Goal: Information Seeking & Learning: Check status

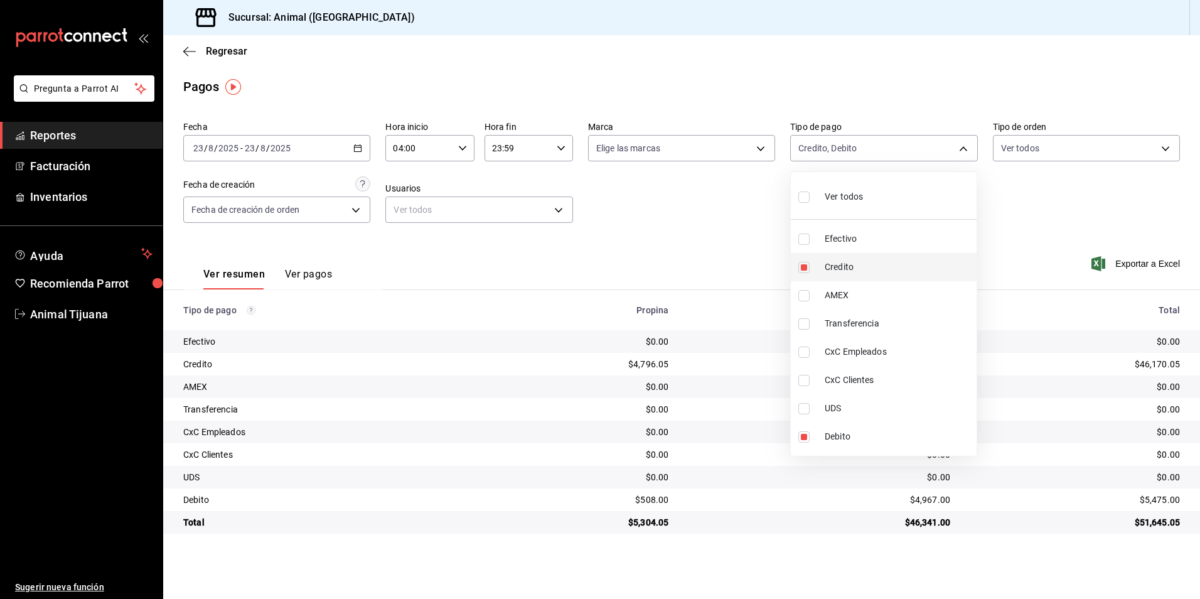
click at [847, 265] on span "Credito" at bounding box center [898, 267] width 147 height 13
type input "c7b29183-a811-4137-9cfa-21a61cd2bc4a"
checkbox input "false"
click at [846, 265] on span "Credito" at bounding box center [898, 267] width 147 height 13
type input "c7b29183-a811-4137-9cfa-21a61cd2bc4a,235ce608-f464-428a-9a71-314f665367d1"
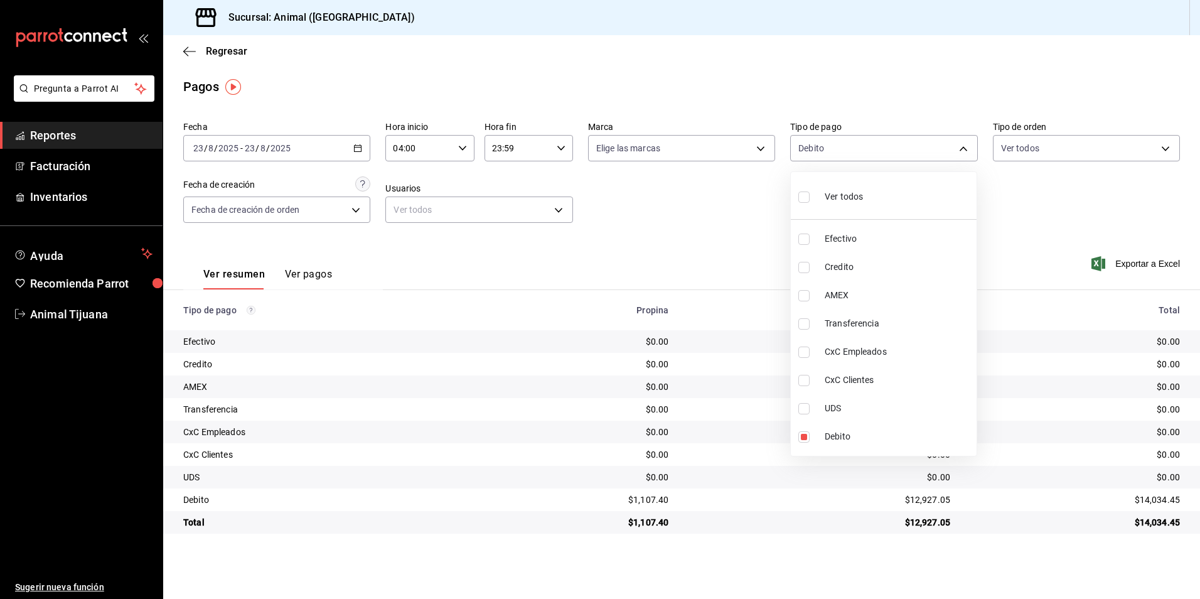
checkbox input "true"
click at [1074, 224] on div at bounding box center [600, 299] width 1200 height 599
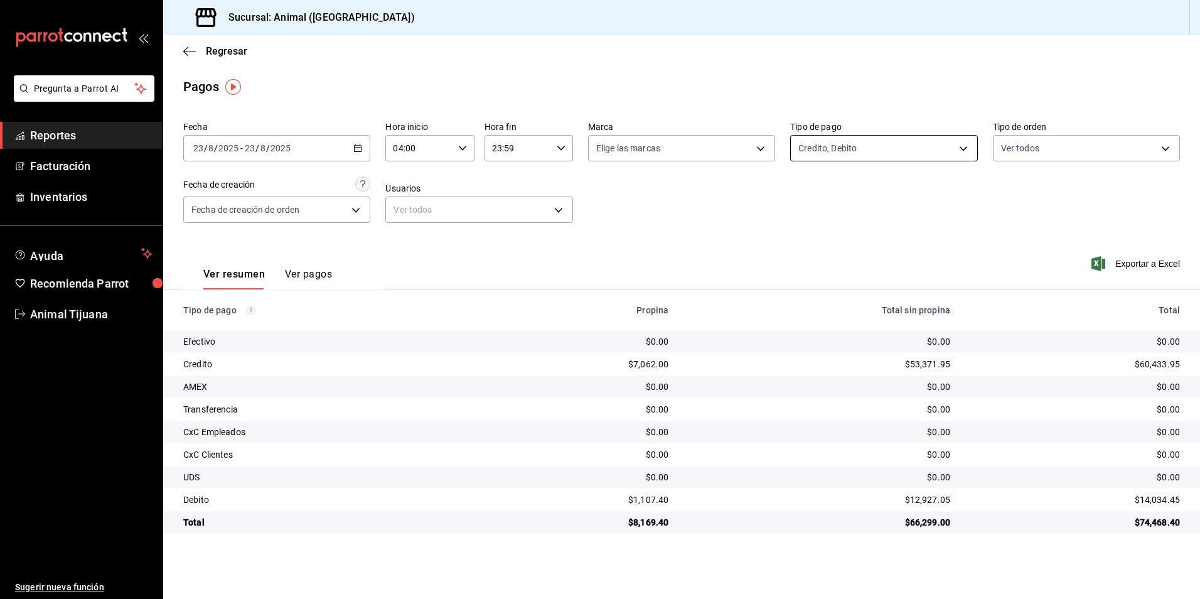
click at [861, 147] on body "Pregunta a Parrot AI Reportes Facturación Inventarios Ayuda Recomienda Parrot A…" at bounding box center [600, 299] width 1200 height 599
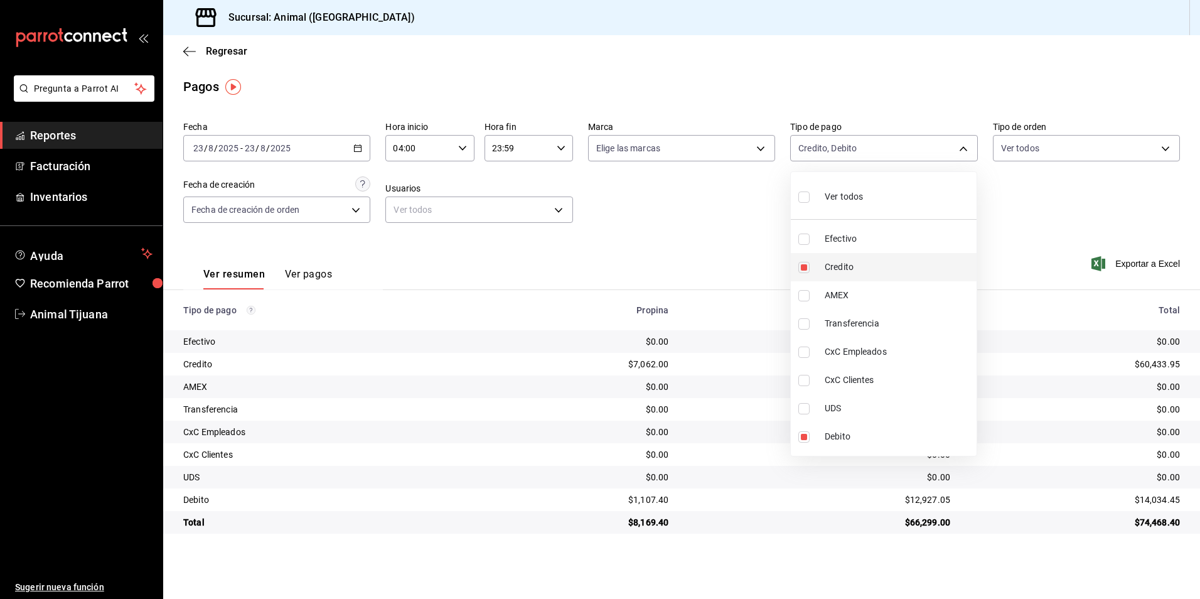
click at [934, 275] on li "Credito" at bounding box center [884, 267] width 186 height 28
type input "c7b29183-a811-4137-9cfa-21a61cd2bc4a"
checkbox input "false"
click at [931, 275] on li "Credito" at bounding box center [884, 267] width 186 height 28
type input "c7b29183-a811-4137-9cfa-21a61cd2bc4a,235ce608-f464-428a-9a71-314f665367d1"
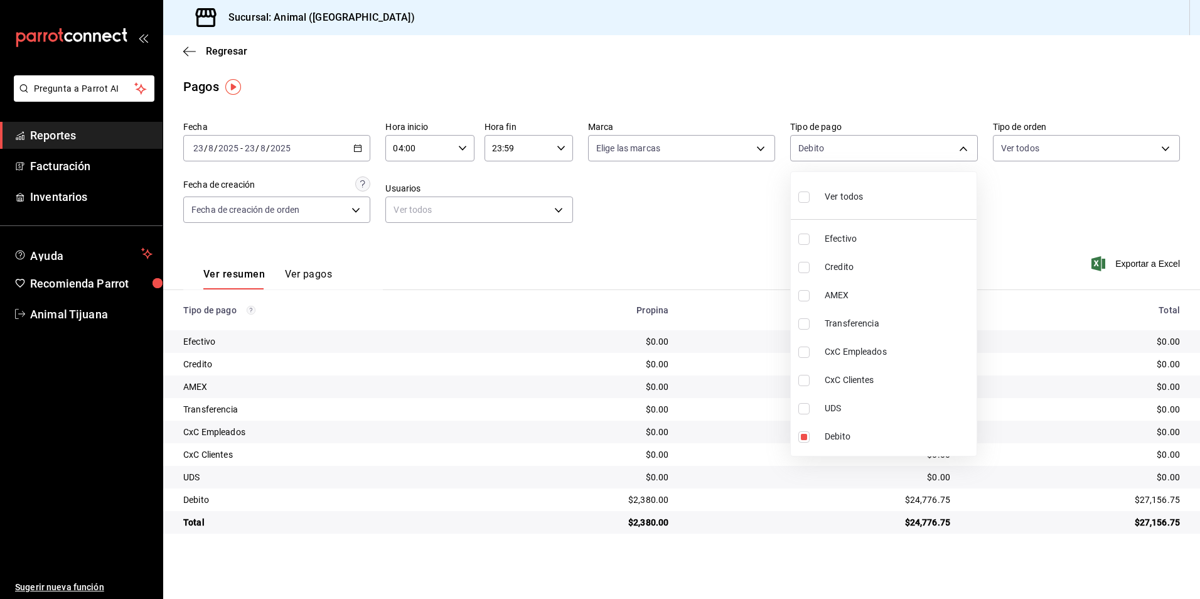
checkbox input "true"
click at [308, 267] on div at bounding box center [600, 299] width 1200 height 599
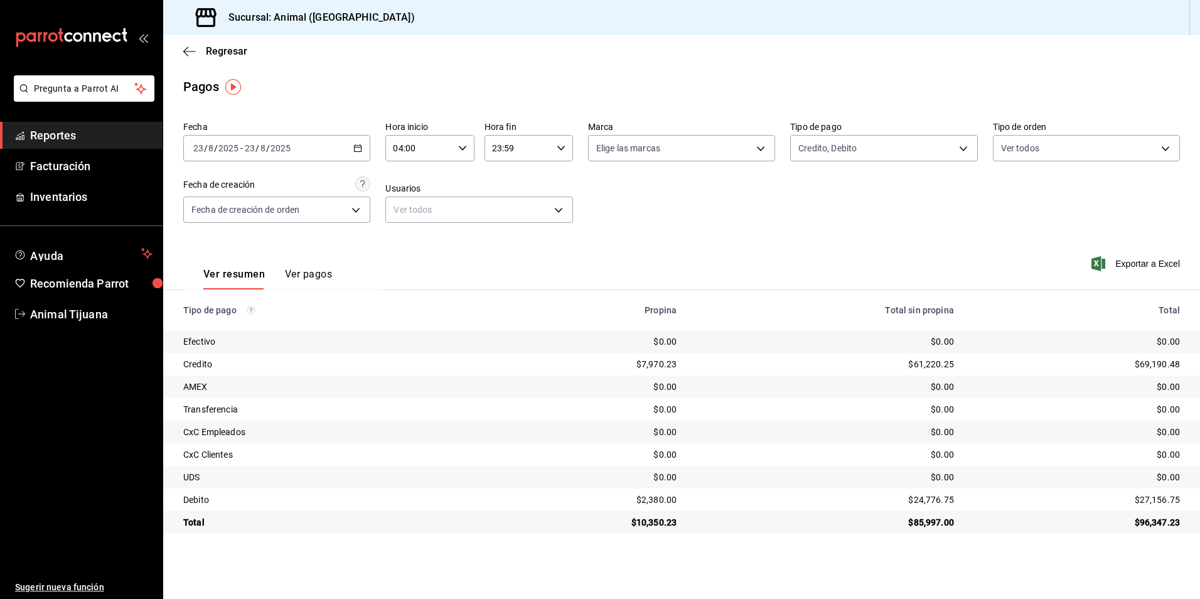
click at [319, 290] on div "Ver todos Efectivo Credito AMEX Transferencia CxC Empleados CxC Clientes UDS De…" at bounding box center [600, 299] width 1200 height 599
click at [310, 279] on button "Ver pagos" at bounding box center [308, 278] width 47 height 21
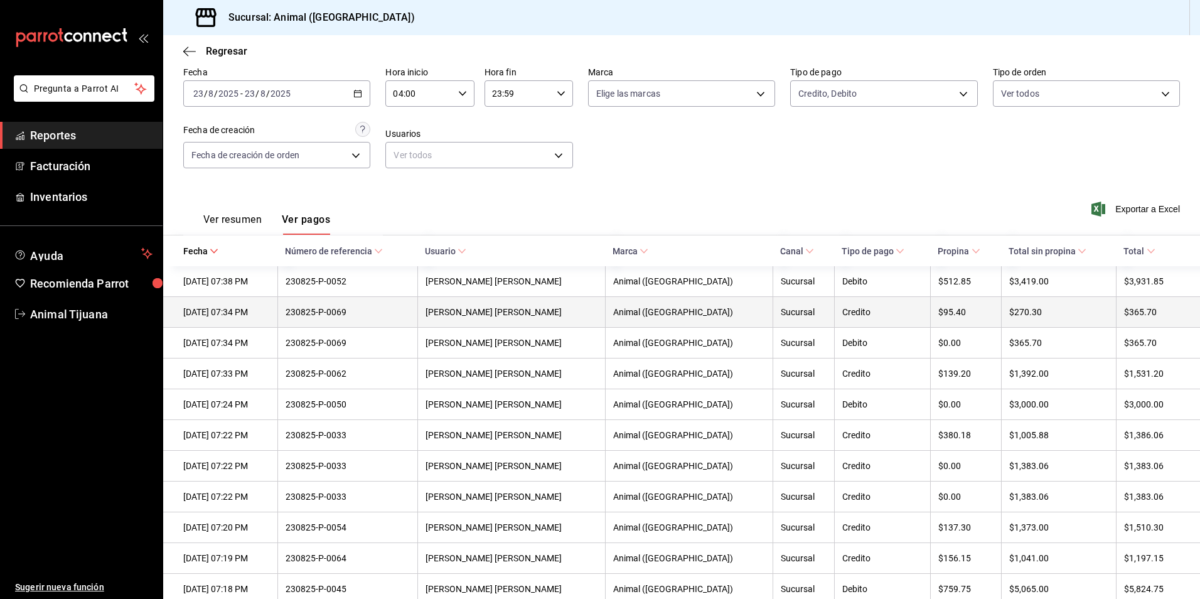
scroll to position [126, 0]
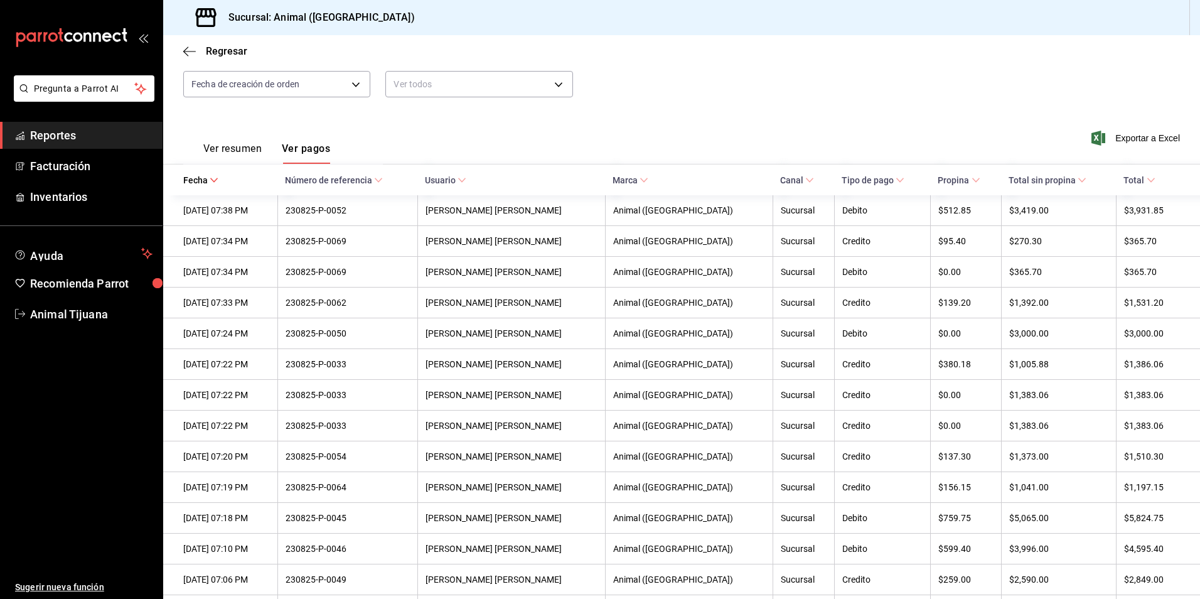
drag, startPoint x: 236, startPoint y: 133, endPoint x: 239, endPoint y: 143, distance: 10.5
click at [236, 134] on div "Ver resumen Ver pagos" at bounding box center [256, 145] width 147 height 36
click at [245, 148] on button "Ver resumen" at bounding box center [232, 153] width 58 height 21
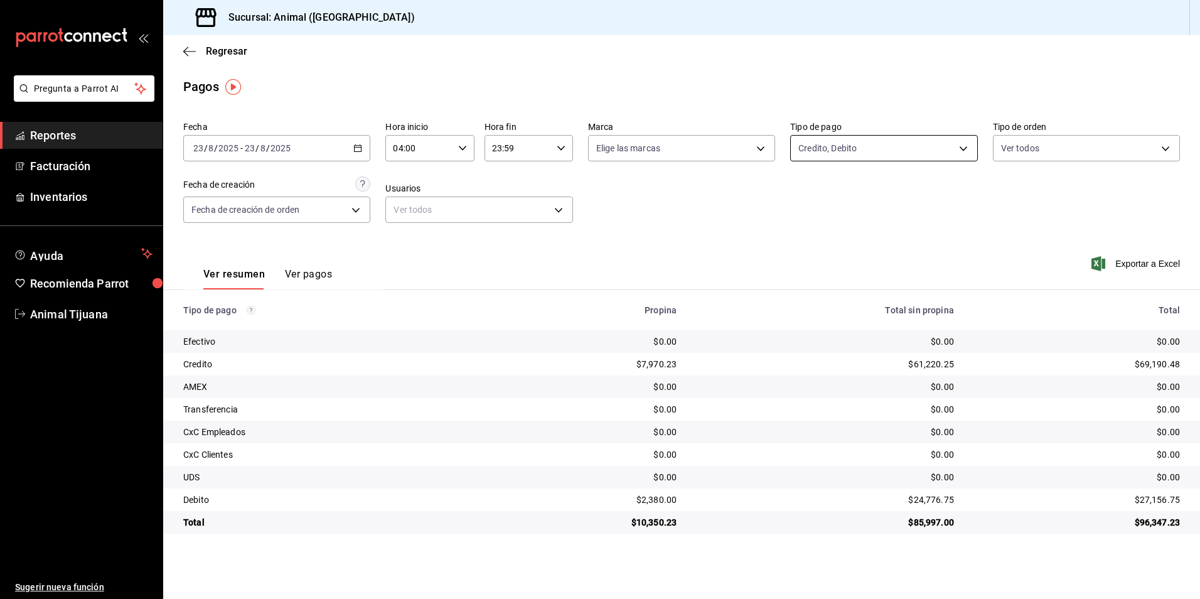
click at [805, 151] on body "Pregunta a Parrot AI Reportes Facturación Inventarios Ayuda Recomienda Parrot A…" at bounding box center [600, 299] width 1200 height 599
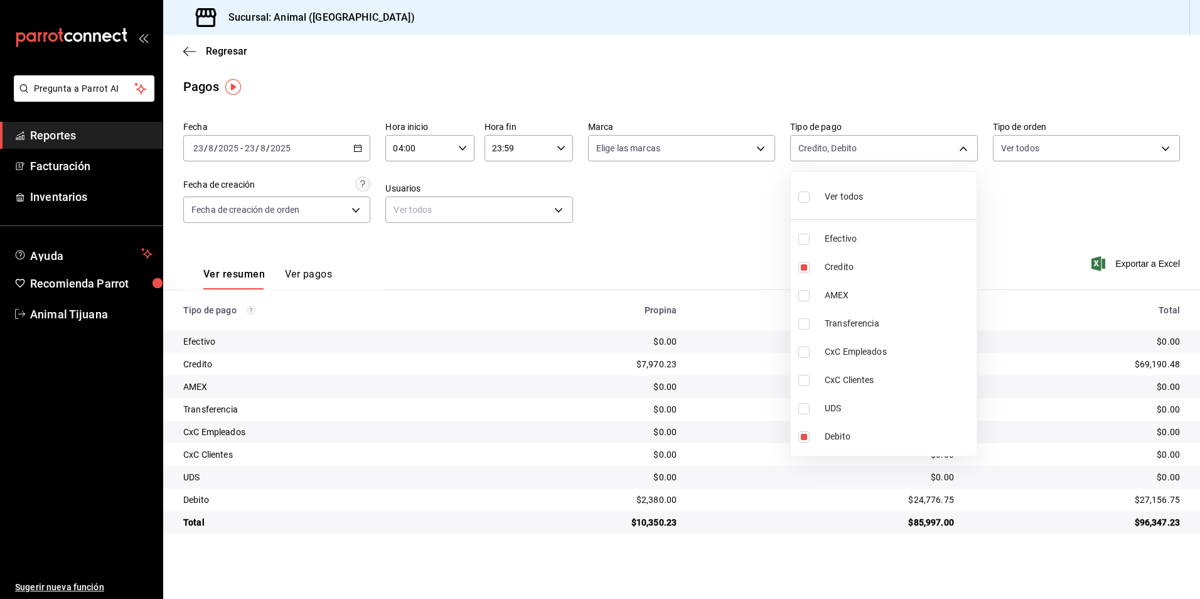
click at [826, 249] on li "Efectivo" at bounding box center [884, 239] width 186 height 28
type input "c7b29183-a811-4137-9cfa-21a61cd2bc4a,235ce608-f464-428a-9a71-314f665367d1,b84c6…"
checkbox input "true"
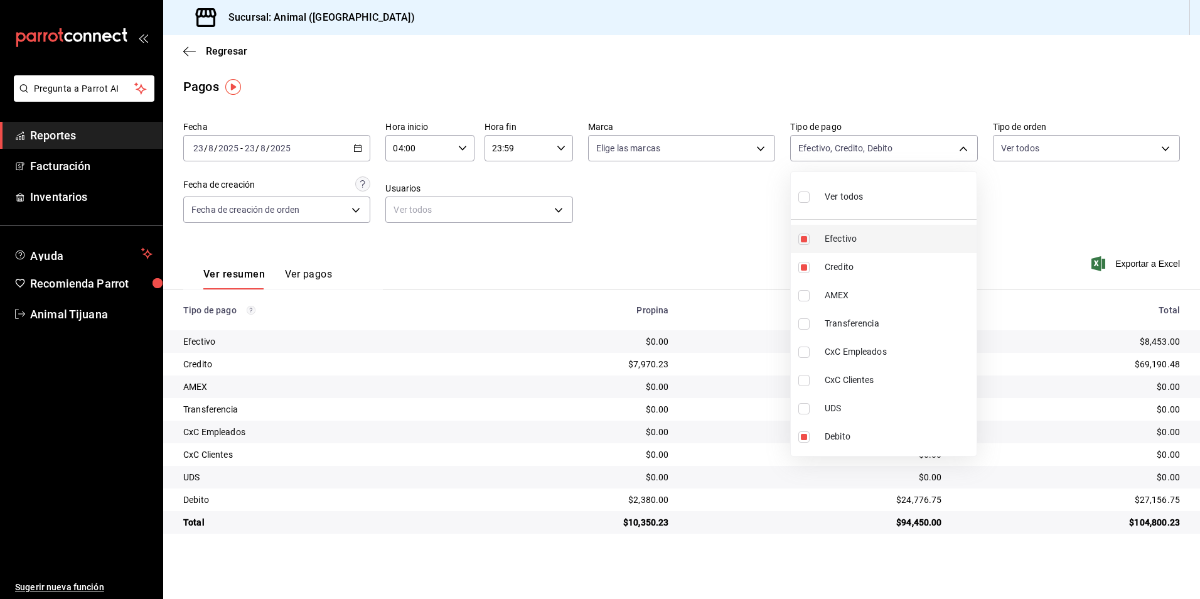
click at [829, 247] on li "Efectivo" at bounding box center [884, 239] width 186 height 28
type input "c7b29183-a811-4137-9cfa-21a61cd2bc4a,235ce608-f464-428a-9a71-314f665367d1"
checkbox input "false"
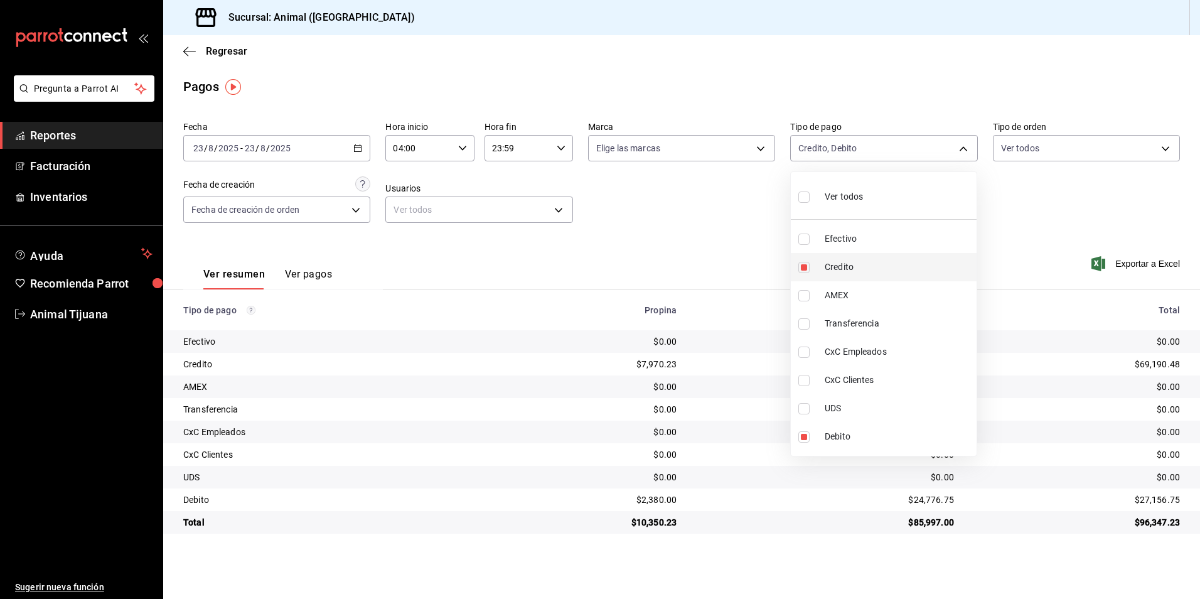
click at [865, 280] on li "Credito" at bounding box center [884, 267] width 186 height 28
type input "c7b29183-a811-4137-9cfa-21a61cd2bc4a"
checkbox input "false"
click at [865, 279] on li "Credito" at bounding box center [884, 267] width 186 height 28
type input "c7b29183-a811-4137-9cfa-21a61cd2bc4a,235ce608-f464-428a-9a71-314f665367d1"
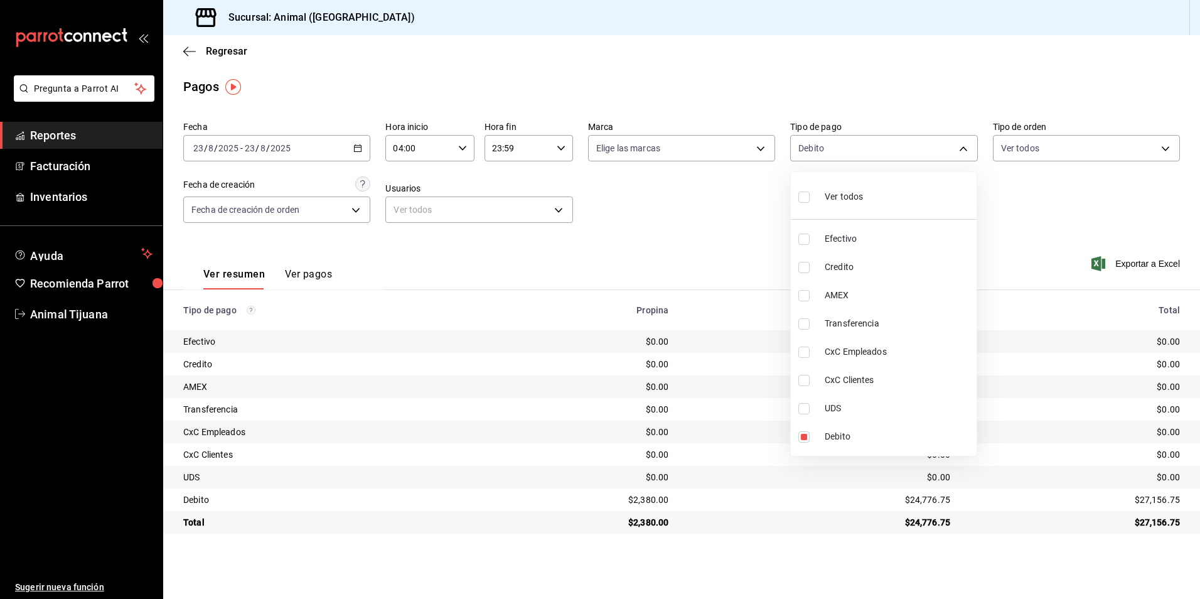
checkbox input "true"
drag, startPoint x: 1089, startPoint y: 326, endPoint x: 1006, endPoint y: 321, distance: 82.4
click at [1089, 326] on div at bounding box center [600, 299] width 1200 height 599
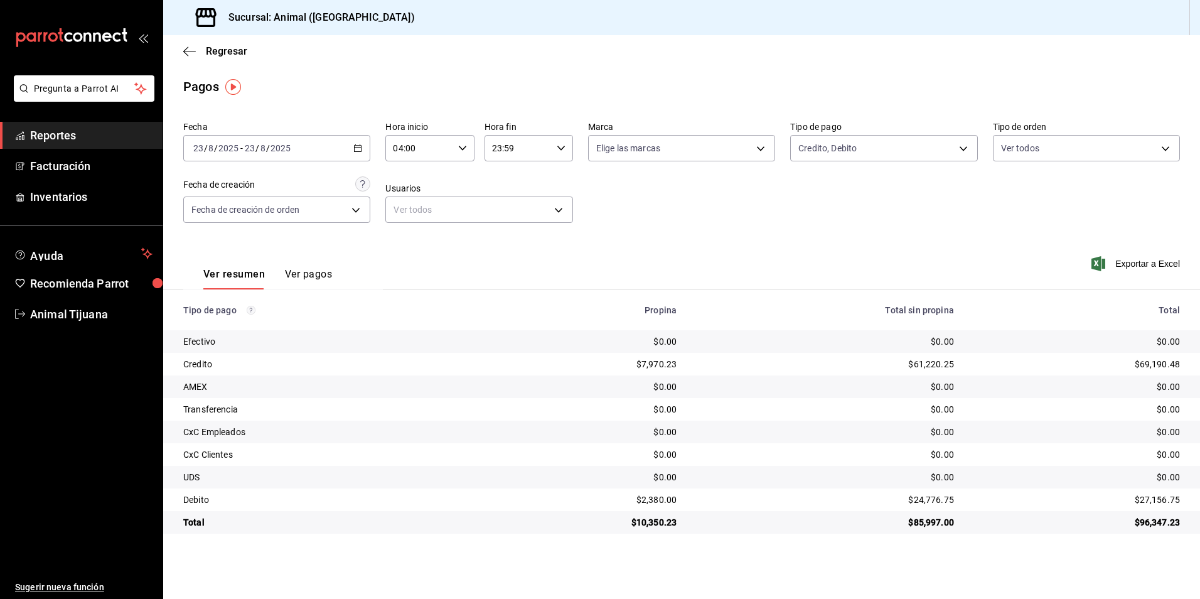
click at [321, 281] on button "Ver pagos" at bounding box center [308, 278] width 47 height 21
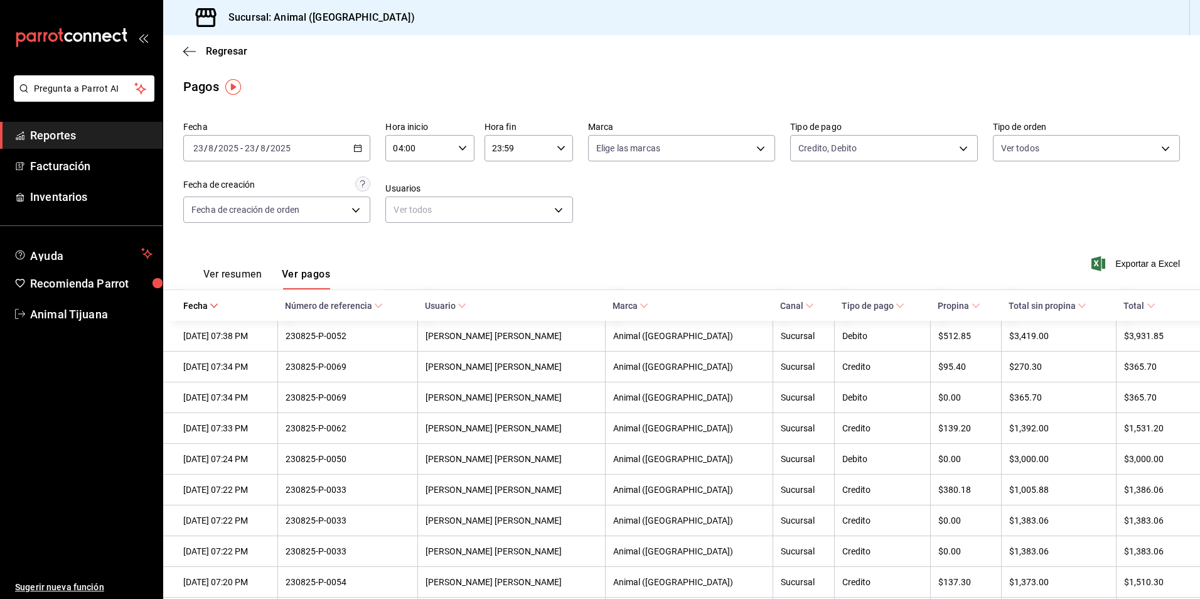
click at [505, 146] on input "23:59" at bounding box center [518, 148] width 67 height 25
click at [511, 225] on span "18" at bounding box center [504, 225] width 24 height 10
click at [548, 220] on span "33" at bounding box center [548, 220] width 24 height 10
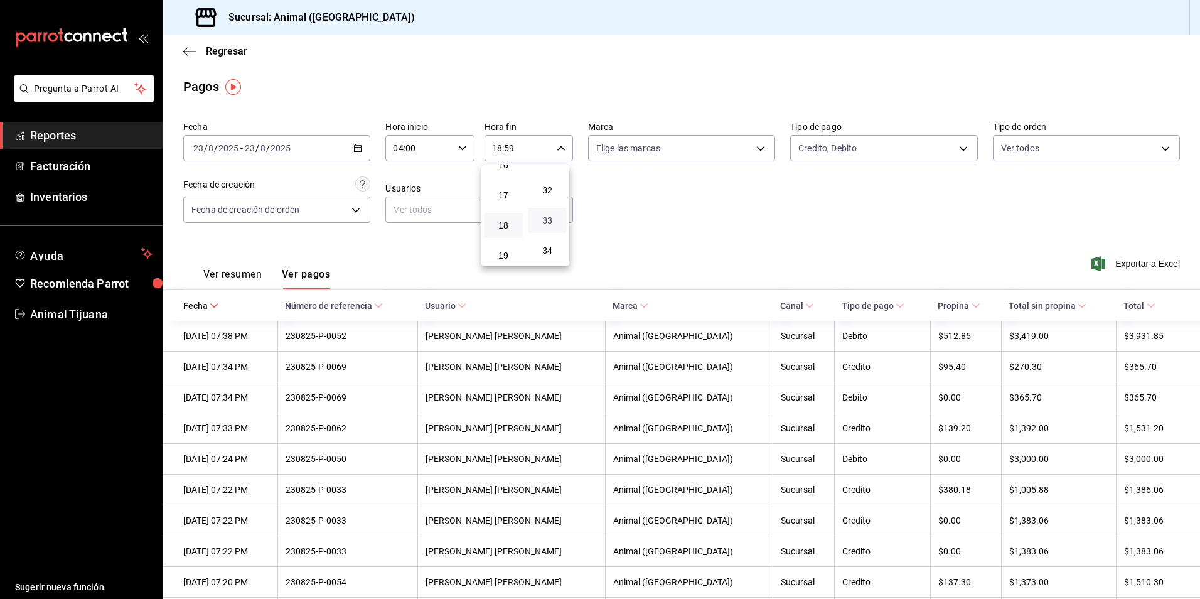
type input "18:33"
click at [691, 231] on div at bounding box center [600, 299] width 1200 height 599
click at [235, 263] on div "Ver resumen Ver pagos" at bounding box center [256, 271] width 147 height 36
click at [248, 269] on button "Ver resumen" at bounding box center [232, 278] width 58 height 21
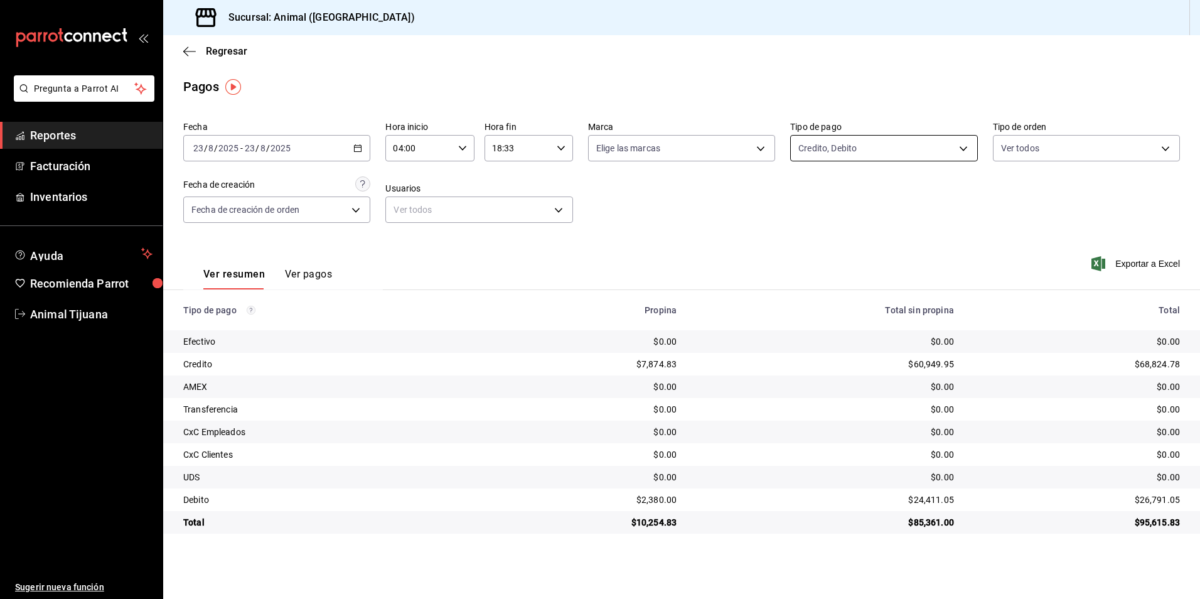
click at [931, 158] on body "Pregunta a Parrot AI Reportes Facturación Inventarios Ayuda Recomienda Parrot A…" at bounding box center [600, 299] width 1200 height 599
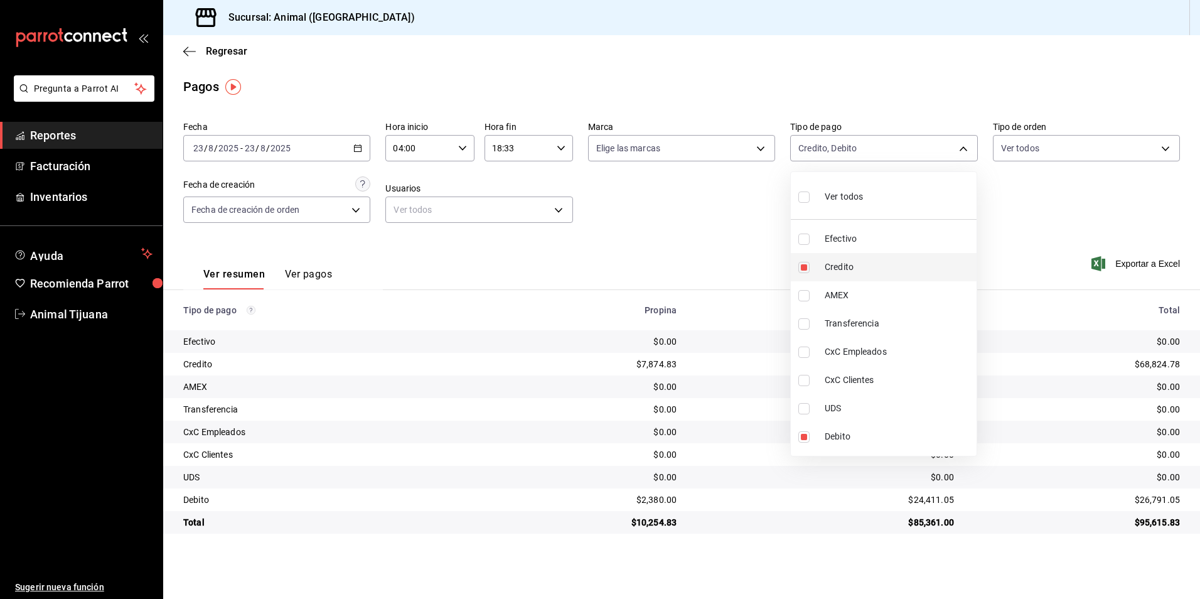
click at [863, 257] on li "Credito" at bounding box center [884, 267] width 186 height 28
type input "c7b29183-a811-4137-9cfa-21a61cd2bc4a"
checkbox input "false"
click at [863, 257] on li "Credito" at bounding box center [884, 267] width 186 height 28
type input "c7b29183-a811-4137-9cfa-21a61cd2bc4a,235ce608-f464-428a-9a71-314f665367d1"
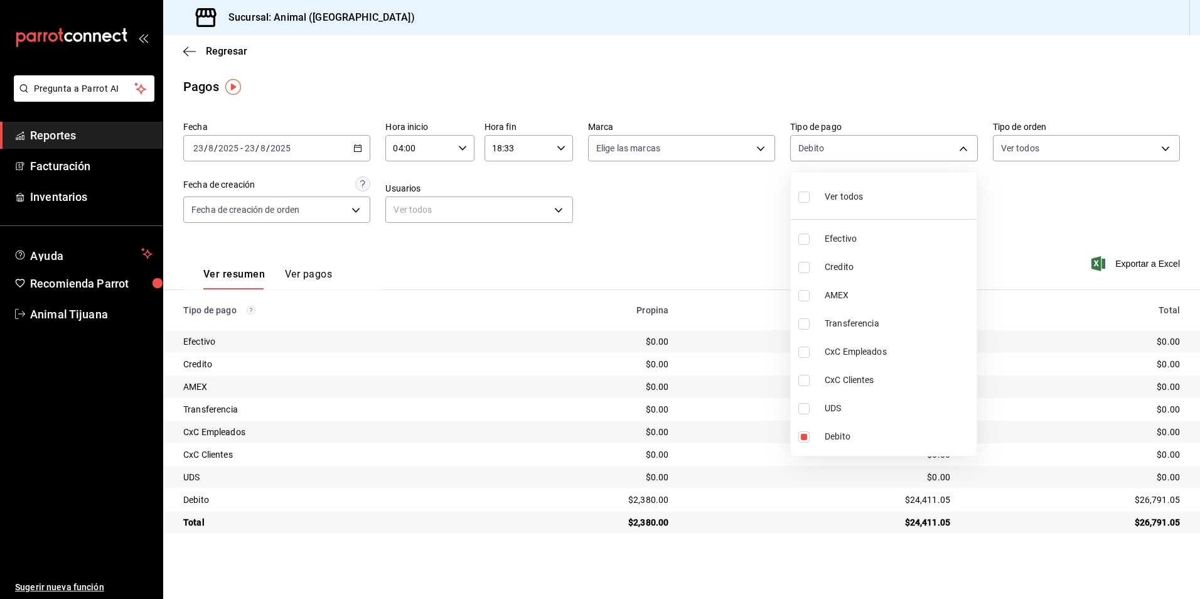
checkbox input "true"
click at [455, 146] on div at bounding box center [600, 299] width 1200 height 599
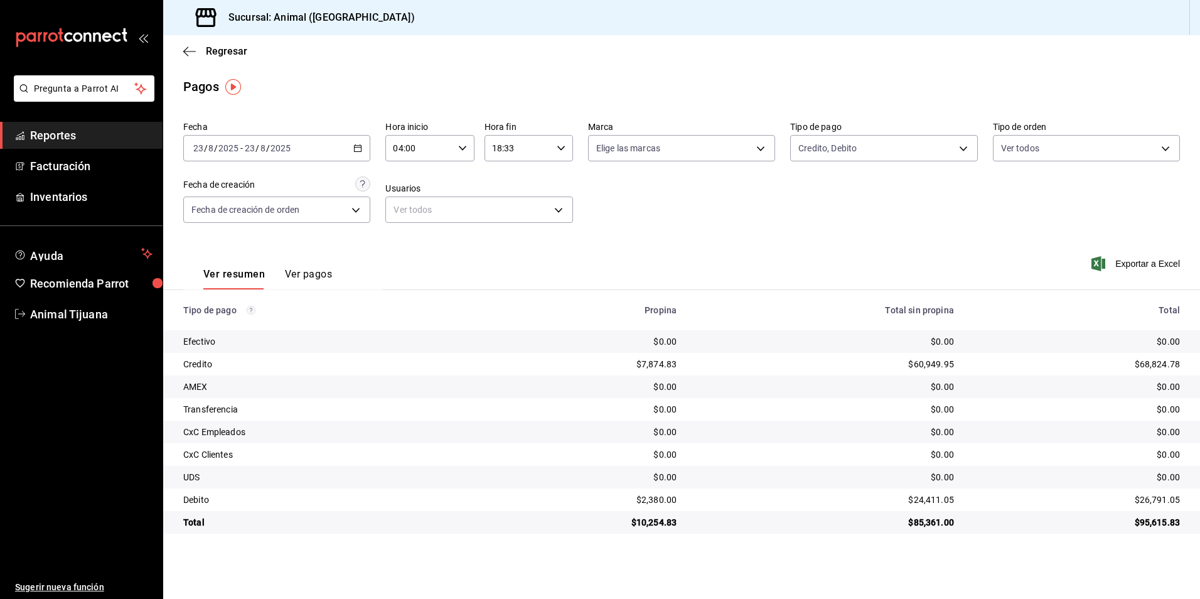
click at [559, 146] on icon "button" at bounding box center [561, 148] width 9 height 9
click at [504, 210] on span "17" at bounding box center [507, 213] width 24 height 10
type input "17:33"
click at [784, 252] on div at bounding box center [600, 299] width 1200 height 599
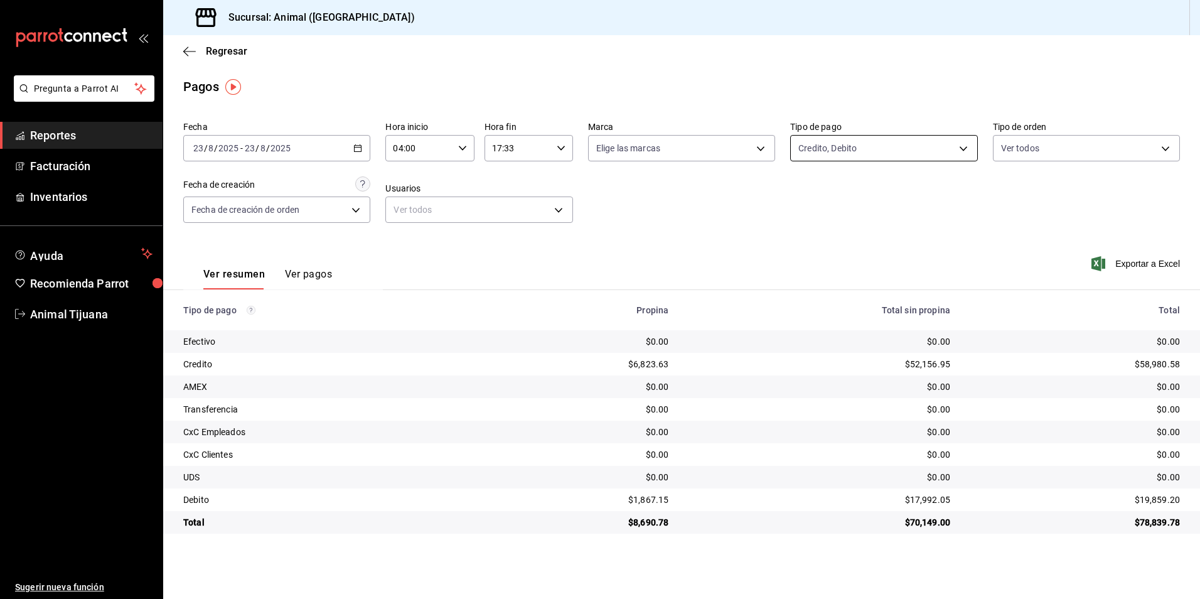
click at [828, 153] on body "Pregunta a Parrot AI Reportes Facturación Inventarios Ayuda Recomienda Parrot A…" at bounding box center [600, 299] width 1200 height 599
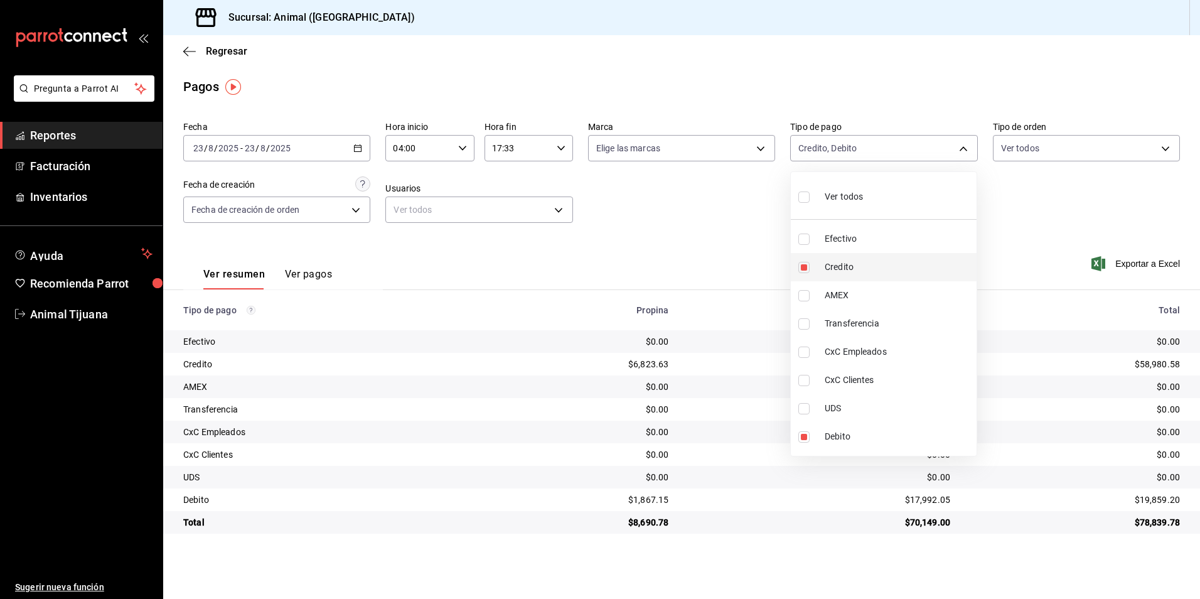
click at [821, 262] on li "Credito" at bounding box center [884, 267] width 186 height 28
type input "c7b29183-a811-4137-9cfa-21a61cd2bc4a"
checkbox input "false"
click at [821, 262] on li "Credito" at bounding box center [884, 267] width 186 height 28
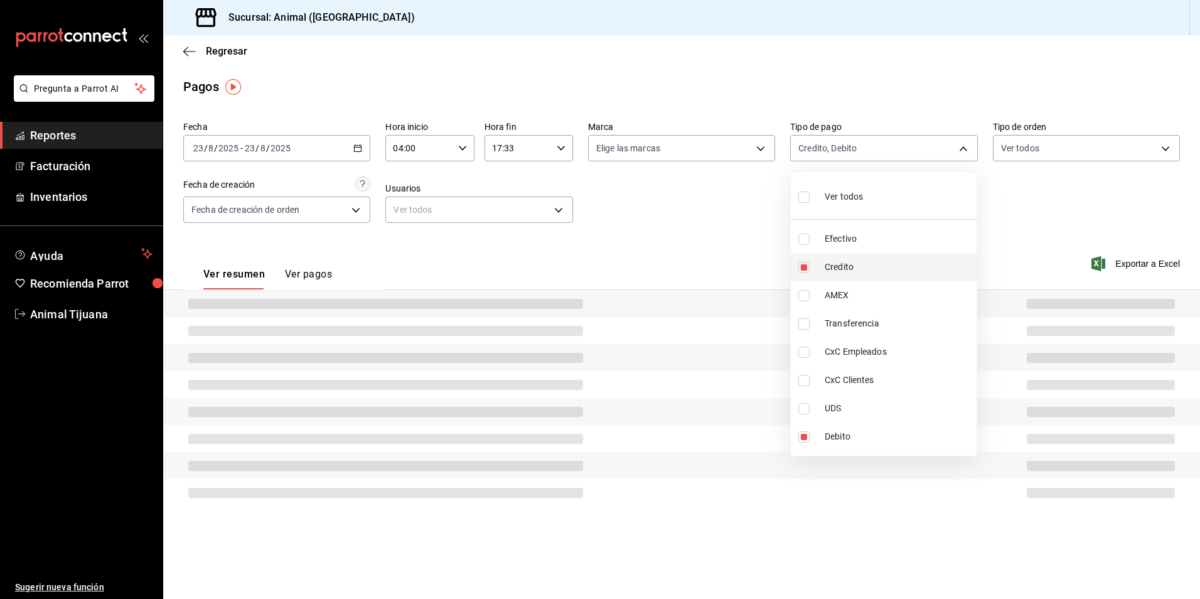
type input "c7b29183-a811-4137-9cfa-21a61cd2bc4a,235ce608-f464-428a-9a71-314f665367d1"
checkbox input "true"
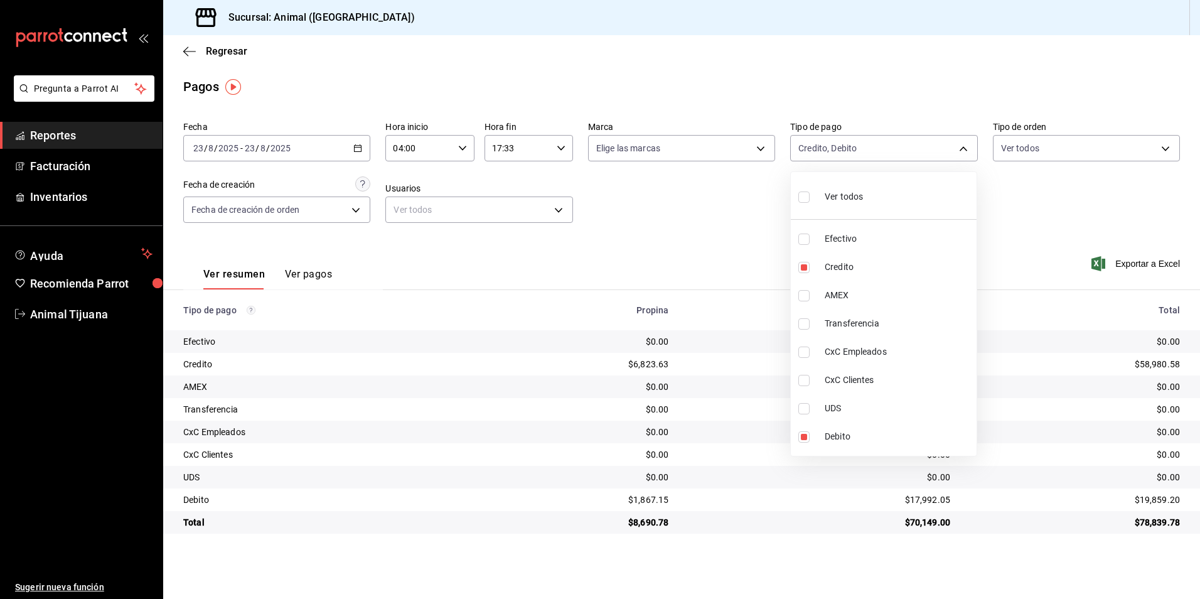
click at [428, 152] on div at bounding box center [600, 299] width 1200 height 599
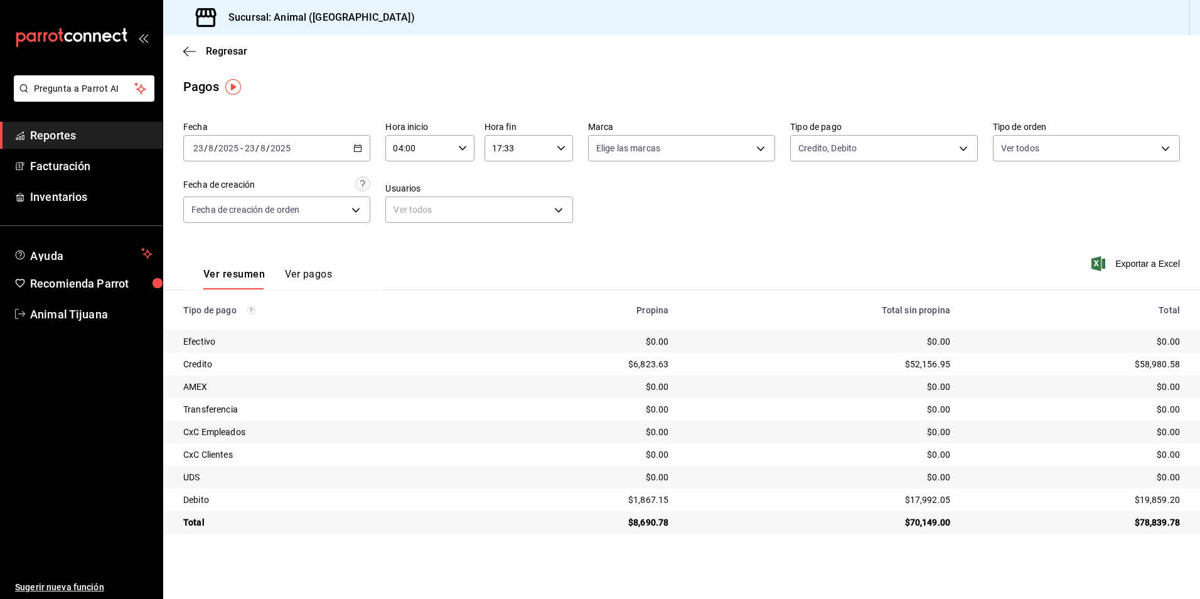
click at [420, 146] on input "04:00" at bounding box center [418, 148] width 67 height 25
click at [541, 146] on div at bounding box center [600, 299] width 1200 height 599
click at [541, 146] on input "17:33" at bounding box center [518, 148] width 67 height 25
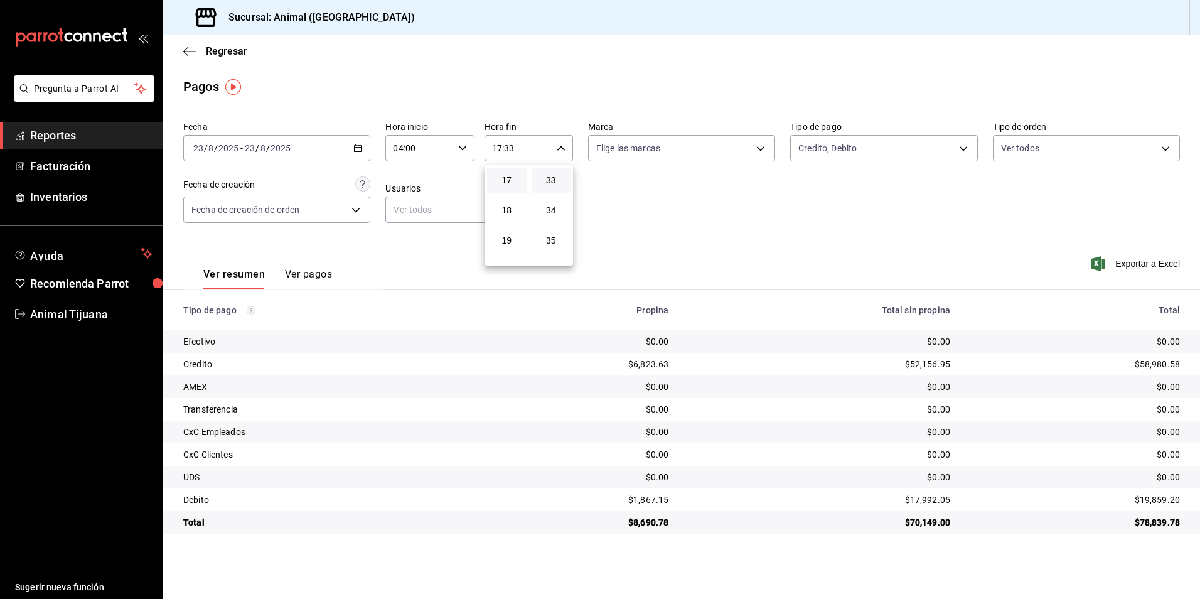
click at [318, 144] on div at bounding box center [600, 299] width 1200 height 599
click at [358, 151] on \(Stroke\) "button" at bounding box center [358, 148] width 8 height 7
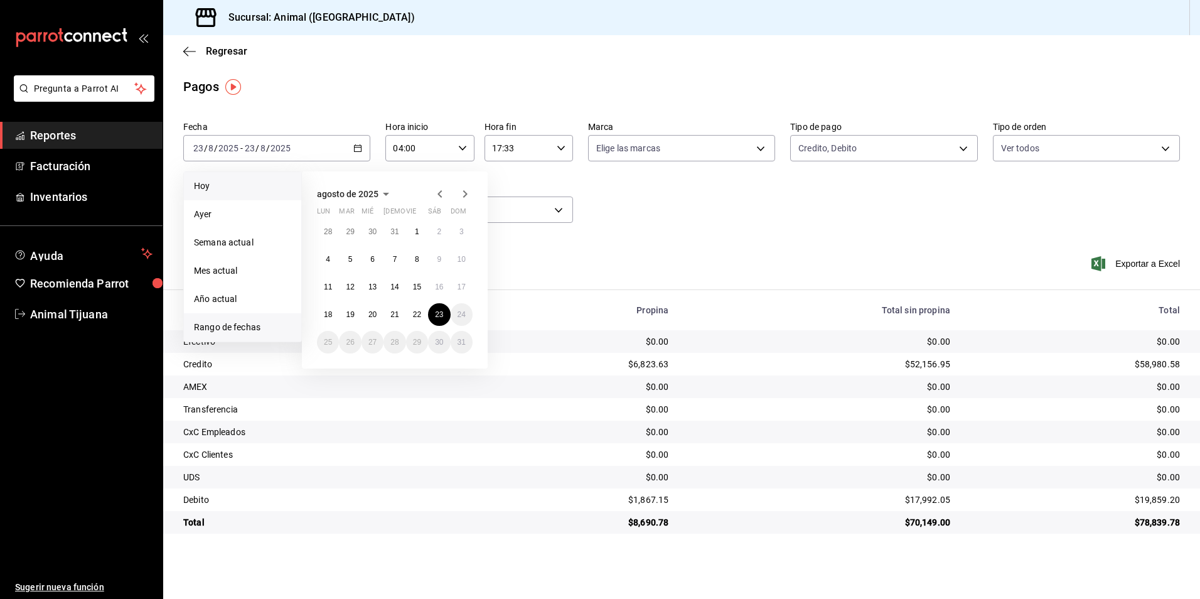
click at [230, 178] on li "Hoy" at bounding box center [242, 186] width 117 height 28
type input "00:00"
type input "23:59"
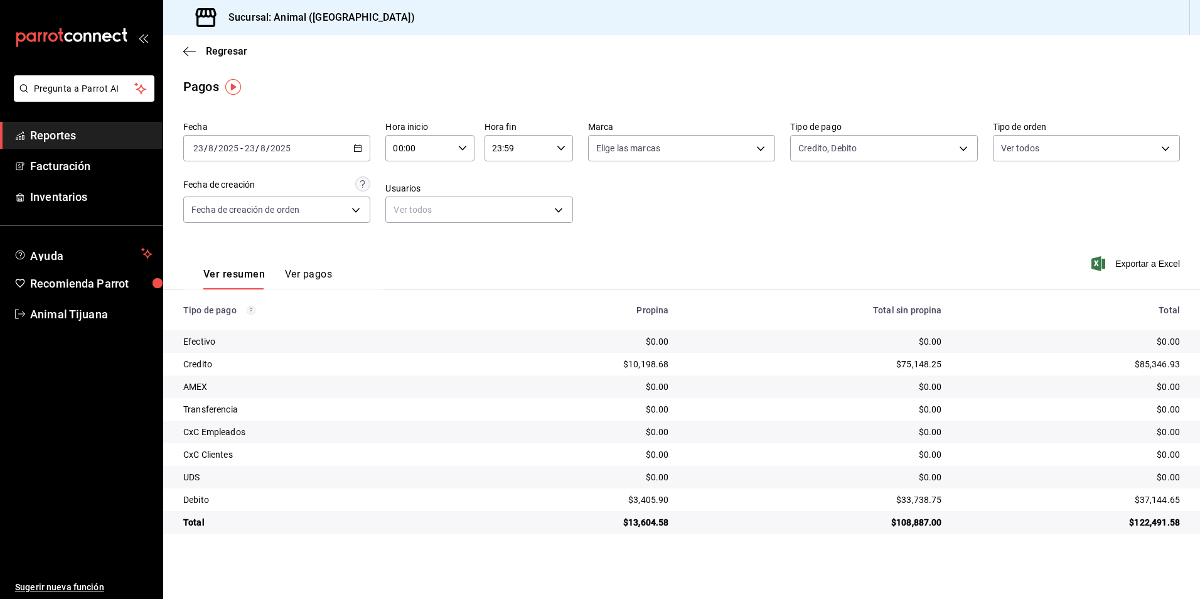
click at [410, 143] on input "00:00" at bounding box center [418, 148] width 67 height 25
click at [407, 235] on span "04" at bounding box center [408, 238] width 24 height 10
type input "04:00"
drag, startPoint x: 752, startPoint y: 256, endPoint x: 822, endPoint y: 222, distance: 78.1
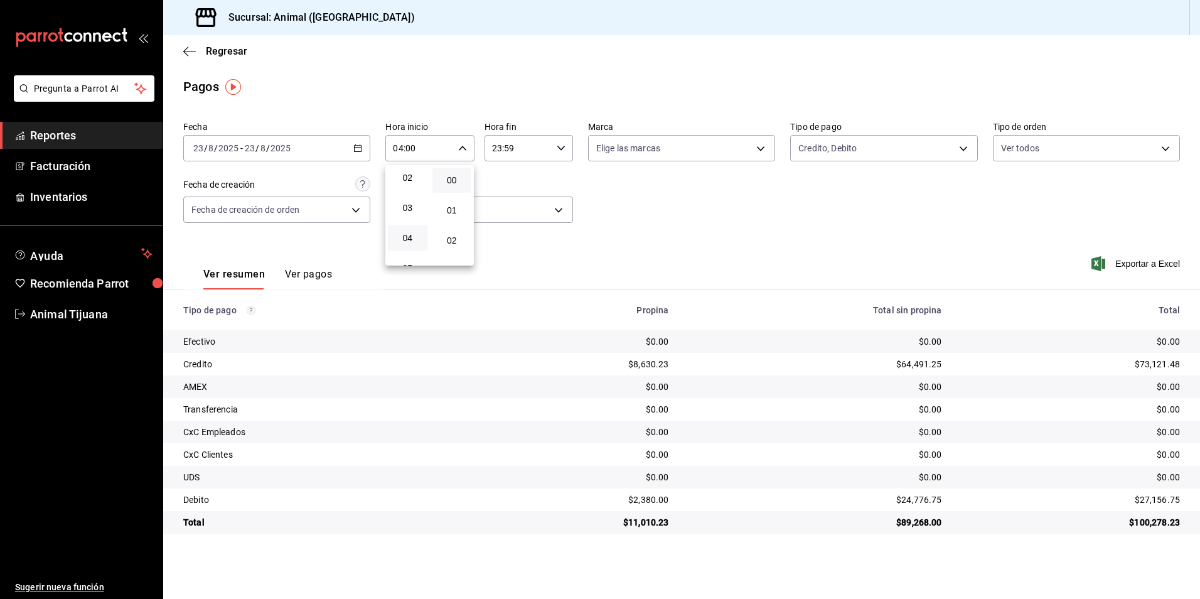
click at [755, 255] on div at bounding box center [600, 299] width 1200 height 599
click at [820, 146] on body "Pregunta a Parrot AI Reportes Facturación Inventarios Ayuda Recomienda Parrot A…" at bounding box center [600, 299] width 1200 height 599
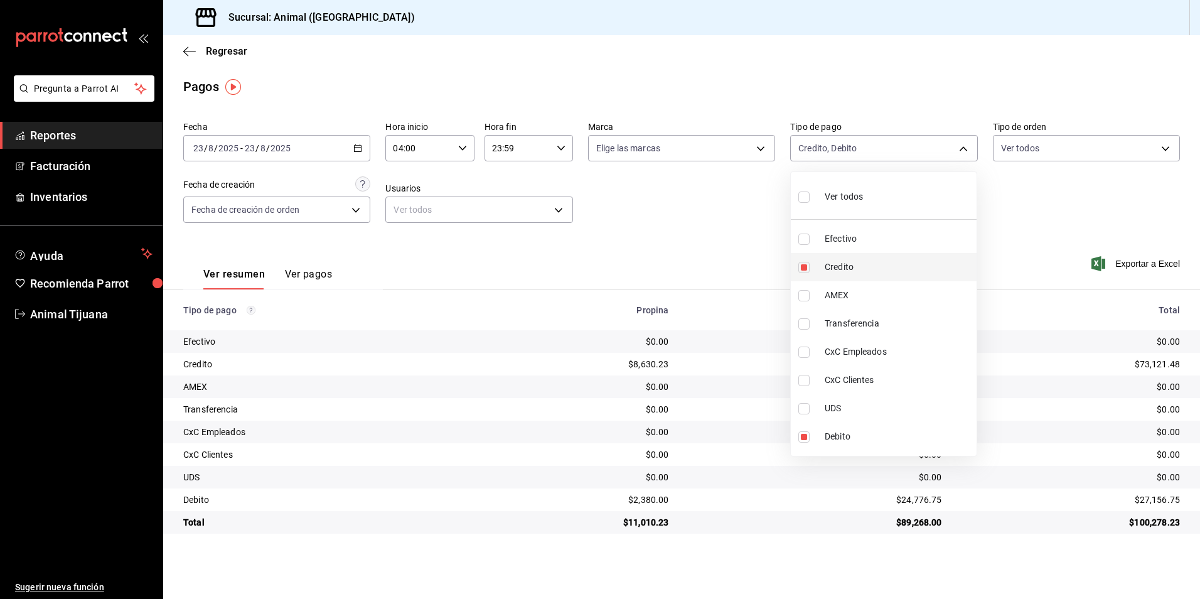
click at [865, 274] on li "Credito" at bounding box center [884, 267] width 186 height 28
type input "c7b29183-a811-4137-9cfa-21a61cd2bc4a"
checkbox input "false"
click at [866, 274] on li "Credito" at bounding box center [884, 267] width 186 height 28
type input "c7b29183-a811-4137-9cfa-21a61cd2bc4a,235ce608-f464-428a-9a71-314f665367d1"
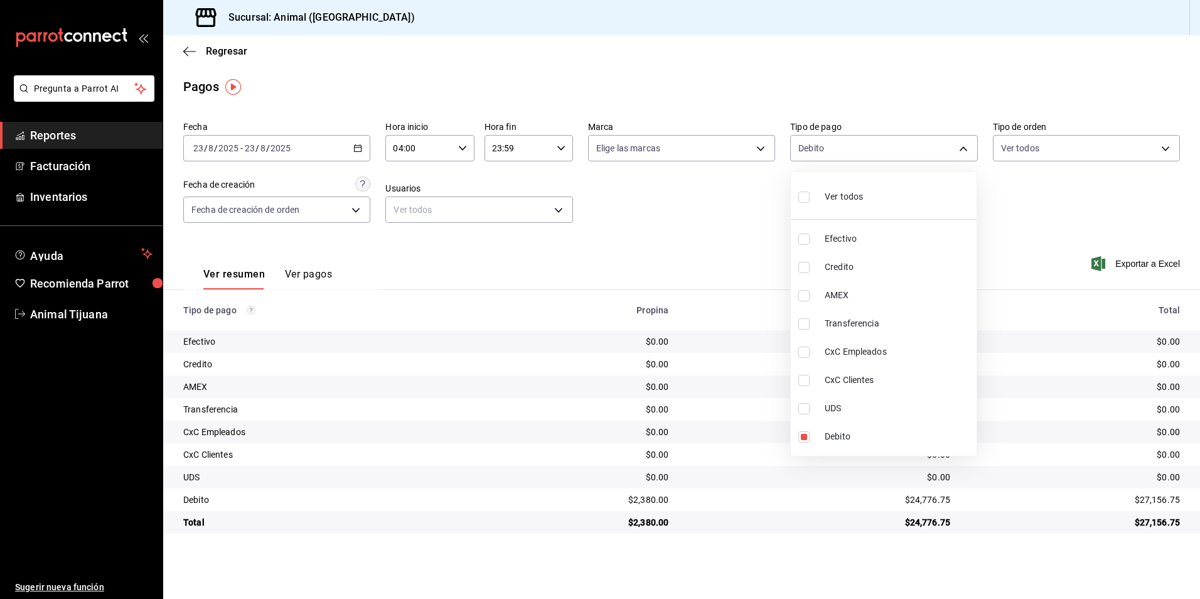
checkbox input "true"
click at [1016, 524] on div at bounding box center [600, 299] width 1200 height 599
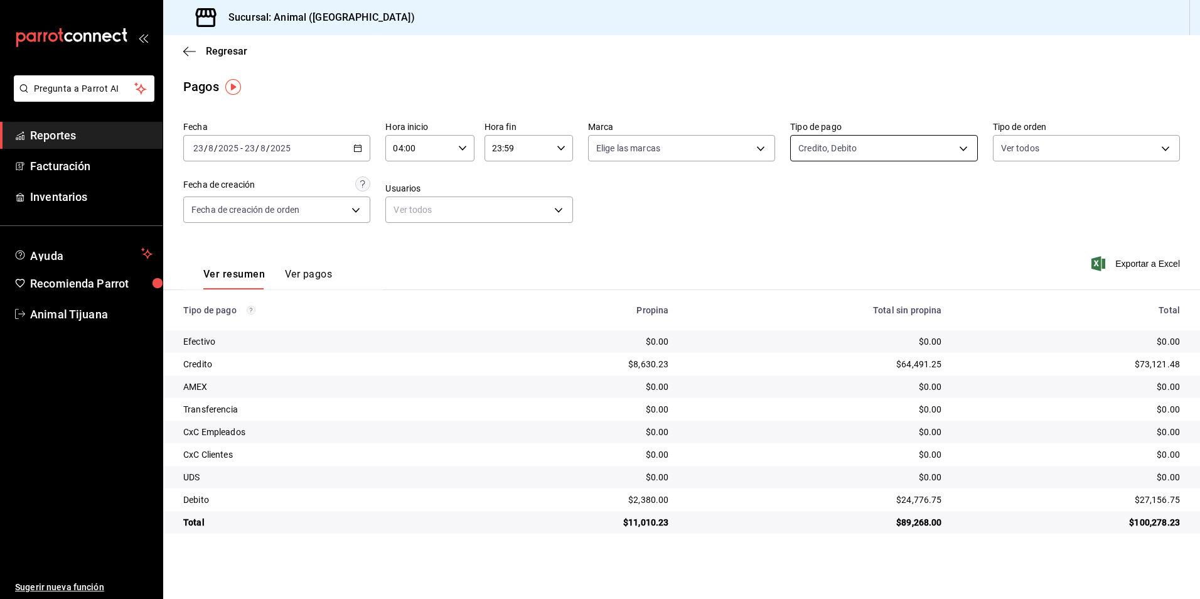
click at [896, 138] on body "Pregunta a Parrot AI Reportes Facturación Inventarios Ayuda Recomienda Parrot A…" at bounding box center [600, 299] width 1200 height 599
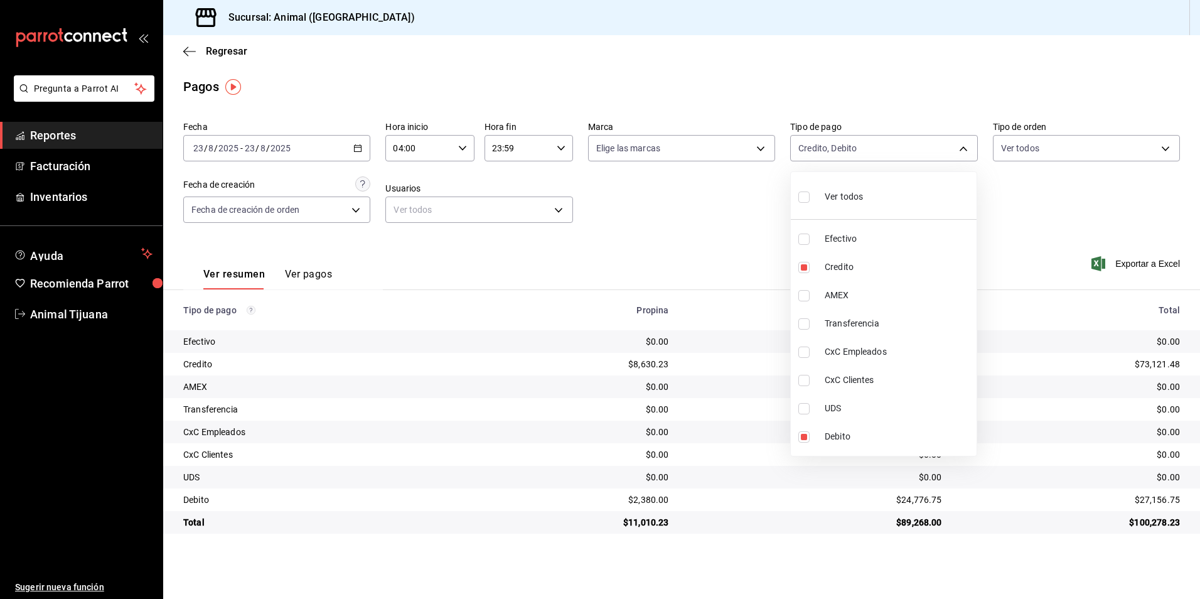
click at [880, 180] on li "Ver todos" at bounding box center [884, 195] width 186 height 37
type input "b84c62b8-b02c-4970-ab2e-e166616419f2,235ce608-f464-428a-9a71-314f665367d1,53567…"
checkbox input "true"
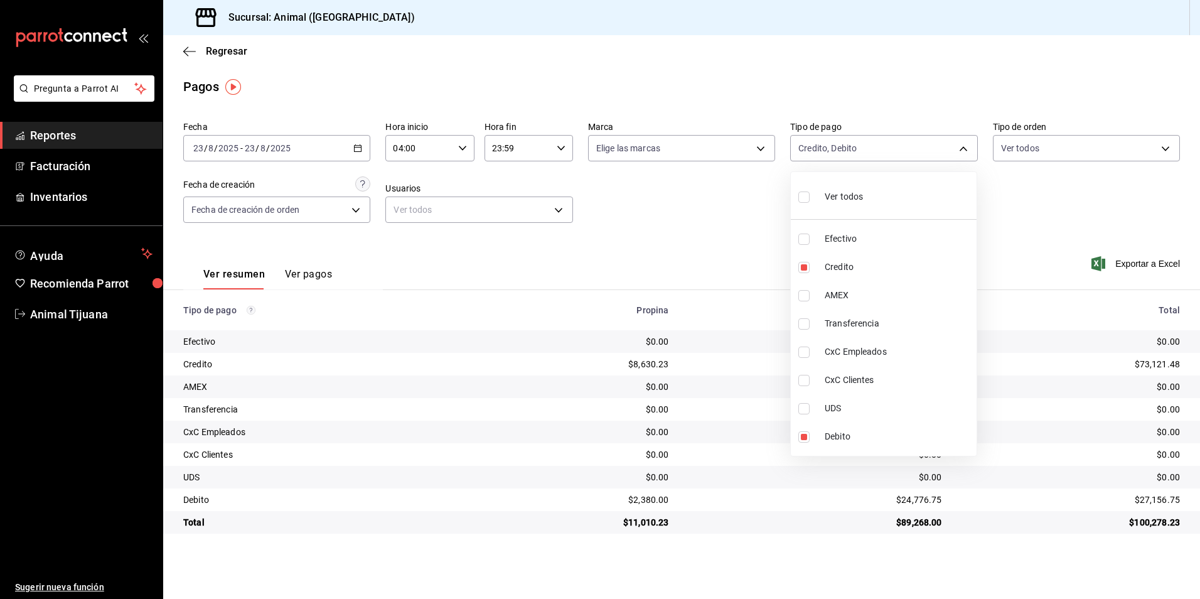
checkbox input "true"
click at [1053, 224] on div at bounding box center [600, 299] width 1200 height 599
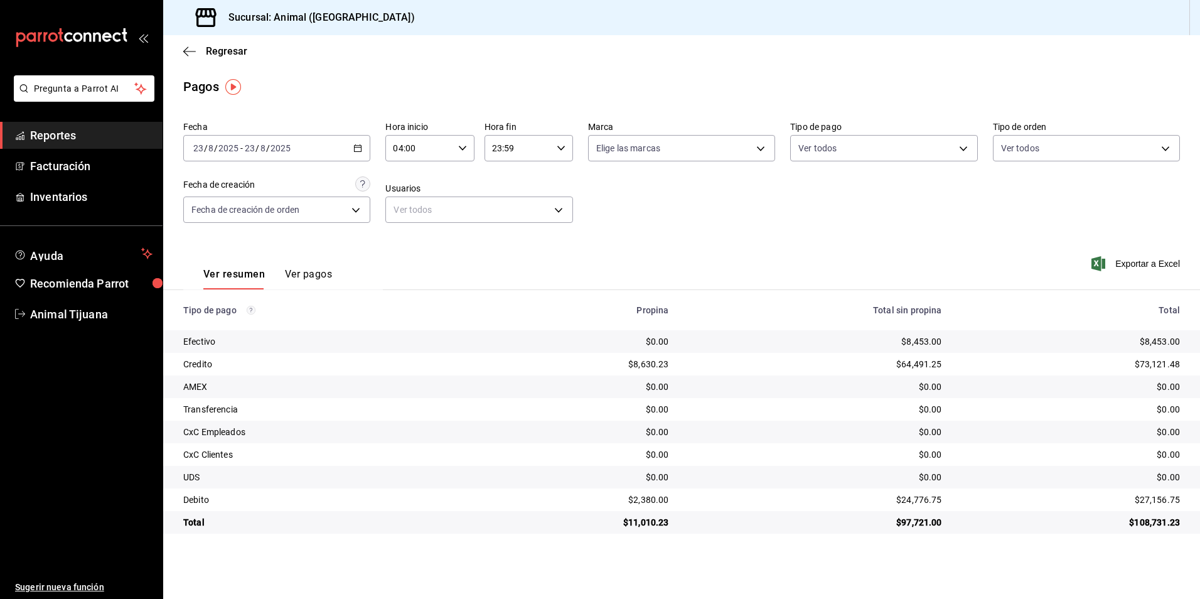
click at [266, 546] on div "Pregunta a Parrot AI Reportes Facturación Inventarios Ayuda Recomienda Parrot A…" at bounding box center [600, 299] width 1200 height 599
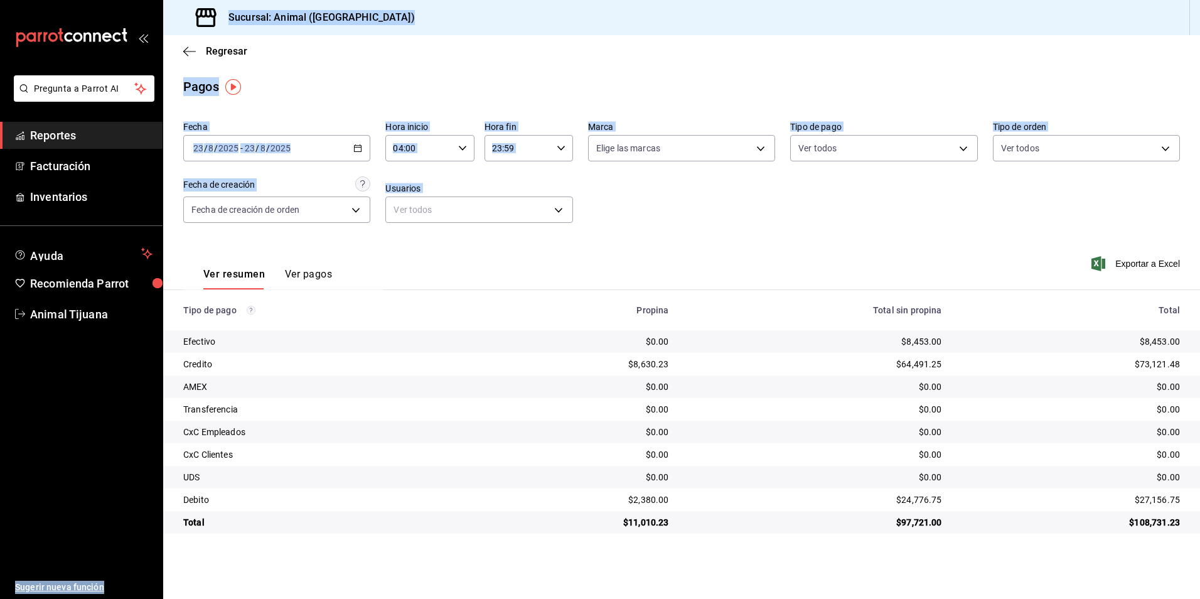
click at [466, 279] on div "Ver resumen Ver pagos Exportar a Excel" at bounding box center [681, 271] width 1037 height 67
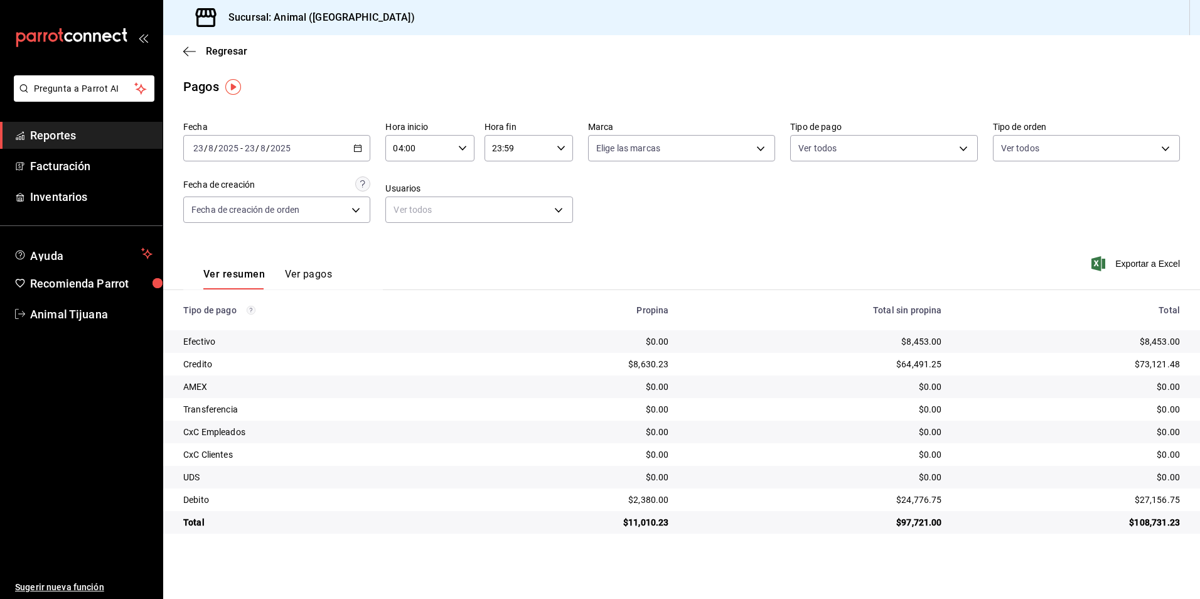
click at [322, 268] on button "Ver pagos" at bounding box center [308, 278] width 47 height 21
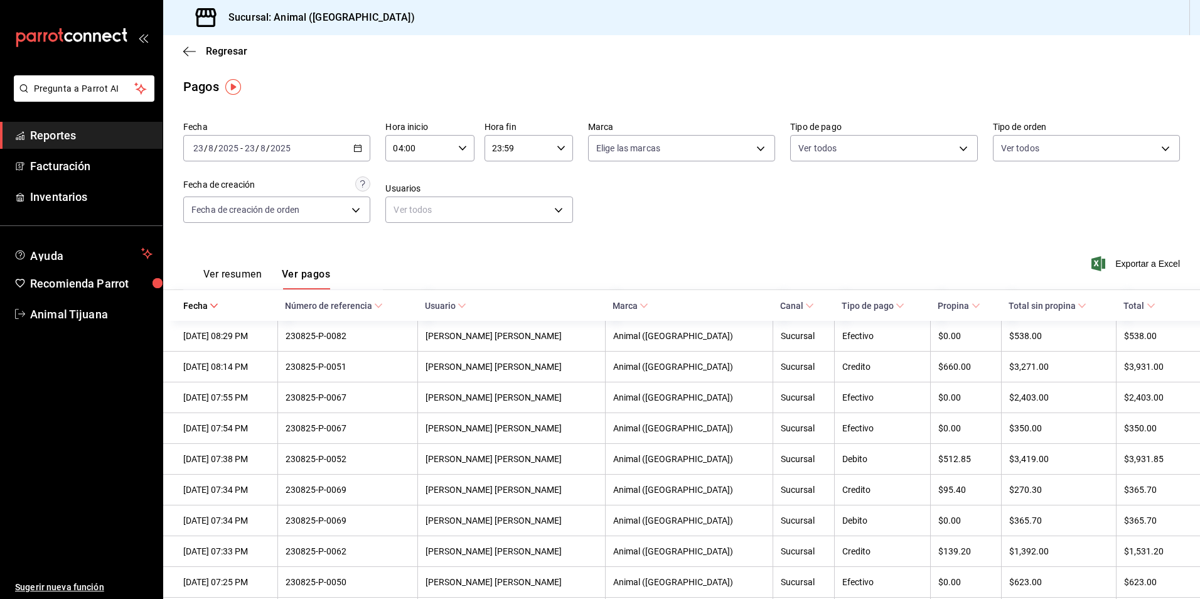
click at [1124, 301] on span "Total" at bounding box center [1139, 306] width 31 height 10
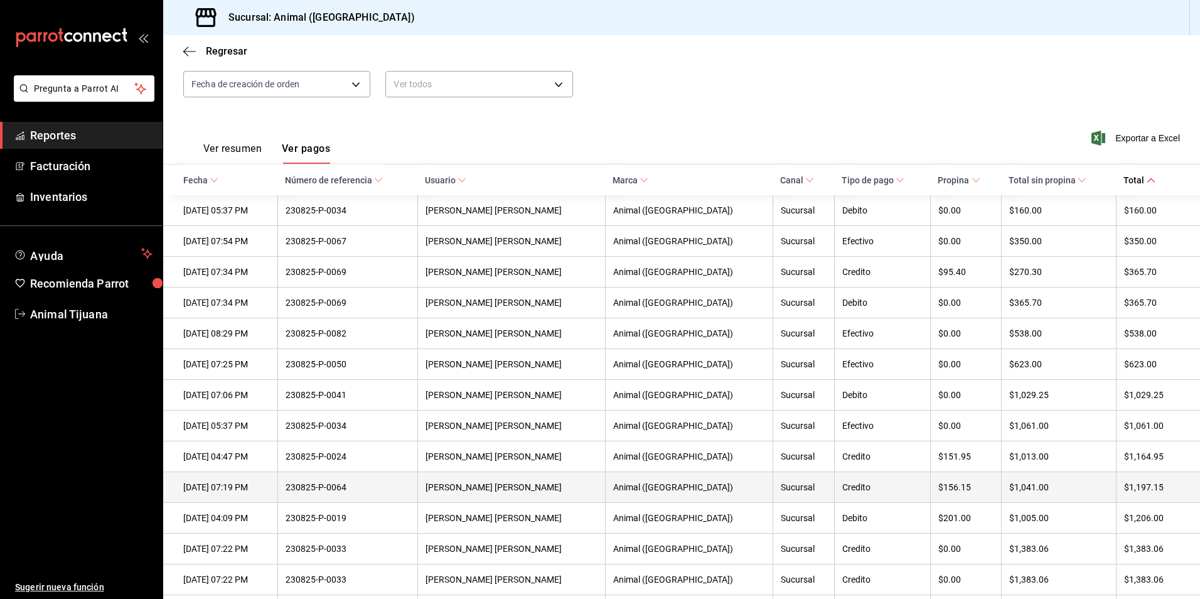
scroll to position [188, 0]
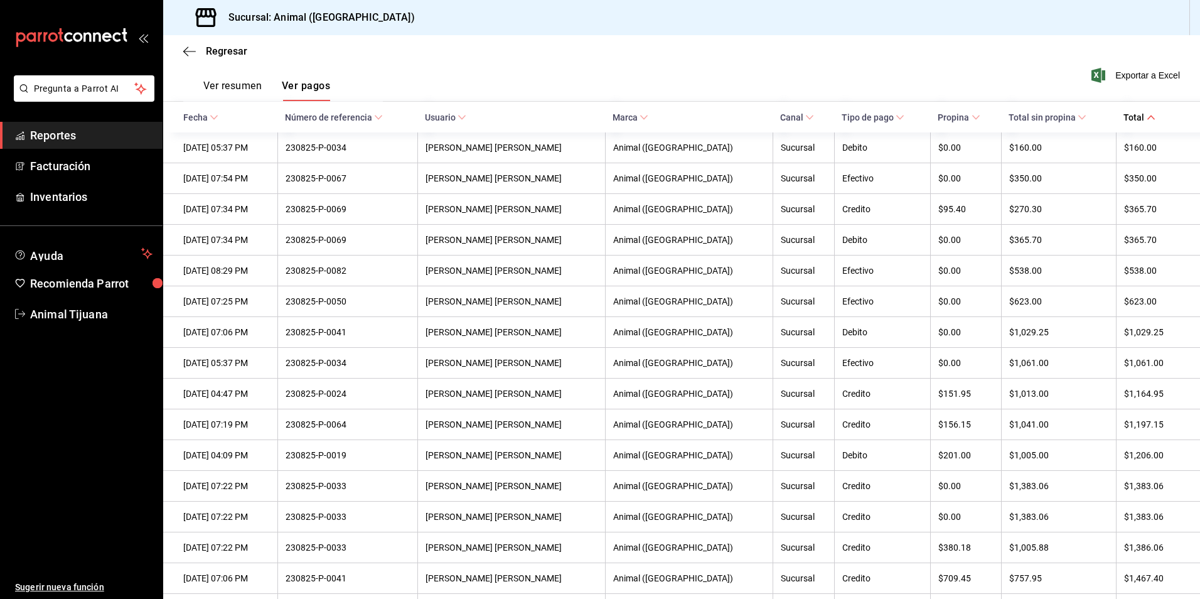
click at [249, 78] on div "Ver resumen Ver pagos" at bounding box center [256, 83] width 147 height 36
click at [247, 85] on button "Ver resumen" at bounding box center [232, 90] width 58 height 21
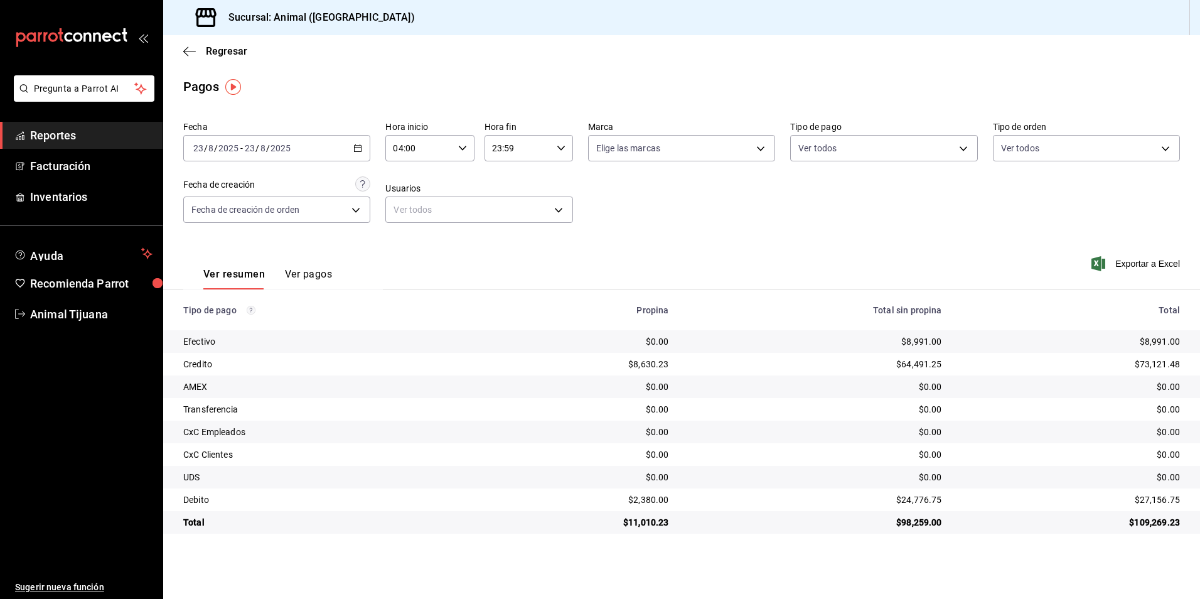
click at [313, 275] on button "Ver pagos" at bounding box center [308, 278] width 47 height 21
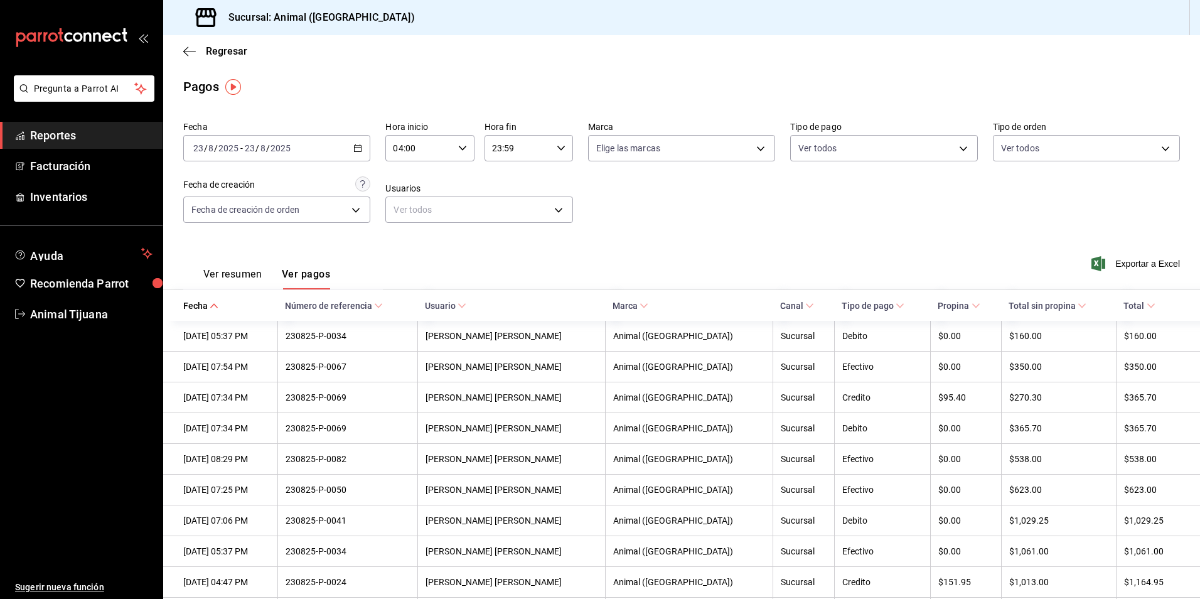
click at [218, 274] on button "Ver resumen" at bounding box center [232, 278] width 58 height 21
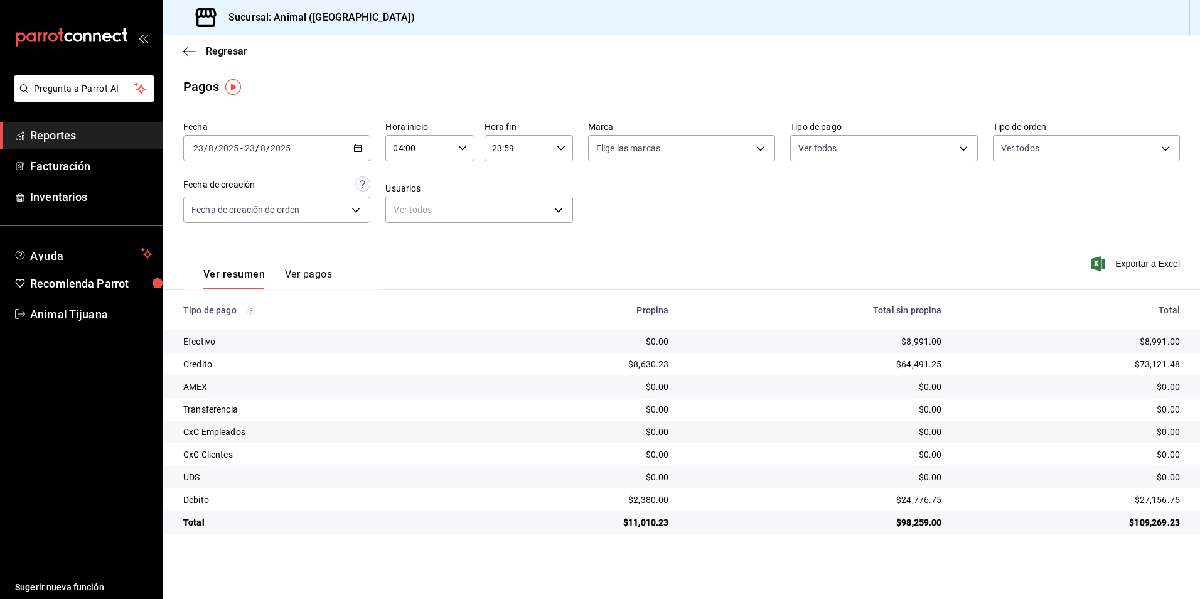
click at [882, 162] on div "Fecha [DATE] [DATE] - [DATE] [DATE] Hora inicio 04:00 Hora inicio Hora fin 23:5…" at bounding box center [681, 177] width 997 height 122
click at [878, 134] on div "Ver todos b84c62b8-b02c-4970-ab2e-e166616419f2,235ce608-f464-428a-9a71-314f6653…" at bounding box center [883, 145] width 187 height 31
click at [872, 151] on body "Pregunta a Parrot AI Reportes Facturación Inventarios Ayuda Recomienda Parrot A…" at bounding box center [600, 299] width 1200 height 599
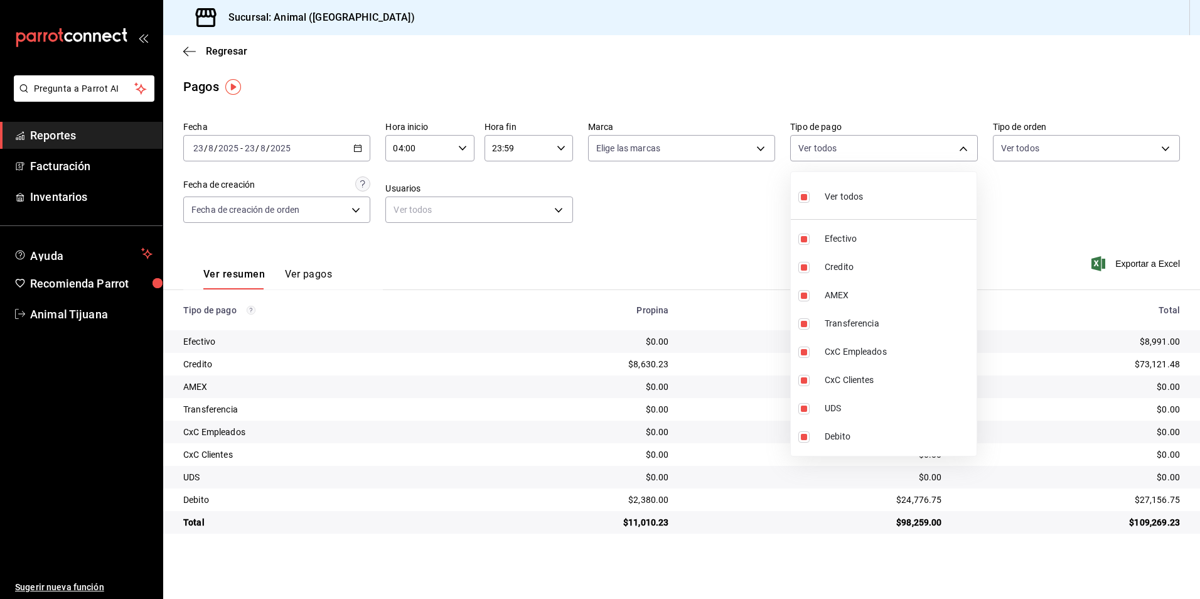
click at [846, 199] on span "Ver todos" at bounding box center [844, 196] width 38 height 13
checkbox input "false"
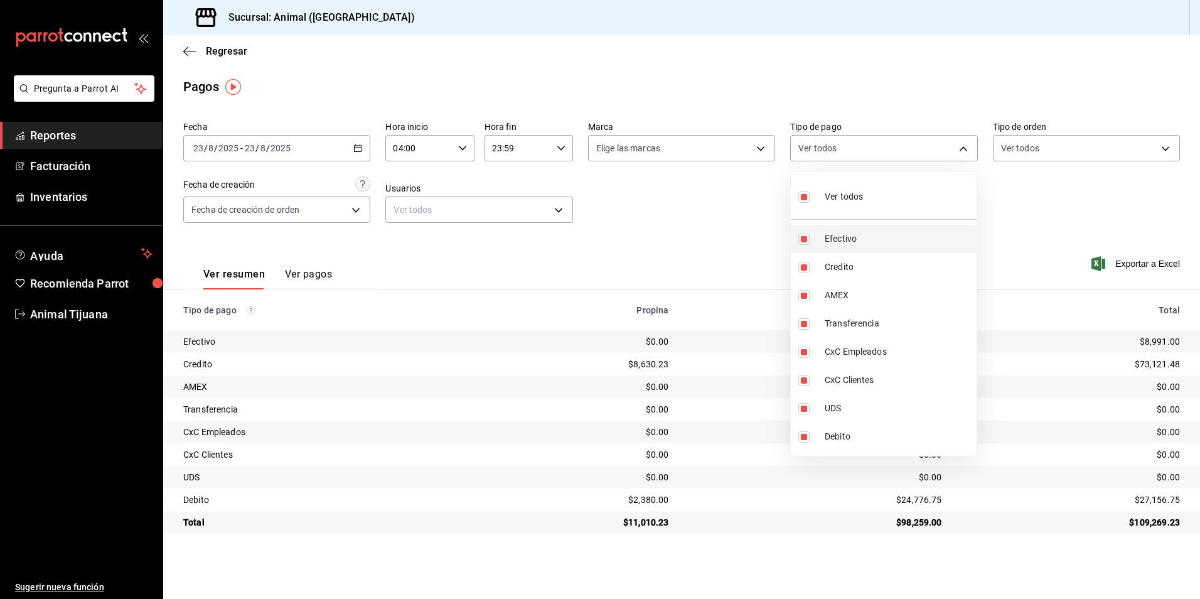
checkbox input "false"
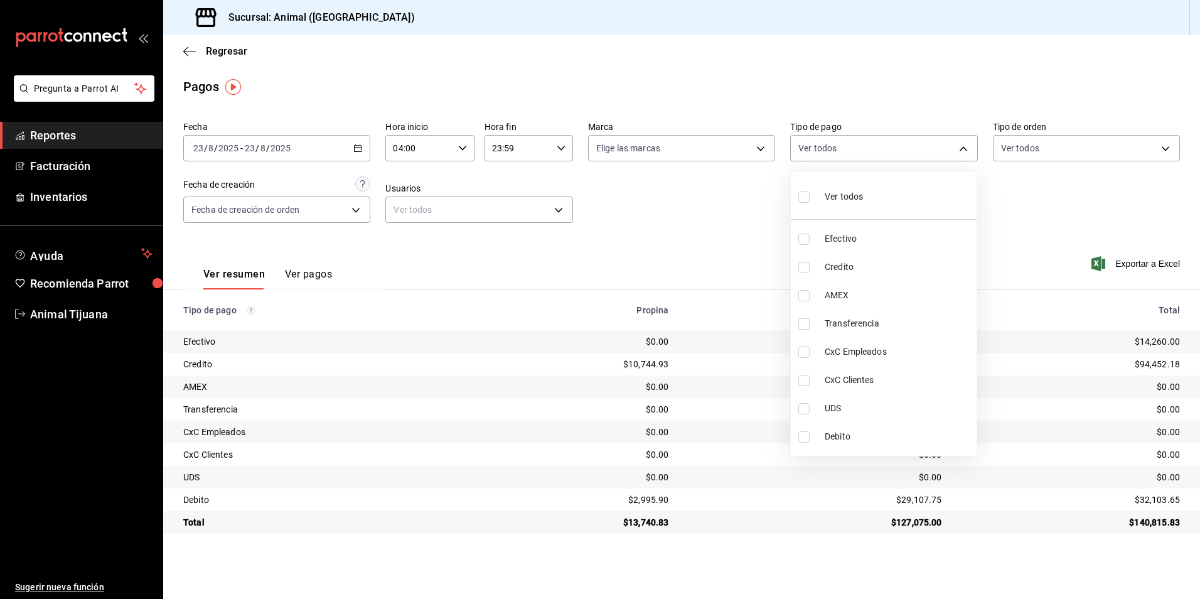
click at [846, 266] on span "Credito" at bounding box center [898, 267] width 147 height 13
type input "235ce608-f464-428a-9a71-314f665367d1"
checkbox input "true"
click at [858, 443] on li "Debito" at bounding box center [884, 437] width 186 height 28
type input "235ce608-f464-428a-9a71-314f665367d1,c7b29183-a811-4137-9cfa-21a61cd2bc4a"
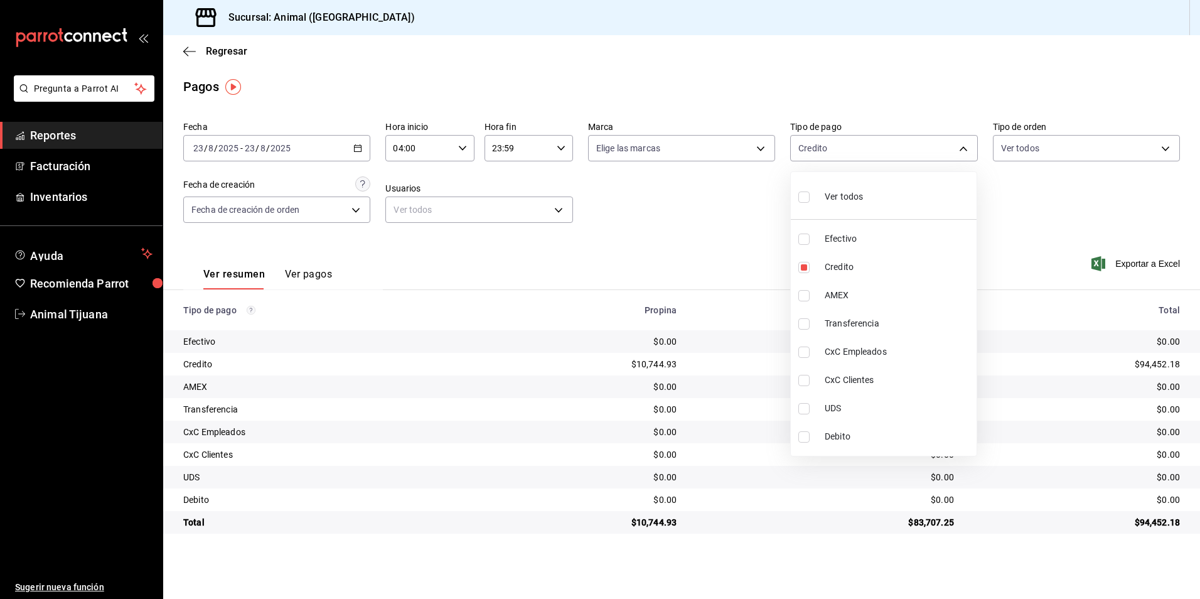
checkbox input "true"
click at [1048, 518] on div at bounding box center [600, 299] width 1200 height 599
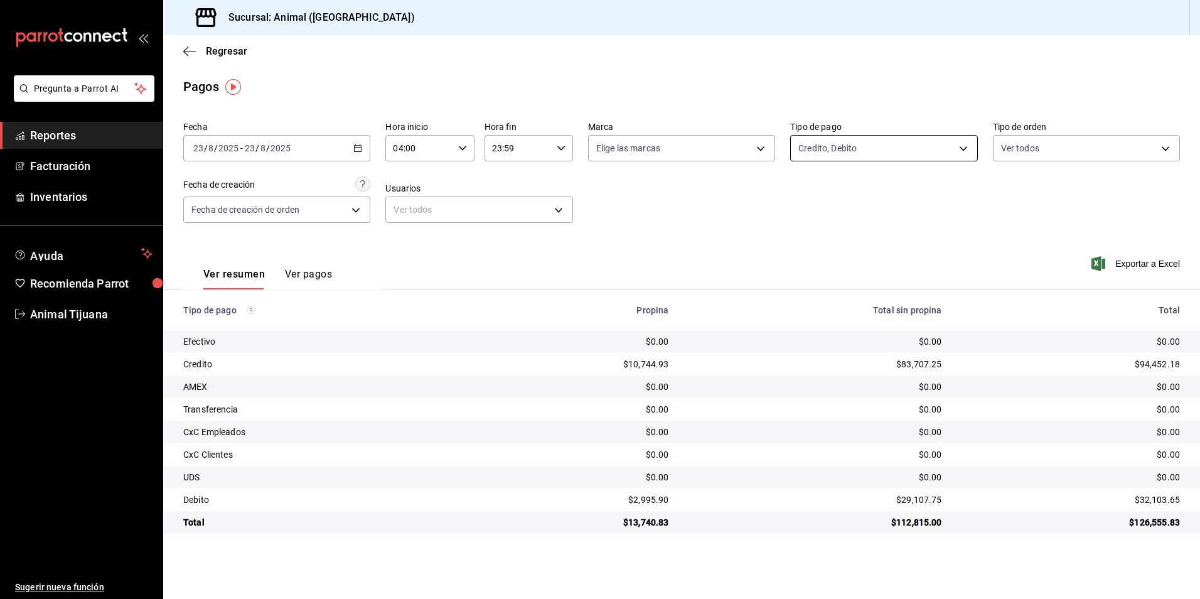
click at [857, 139] on body "Pregunta a Parrot AI Reportes Facturación Inventarios Ayuda Recomienda Parrot A…" at bounding box center [600, 299] width 1200 height 599
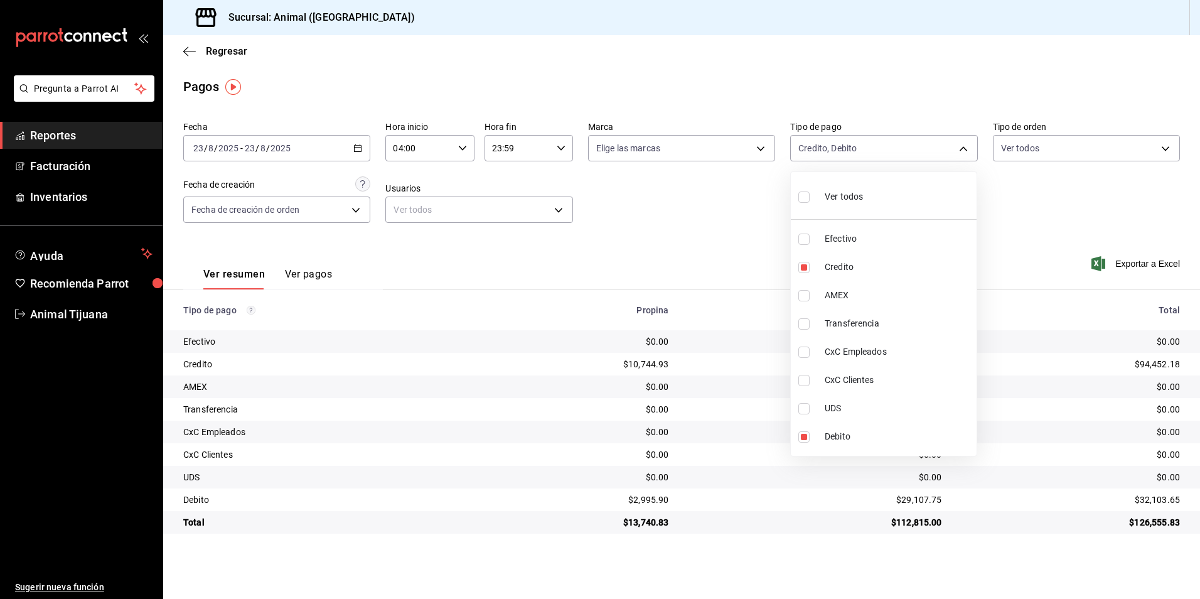
click at [860, 193] on span "Ver todos" at bounding box center [844, 196] width 38 height 13
type input "b84c62b8-b02c-4970-ab2e-e166616419f2,235ce608-f464-428a-9a71-314f665367d1,53567…"
checkbox input "true"
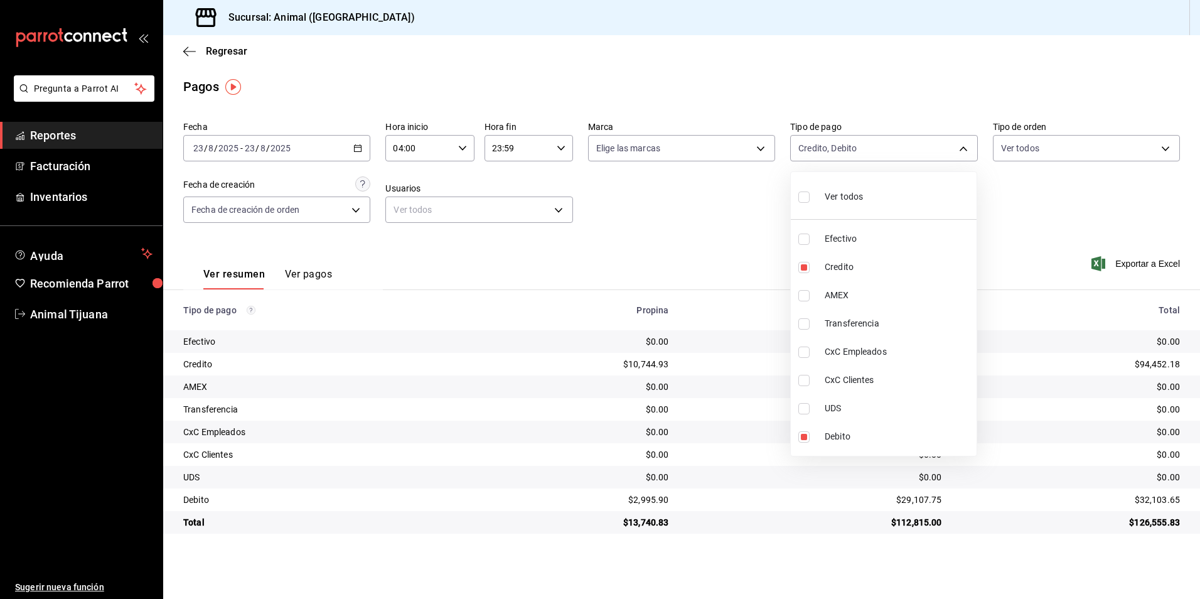
checkbox input "true"
click at [1026, 216] on div at bounding box center [600, 299] width 1200 height 599
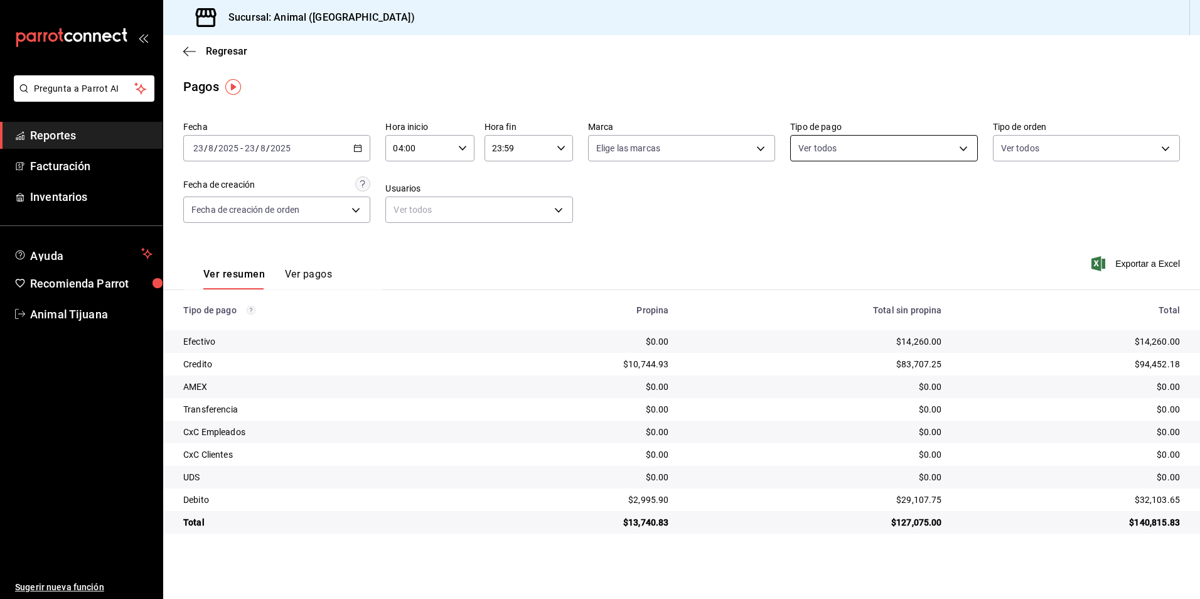
click at [838, 154] on body "Pregunta a Parrot AI Reportes Facturación Inventarios Ayuda Recomienda Parrot A…" at bounding box center [600, 299] width 1200 height 599
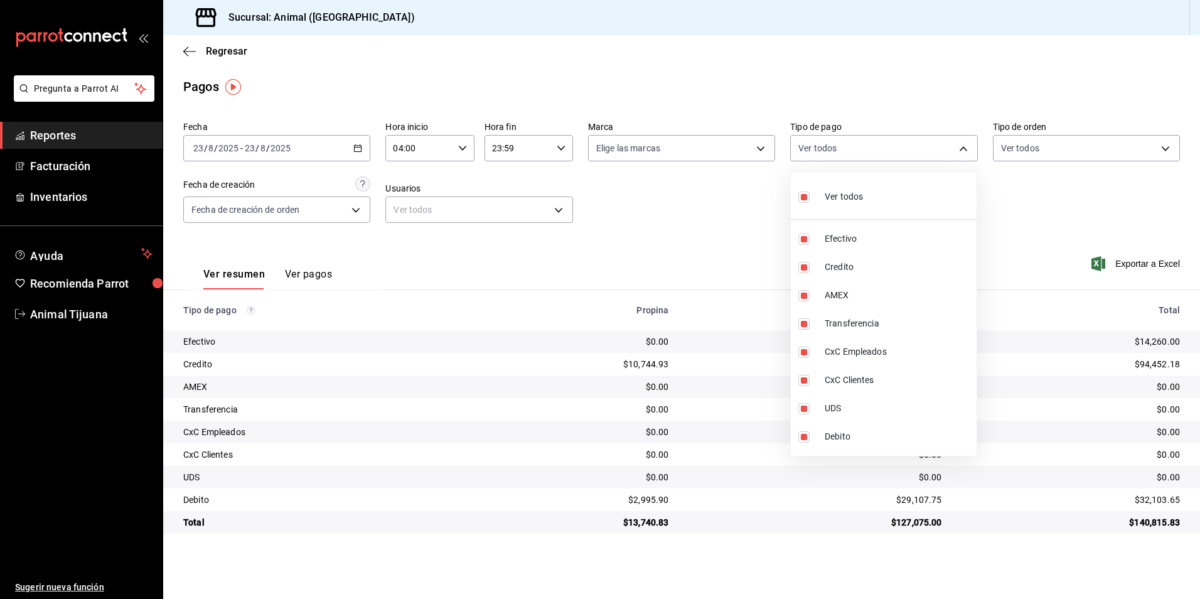
click at [855, 203] on span "Ver todos" at bounding box center [844, 196] width 38 height 13
checkbox input "false"
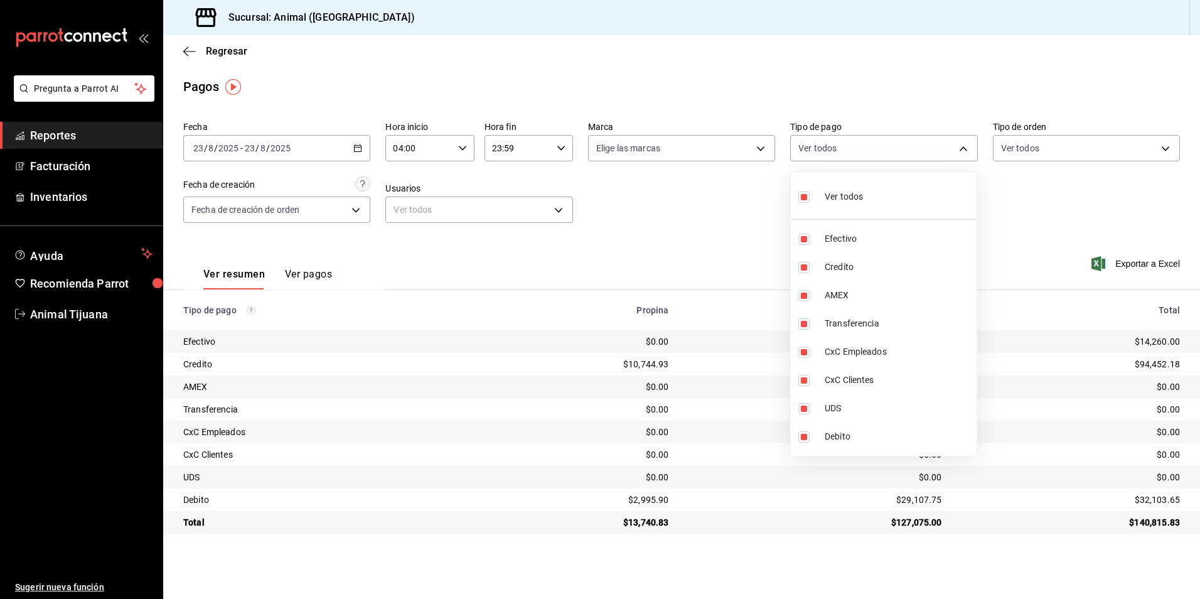
checkbox input "false"
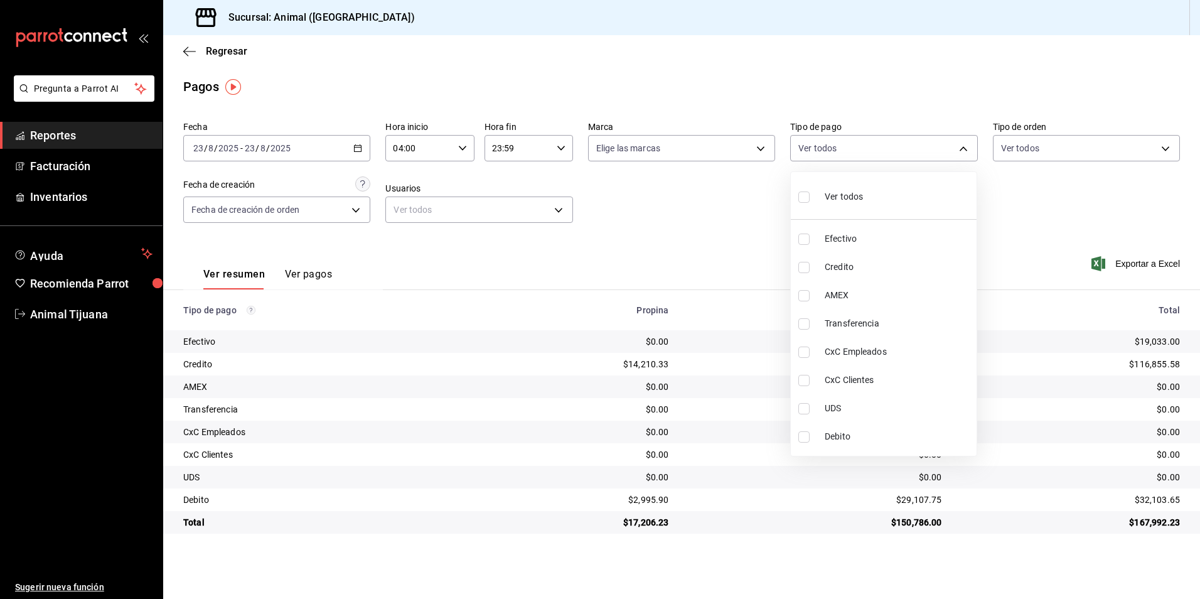
click at [865, 259] on li "Credito" at bounding box center [884, 267] width 186 height 28
type input "235ce608-f464-428a-9a71-314f665367d1"
checkbox input "true"
click at [864, 439] on span "Debito" at bounding box center [898, 436] width 147 height 13
type input "235ce608-f464-428a-9a71-314f665367d1,c7b29183-a811-4137-9cfa-21a61cd2bc4a"
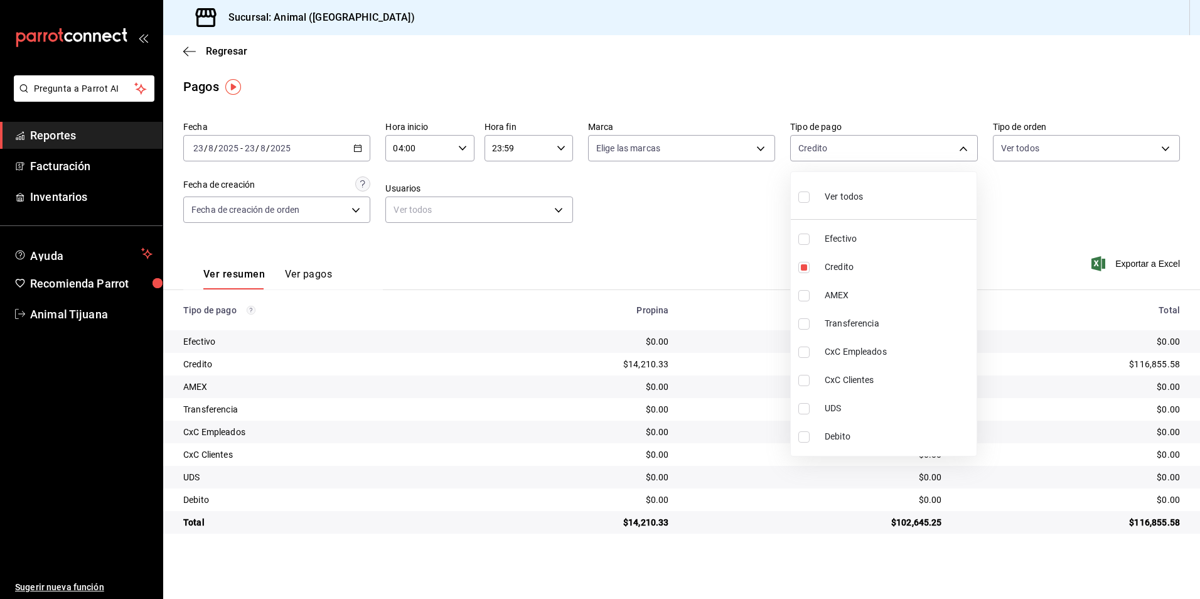
checkbox input "true"
click at [812, 191] on label at bounding box center [807, 197] width 16 height 18
click at [810, 191] on input "checkbox" at bounding box center [804, 196] width 11 height 11
drag, startPoint x: 812, startPoint y: 191, endPoint x: 816, endPoint y: 232, distance: 40.4
click at [812, 191] on label at bounding box center [807, 197] width 16 height 18
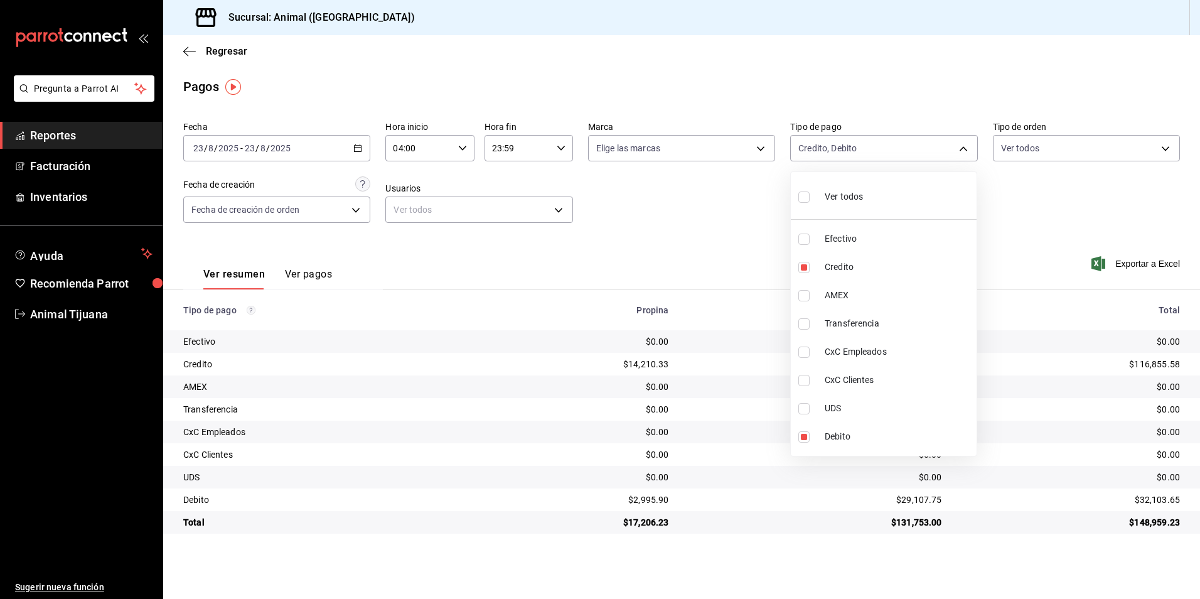
click at [810, 191] on input "checkbox" at bounding box center [804, 196] width 11 height 11
checkbox input "false"
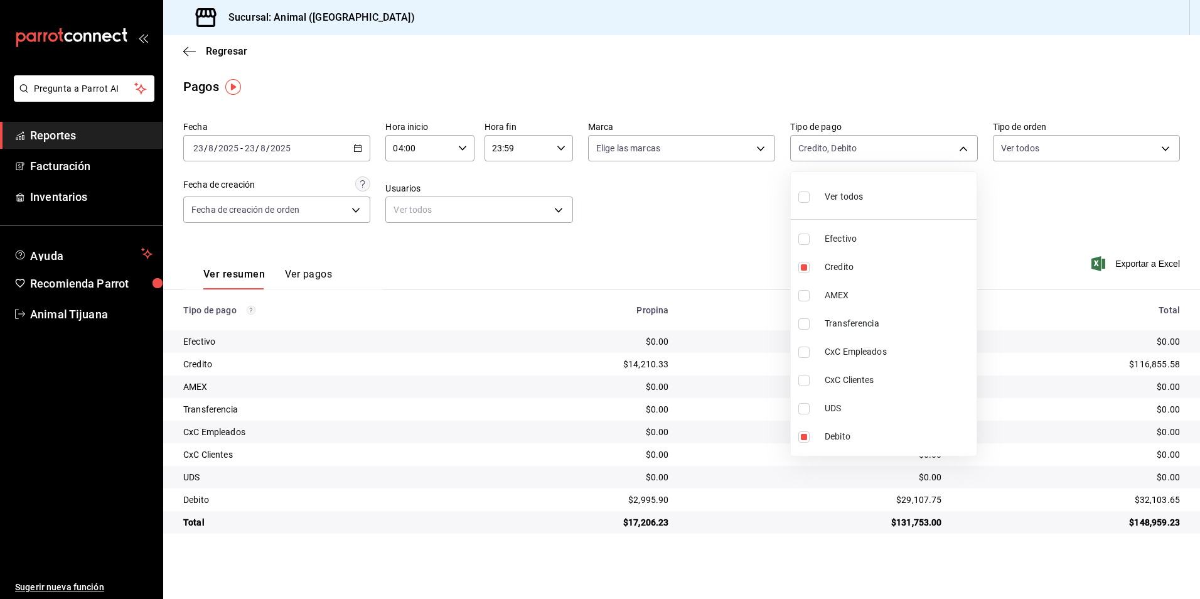
checkbox input "false"
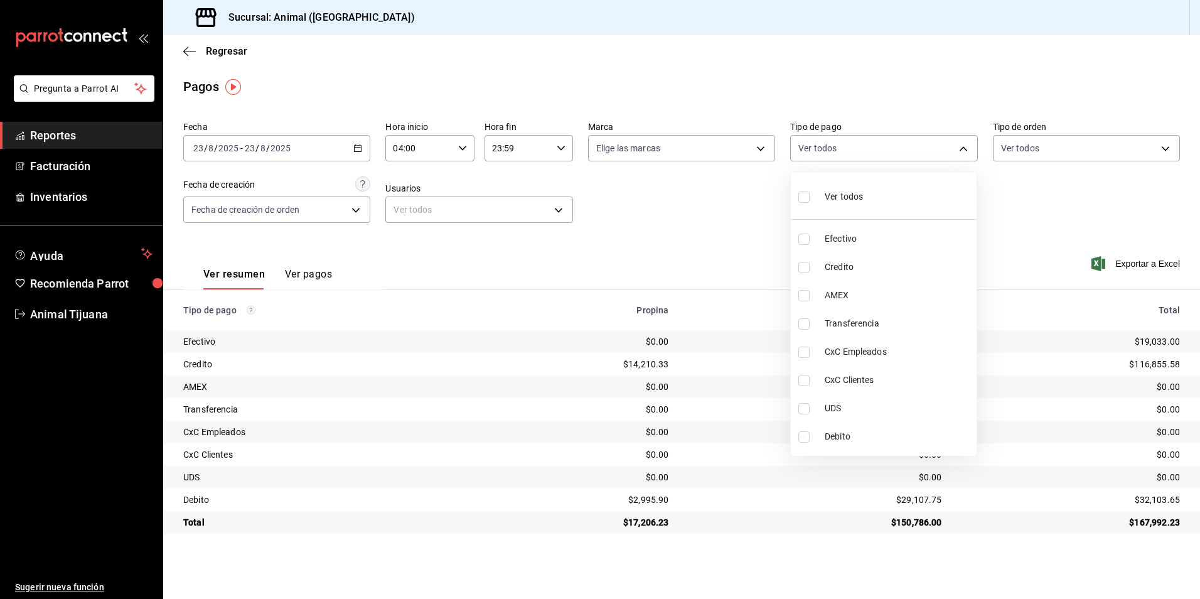
click at [920, 275] on li "Credito" at bounding box center [884, 267] width 186 height 28
type input "235ce608-f464-428a-9a71-314f665367d1"
checkbox input "true"
click at [881, 431] on span "Debito" at bounding box center [898, 436] width 147 height 13
type input "235ce608-f464-428a-9a71-314f665367d1,c7b29183-a811-4137-9cfa-21a61cd2bc4a"
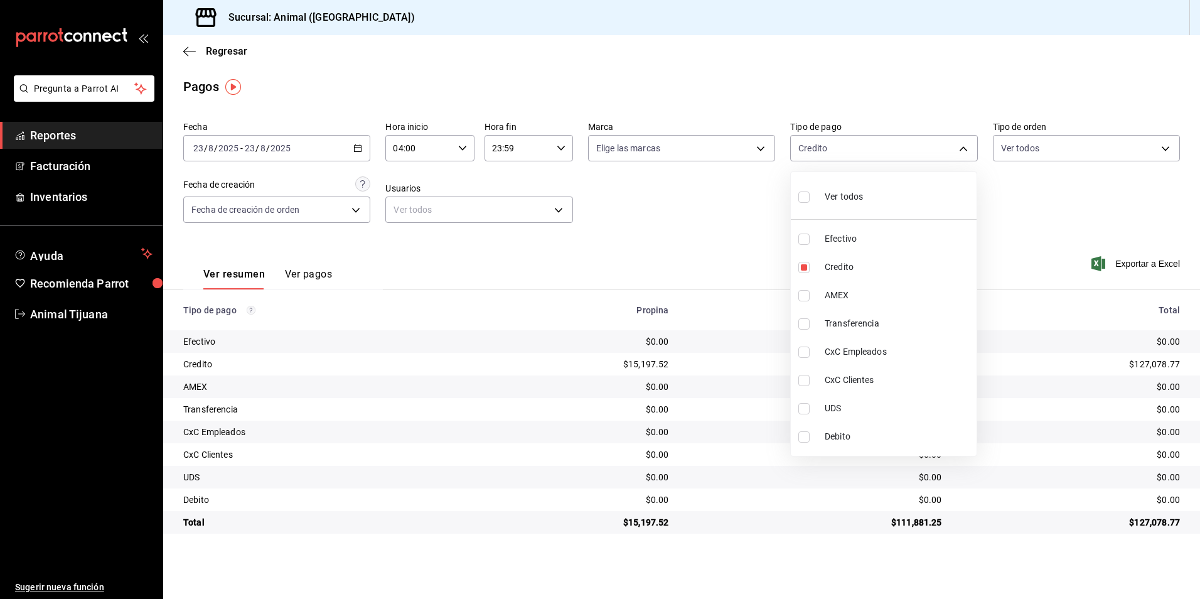
checkbox input "true"
click at [834, 433] on span "Debito" at bounding box center [898, 436] width 147 height 13
type input "235ce608-f464-428a-9a71-314f665367d1"
checkbox input "false"
click at [834, 433] on span "Debito" at bounding box center [898, 436] width 147 height 13
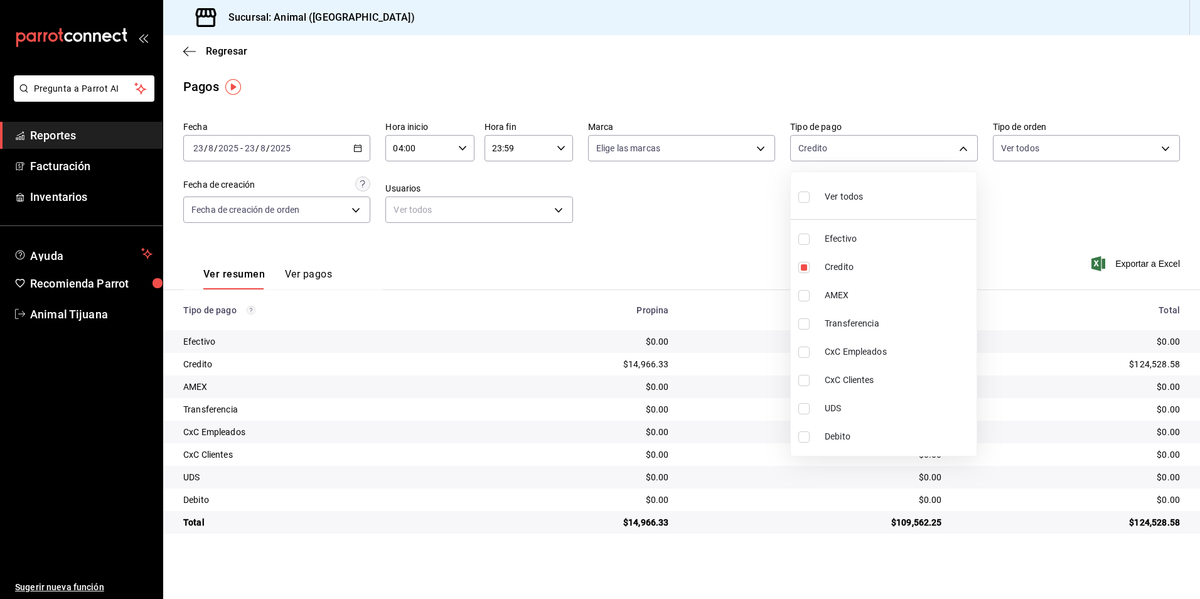
type input "235ce608-f464-428a-9a71-314f665367d1,c7b29183-a811-4137-9cfa-21a61cd2bc4a"
checkbox input "true"
click at [846, 273] on span "Credito" at bounding box center [898, 267] width 147 height 13
type input "c7b29183-a811-4137-9cfa-21a61cd2bc4a"
checkbox input "false"
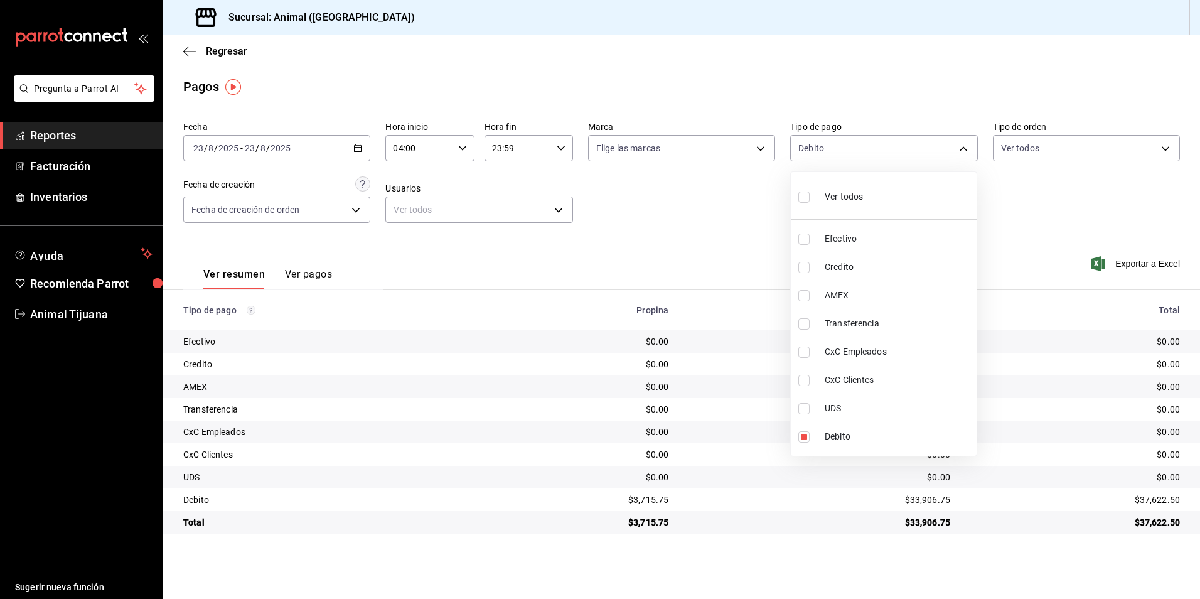
click at [846, 273] on span "Credito" at bounding box center [898, 267] width 147 height 13
type input "c7b29183-a811-4137-9cfa-21a61cd2bc4a,235ce608-f464-428a-9a71-314f665367d1"
checkbox input "true"
click at [833, 188] on div "Ver todos" at bounding box center [831, 195] width 65 height 27
type input "b84c62b8-b02c-4970-ab2e-e166616419f2,235ce608-f464-428a-9a71-314f665367d1,53567…"
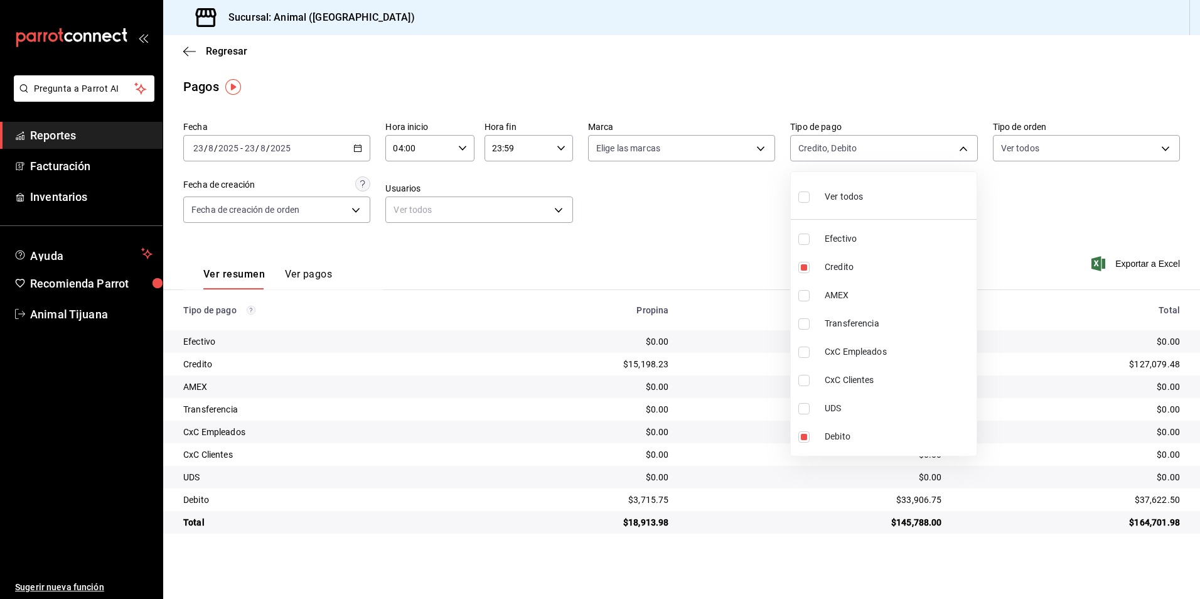
checkbox input "true"
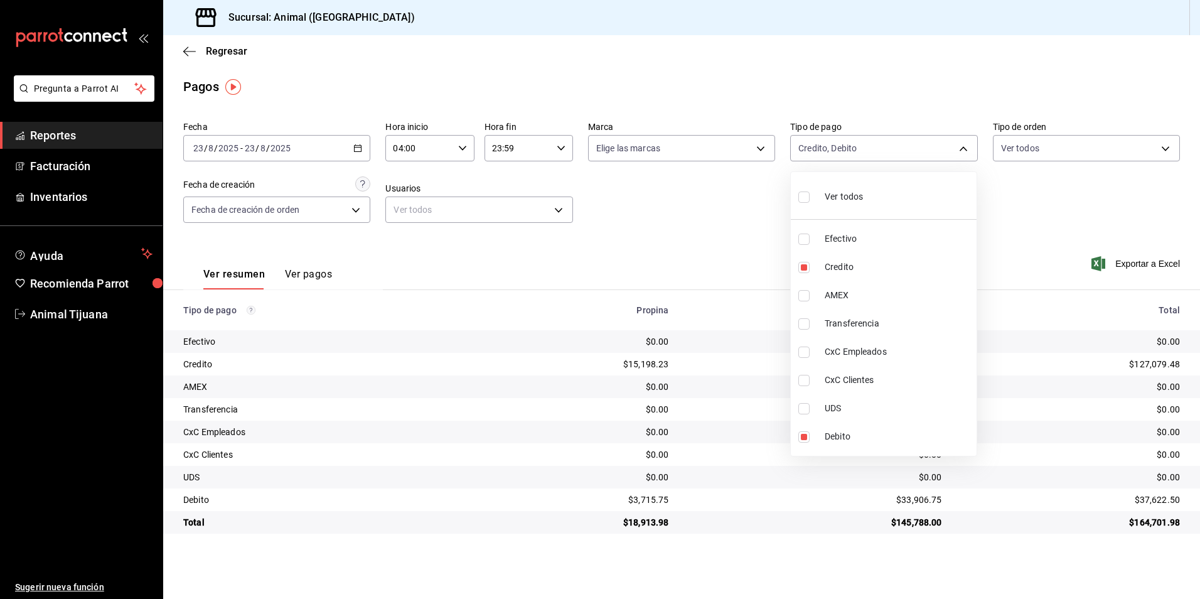
checkbox input "true"
click at [833, 188] on div "Ver todos" at bounding box center [831, 195] width 65 height 27
checkbox input "false"
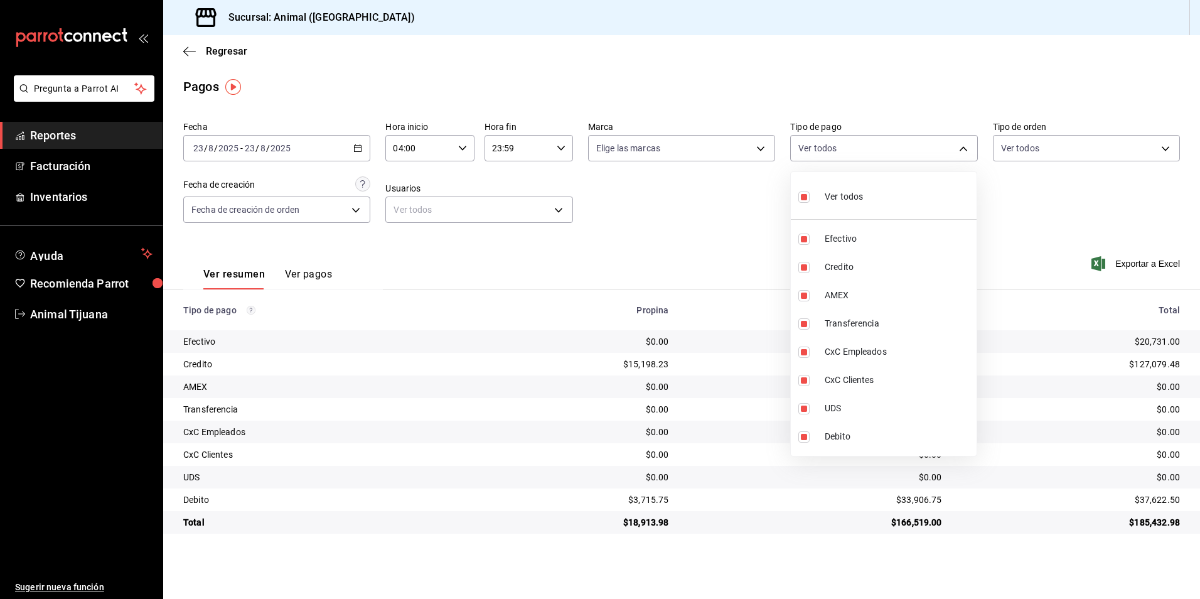
checkbox input "false"
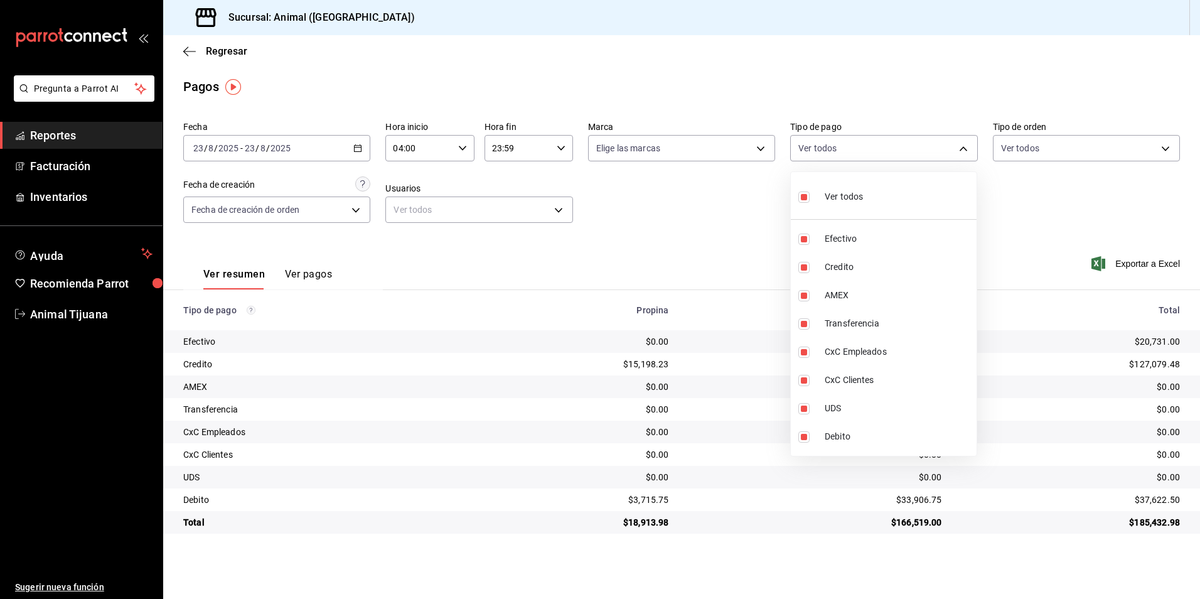
checkbox input "false"
click at [828, 272] on span "Credito" at bounding box center [898, 267] width 147 height 13
type input "235ce608-f464-428a-9a71-314f665367d1"
checkbox input "true"
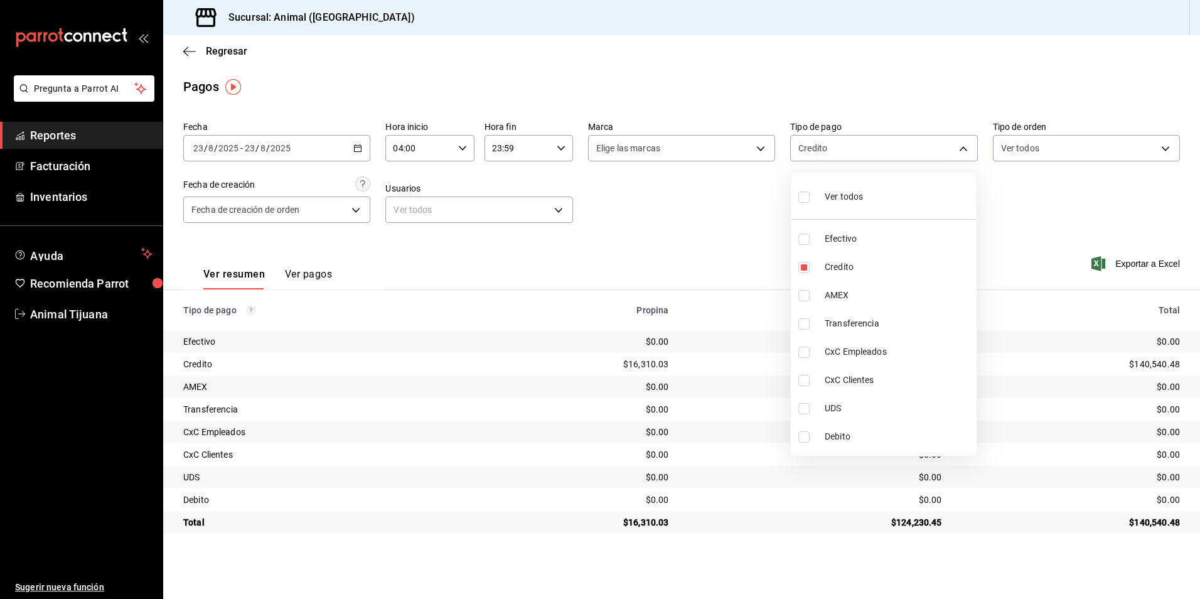
click at [820, 430] on li "Debito" at bounding box center [884, 437] width 186 height 28
type input "235ce608-f464-428a-9a71-314f665367d1,c7b29183-a811-4137-9cfa-21a61cd2bc4a"
checkbox input "true"
click at [854, 177] on li "Ver todos" at bounding box center [884, 195] width 186 height 37
type input "b84c62b8-b02c-4970-ab2e-e166616419f2,235ce608-f464-428a-9a71-314f665367d1,53567…"
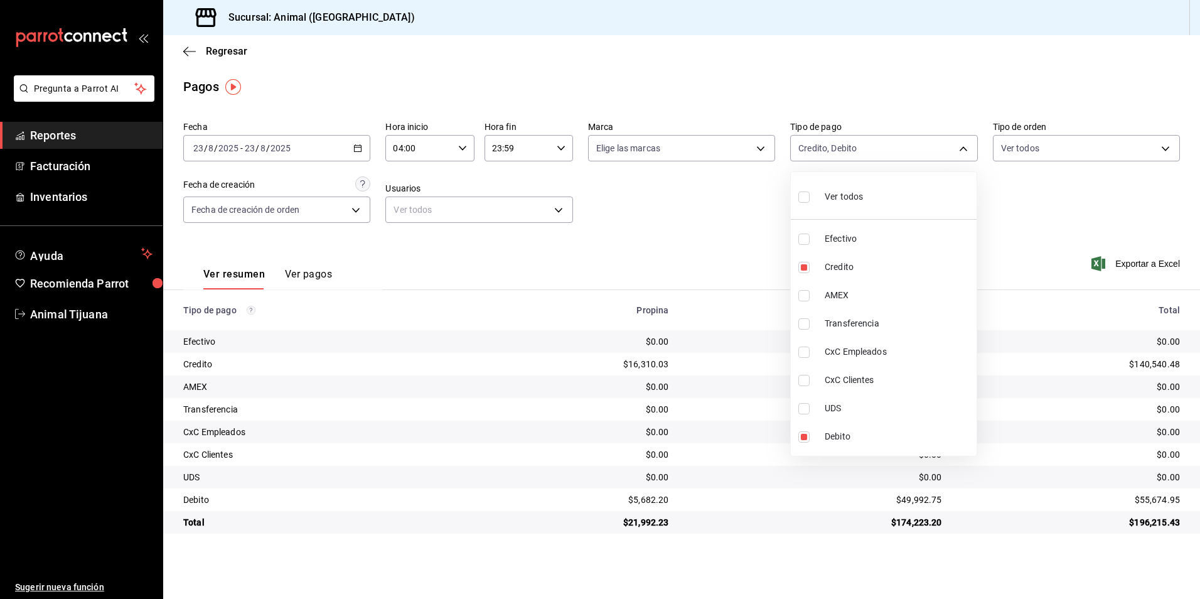
checkbox input "true"
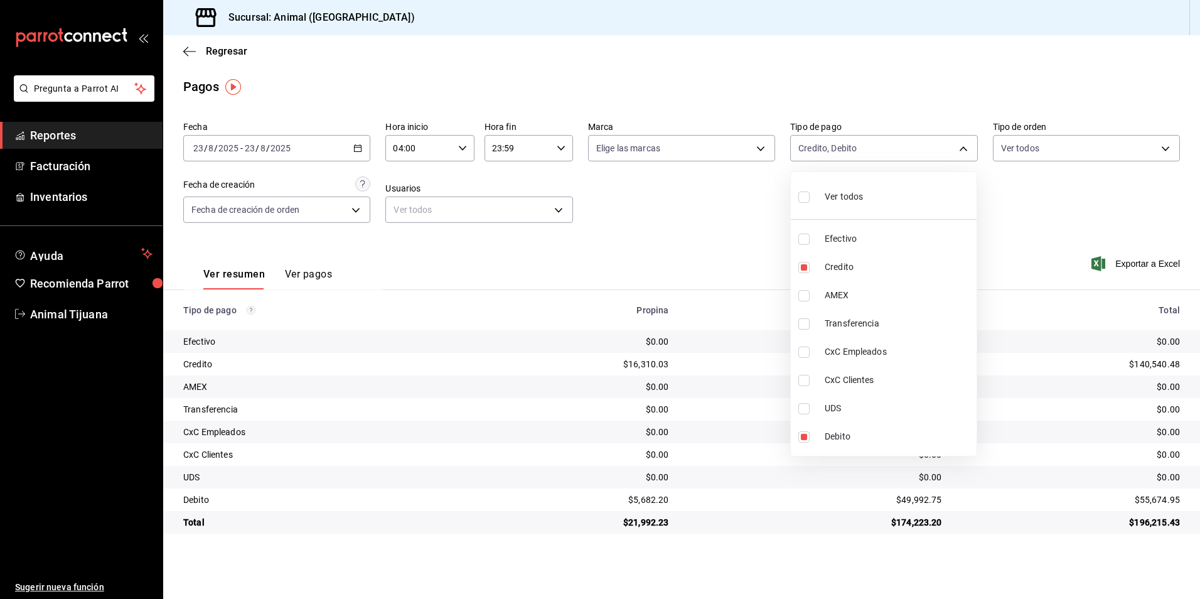
checkbox input "true"
click at [853, 202] on span "Ver todos" at bounding box center [844, 196] width 38 height 13
checkbox input "false"
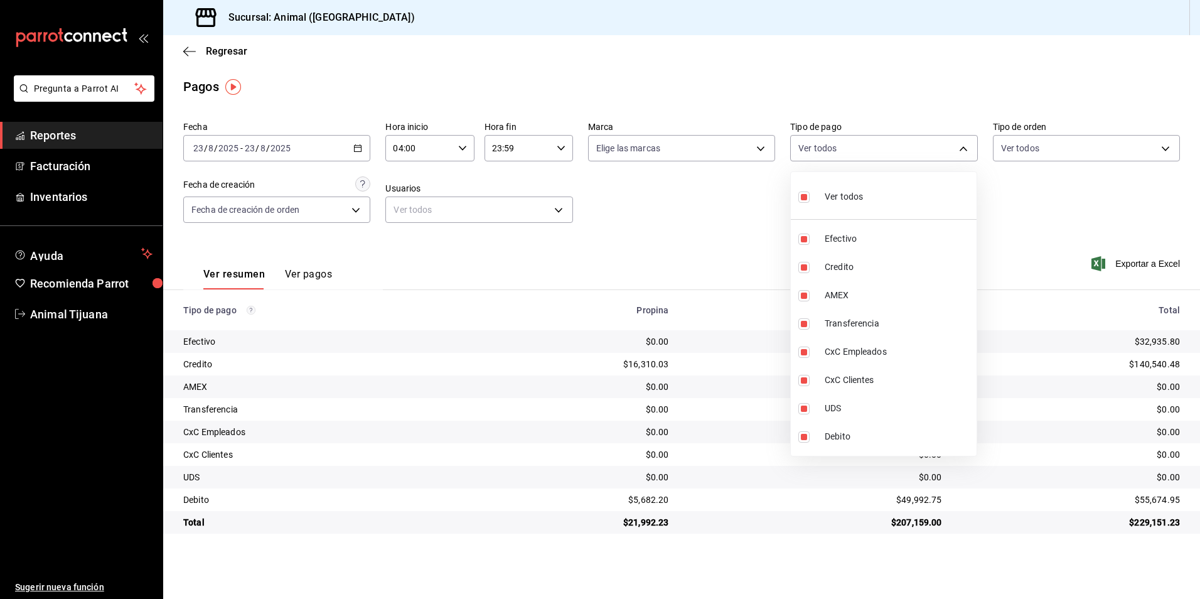
checkbox input "false"
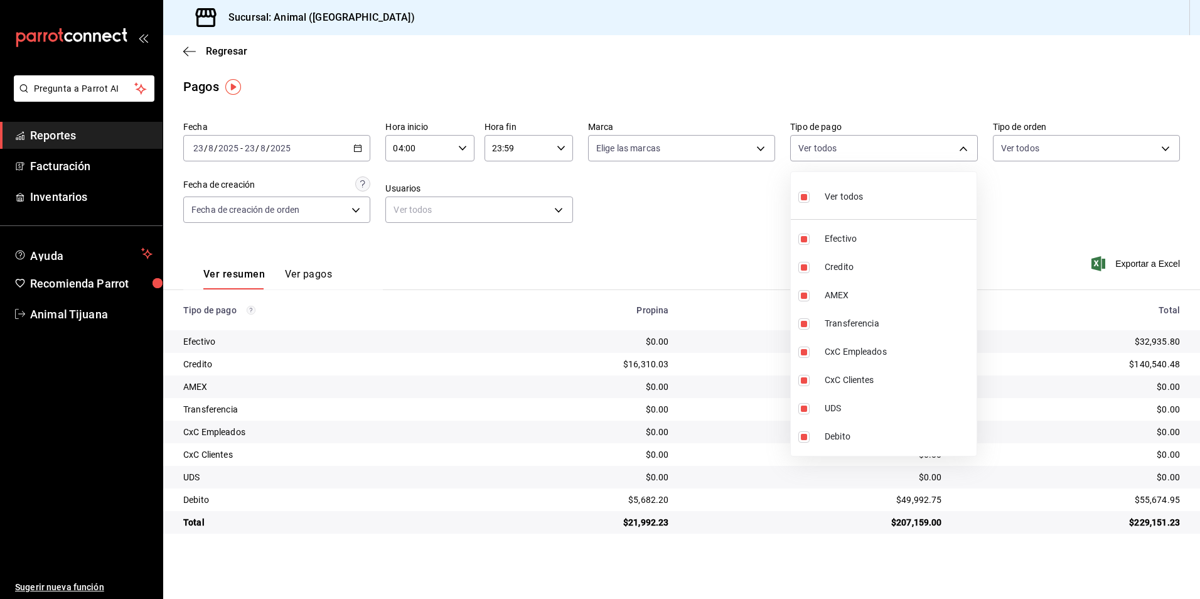
checkbox input "false"
click at [892, 269] on span "Credito" at bounding box center [898, 267] width 147 height 13
type input "235ce608-f464-428a-9a71-314f665367d1"
checkbox input "true"
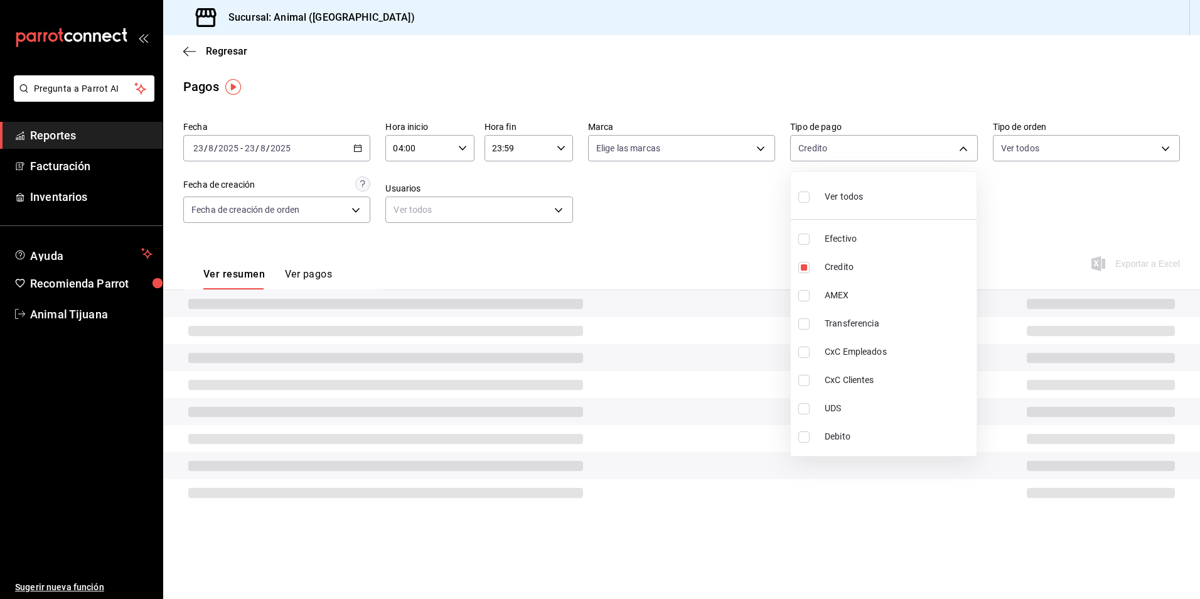
click at [859, 432] on span "Debito" at bounding box center [898, 436] width 147 height 13
type input "235ce608-f464-428a-9a71-314f665367d1,c7b29183-a811-4137-9cfa-21a61cd2bc4a"
checkbox input "true"
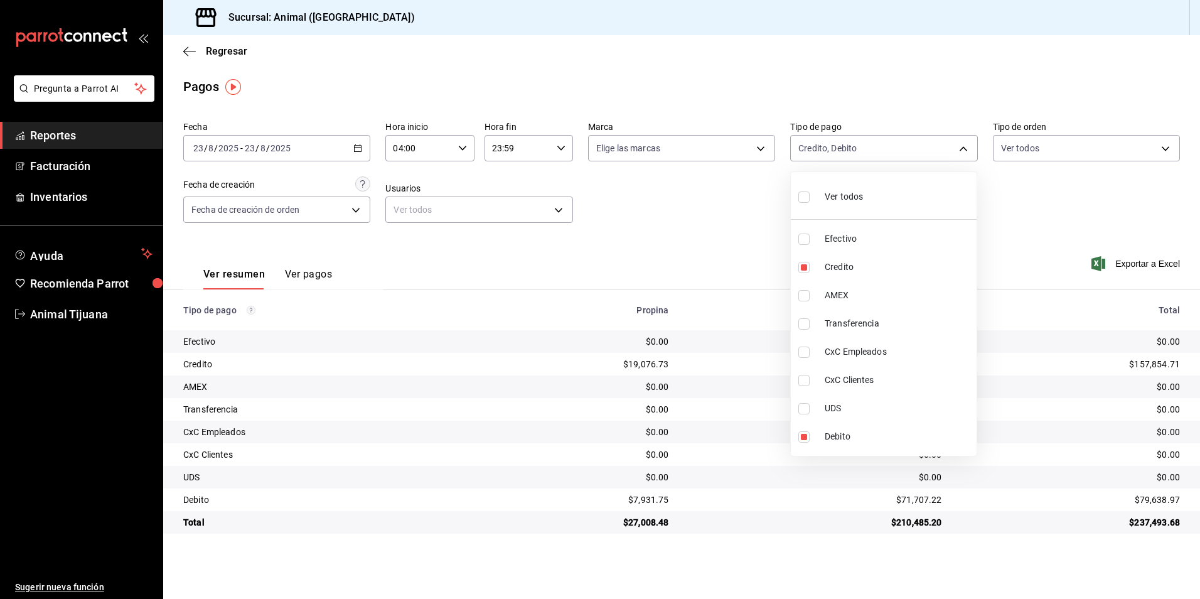
click at [860, 191] on span "Ver todos" at bounding box center [844, 196] width 38 height 13
type input "b84c62b8-b02c-4970-ab2e-e166616419f2,235ce608-f464-428a-9a71-314f665367d1,53567…"
checkbox input "true"
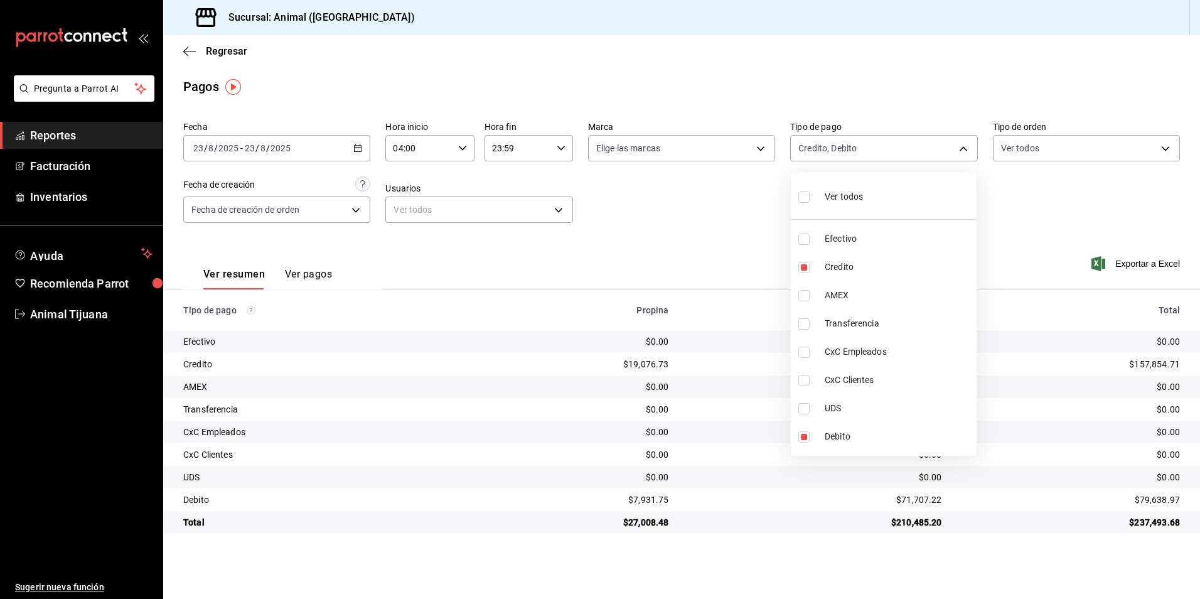
checkbox input "true"
click at [860, 191] on span "Ver todos" at bounding box center [844, 196] width 38 height 13
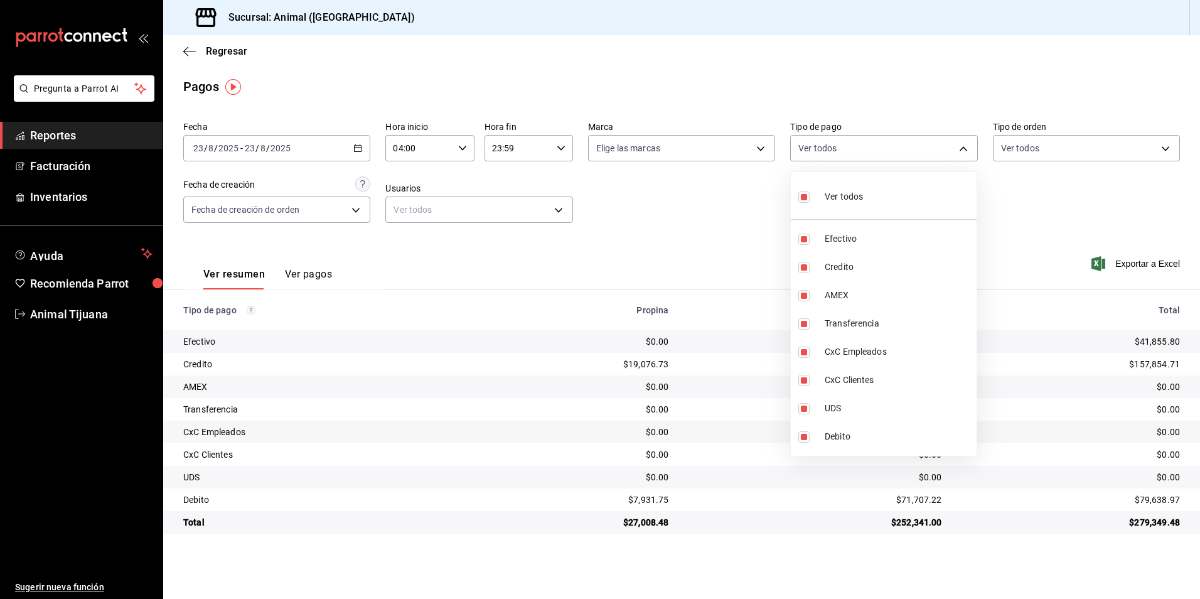
checkbox input "false"
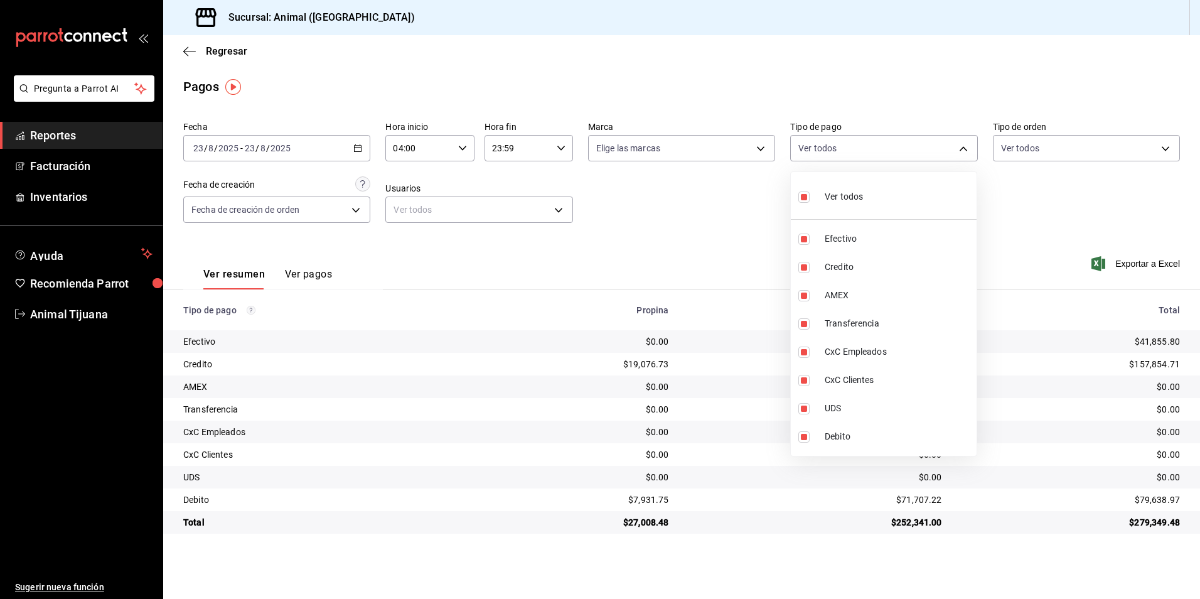
checkbox input "false"
click at [849, 254] on li "Credito" at bounding box center [884, 267] width 186 height 28
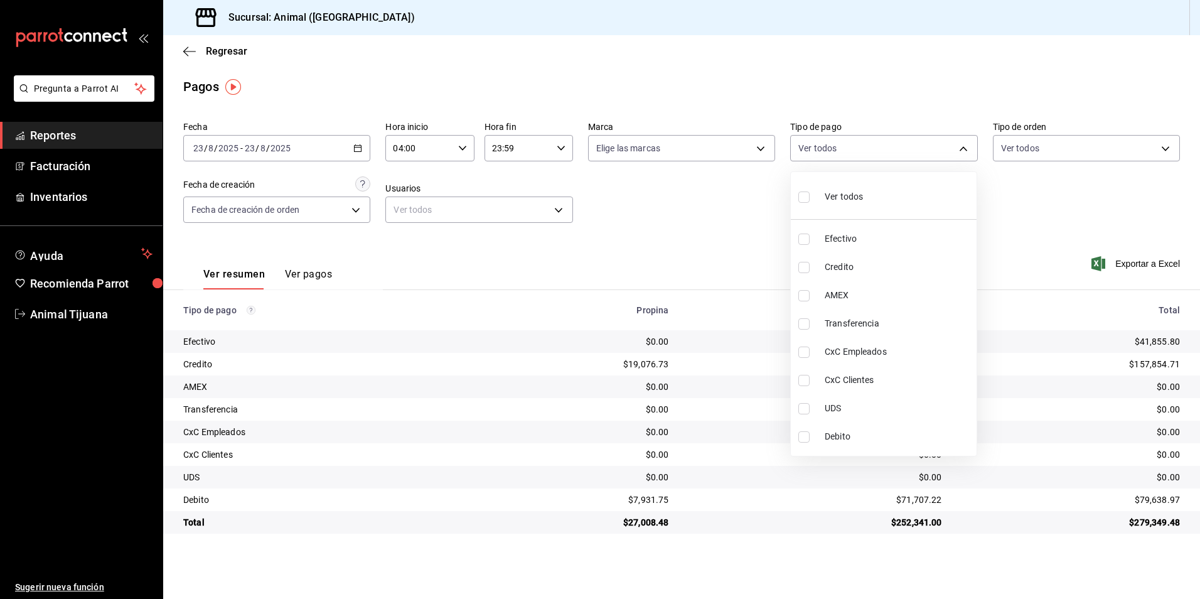
type input "235ce608-f464-428a-9a71-314f665367d1"
checkbox input "true"
click at [836, 438] on span "Debito" at bounding box center [898, 436] width 147 height 13
type input "235ce608-f464-428a-9a71-314f665367d1,c7b29183-a811-4137-9cfa-21a61cd2bc4a"
checkbox input "true"
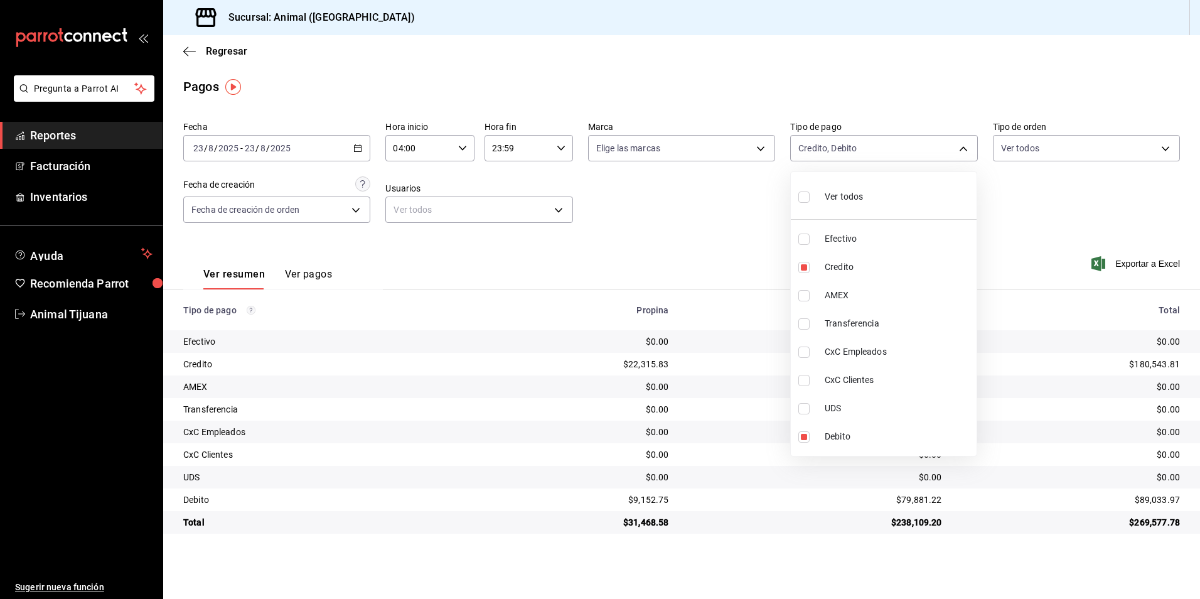
click at [826, 205] on div "Ver todos" at bounding box center [831, 195] width 65 height 27
type input "b84c62b8-b02c-4970-ab2e-e166616419f2,235ce608-f464-428a-9a71-314f665367d1,53567…"
checkbox input "true"
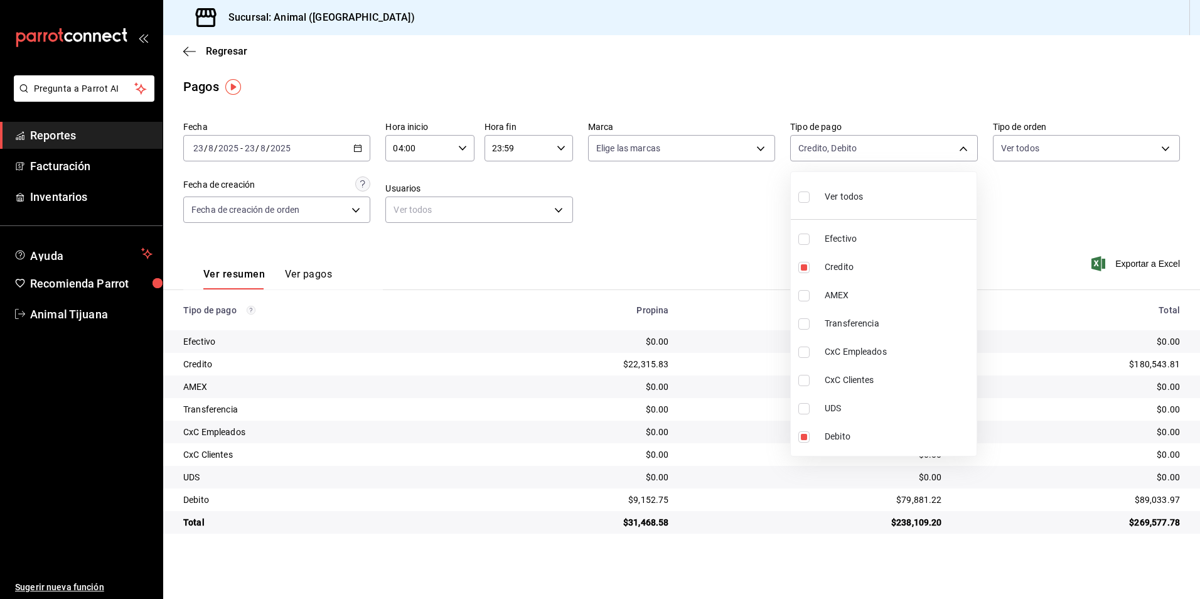
checkbox input "true"
click at [826, 205] on div "Ver todos" at bounding box center [831, 195] width 65 height 27
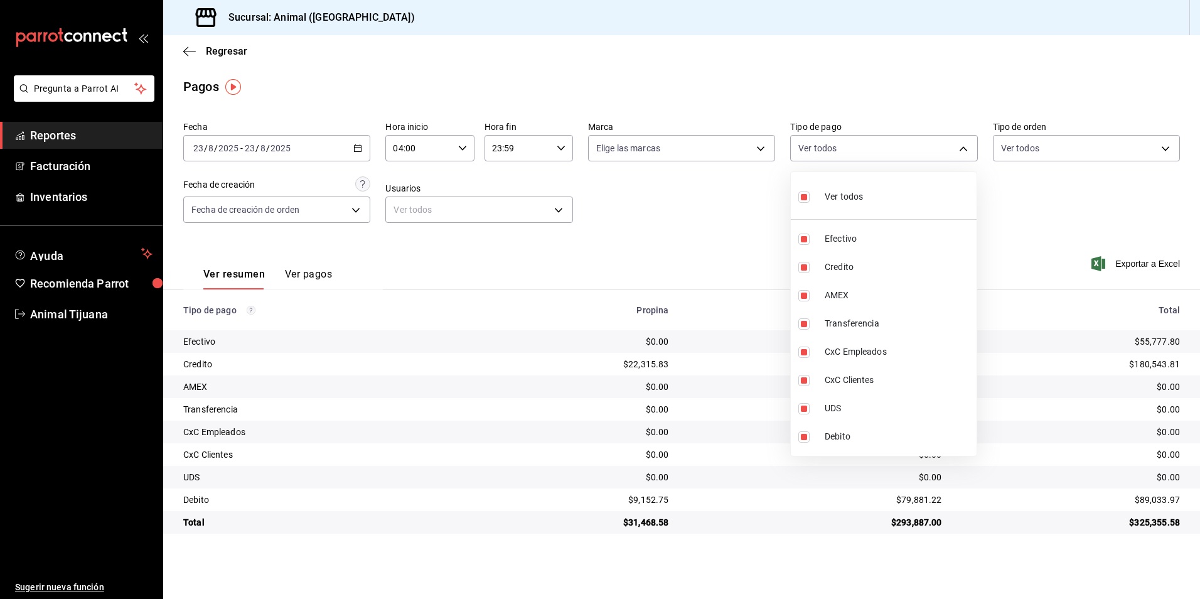
checkbox input "false"
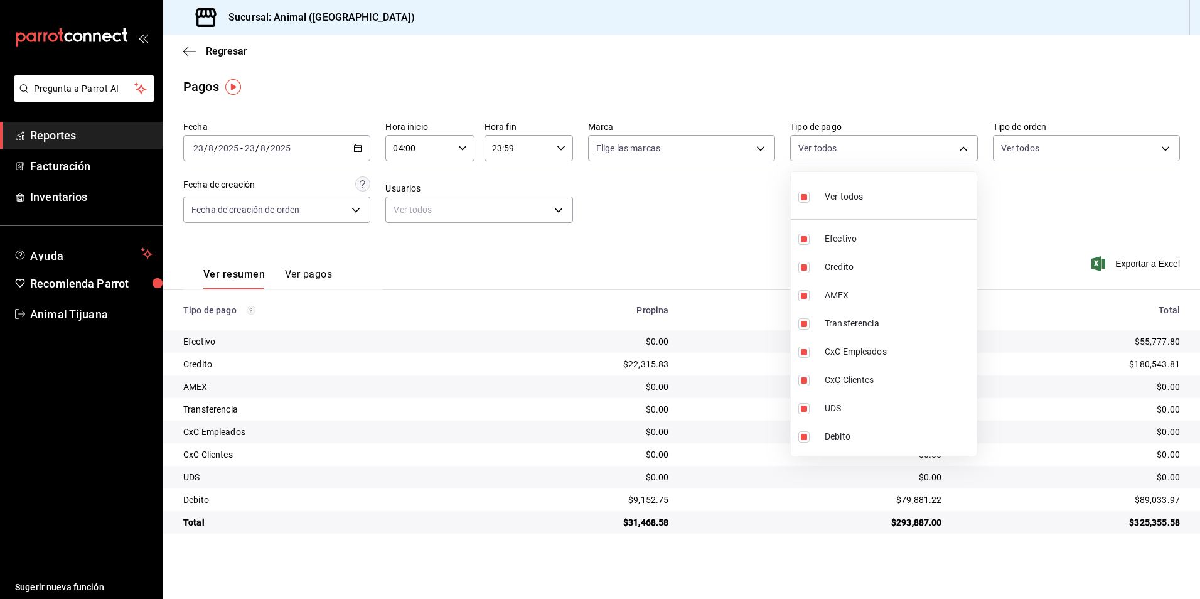
checkbox input "false"
click at [818, 261] on li "Credito" at bounding box center [884, 267] width 186 height 28
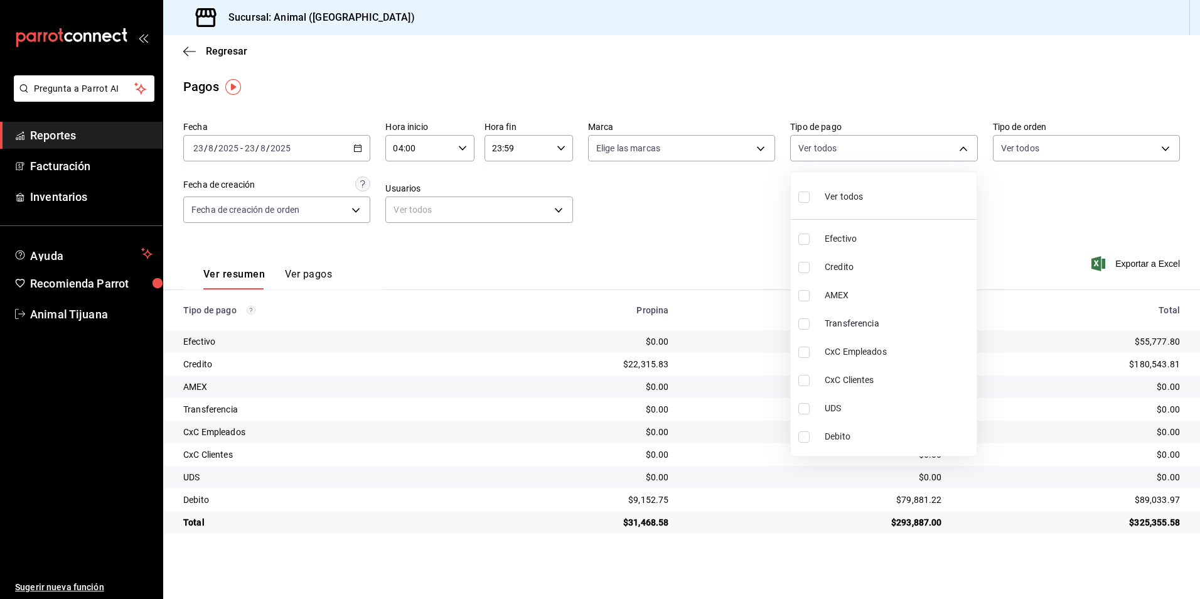
type input "235ce608-f464-428a-9a71-314f665367d1"
checkbox input "true"
click at [842, 439] on span "Debito" at bounding box center [898, 436] width 147 height 13
type input "235ce608-f464-428a-9a71-314f665367d1,c7b29183-a811-4137-9cfa-21a61cd2bc4a"
checkbox input "true"
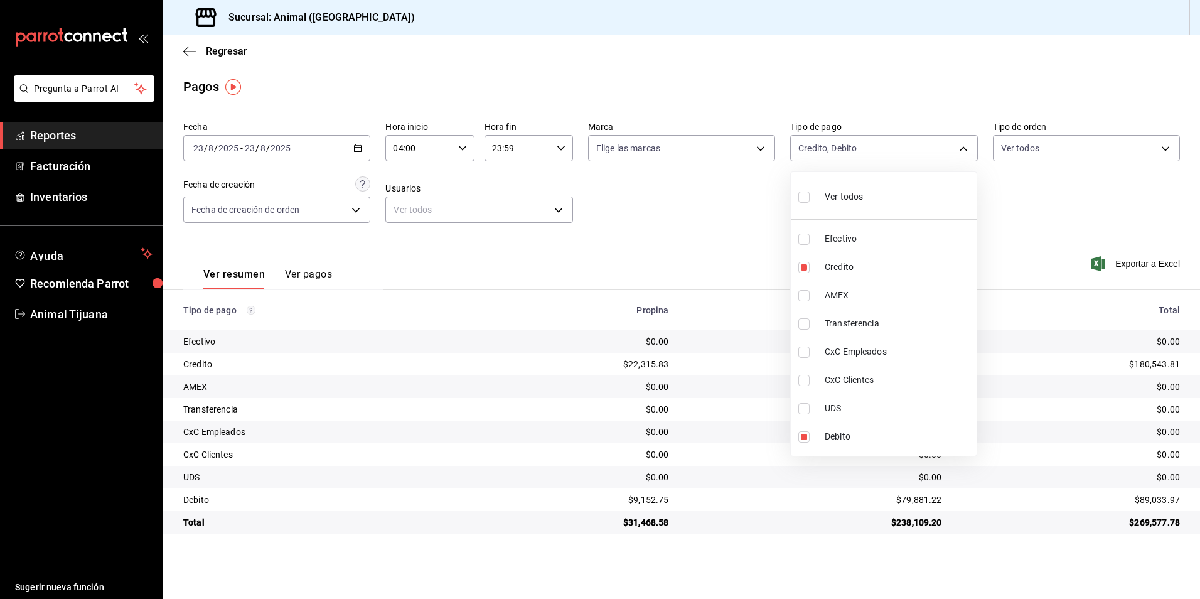
click at [846, 207] on div "Ver todos" at bounding box center [831, 195] width 65 height 27
type input "b84c62b8-b02c-4970-ab2e-e166616419f2,235ce608-f464-428a-9a71-314f665367d1,53567…"
checkbox input "true"
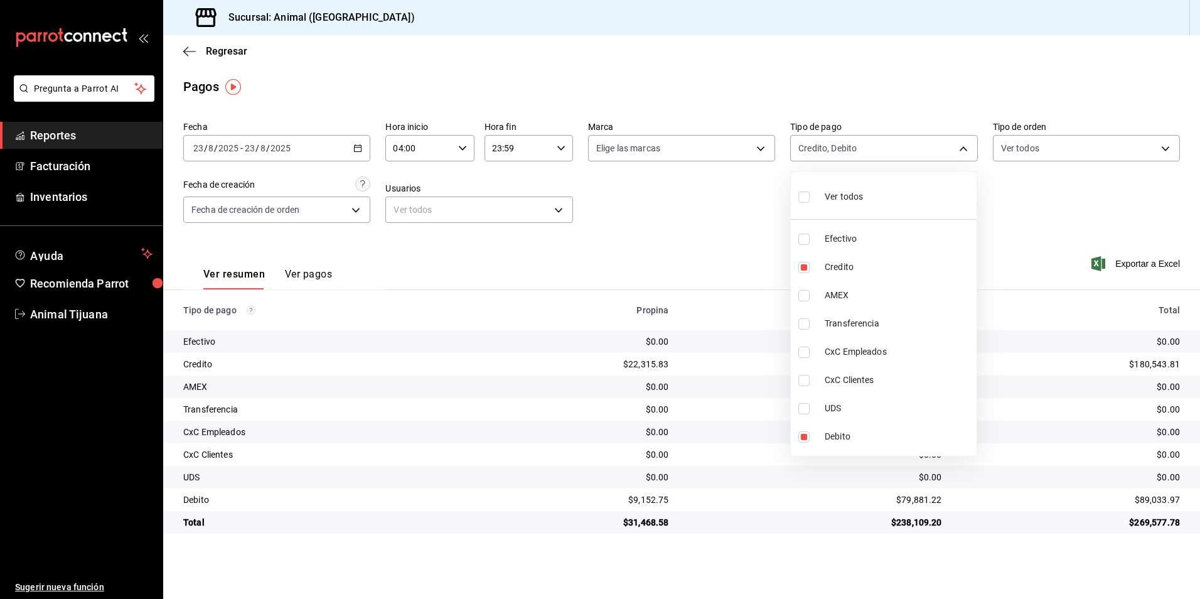
checkbox input "true"
click at [846, 207] on div "Ver todos" at bounding box center [831, 195] width 65 height 27
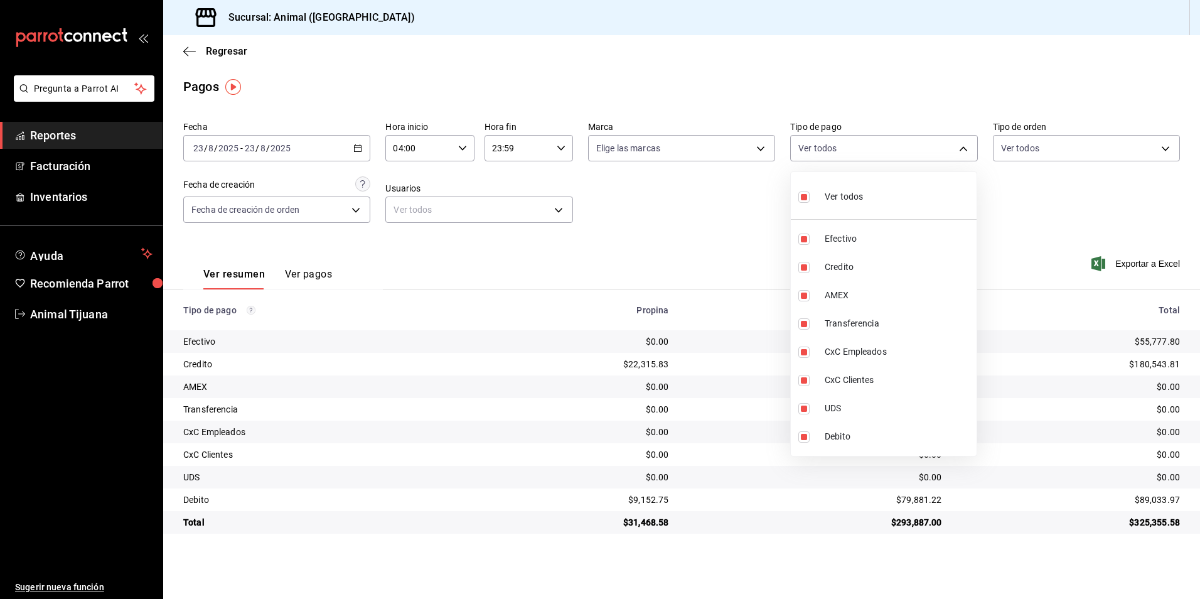
checkbox input "false"
click at [868, 259] on li "Credito" at bounding box center [884, 267] width 186 height 28
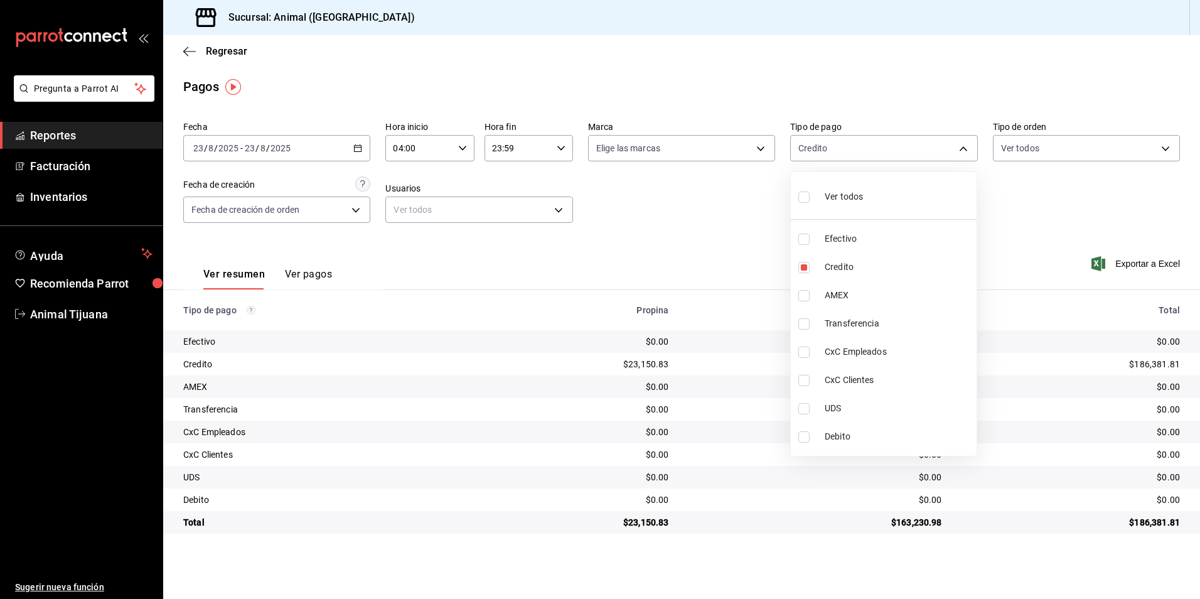
click at [854, 430] on span "Debito" at bounding box center [898, 436] width 147 height 13
click at [829, 190] on div "Ver todos" at bounding box center [831, 195] width 65 height 27
click at [888, 210] on li "Ver todos" at bounding box center [884, 195] width 186 height 37
drag, startPoint x: 854, startPoint y: 272, endPoint x: 850, endPoint y: 343, distance: 71.0
click at [854, 272] on span "Credito" at bounding box center [898, 267] width 147 height 13
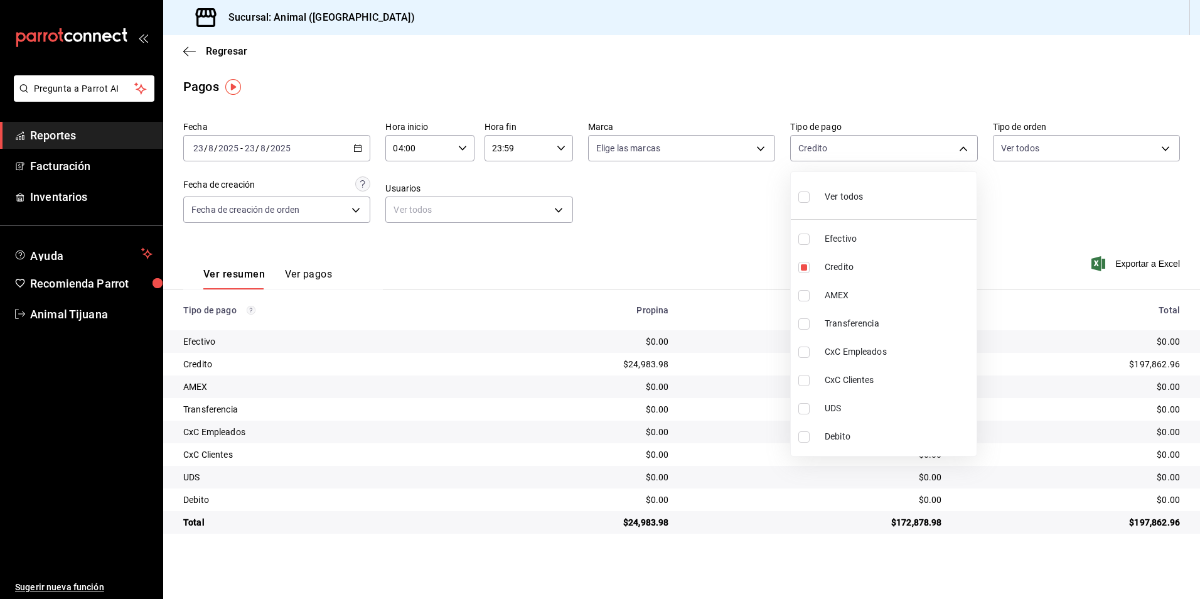
click at [856, 425] on li "Debito" at bounding box center [884, 437] width 186 height 28
click at [851, 209] on li "Ver todos" at bounding box center [884, 195] width 186 height 37
click at [914, 265] on span "Credito" at bounding box center [898, 267] width 147 height 13
click at [886, 437] on span "Debito" at bounding box center [898, 436] width 147 height 13
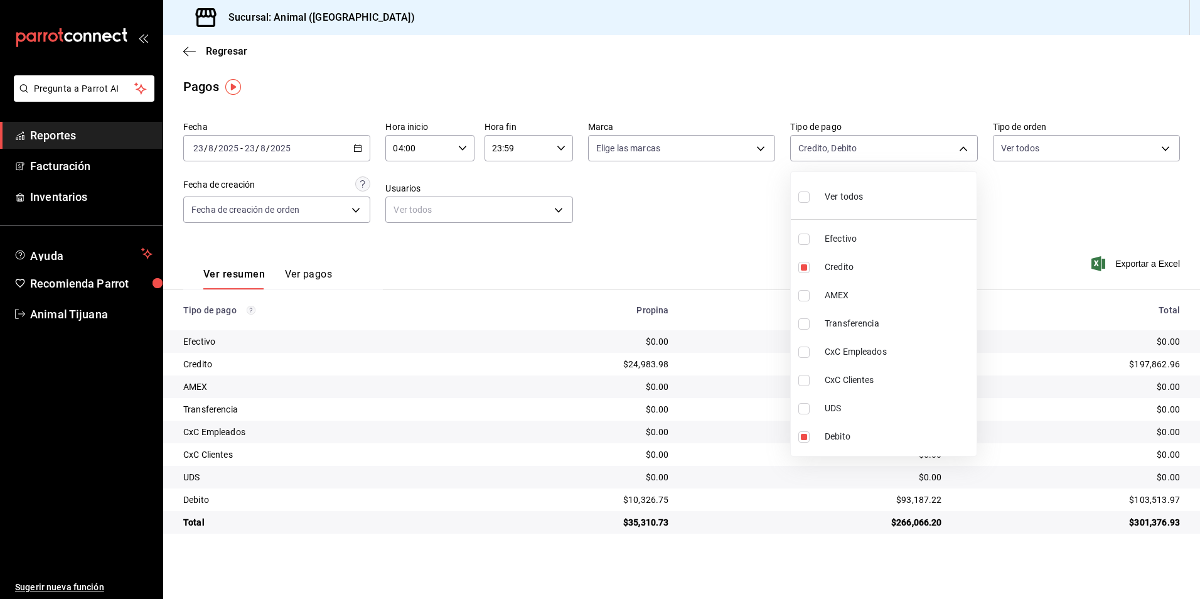
click at [879, 185] on li "Ver todos" at bounding box center [884, 195] width 186 height 37
click at [877, 197] on li "Ver todos" at bounding box center [884, 195] width 186 height 37
click at [853, 271] on span "Credito" at bounding box center [898, 267] width 147 height 13
click at [849, 432] on span "Debito" at bounding box center [898, 436] width 147 height 13
click at [836, 272] on span "Credito" at bounding box center [898, 267] width 147 height 13
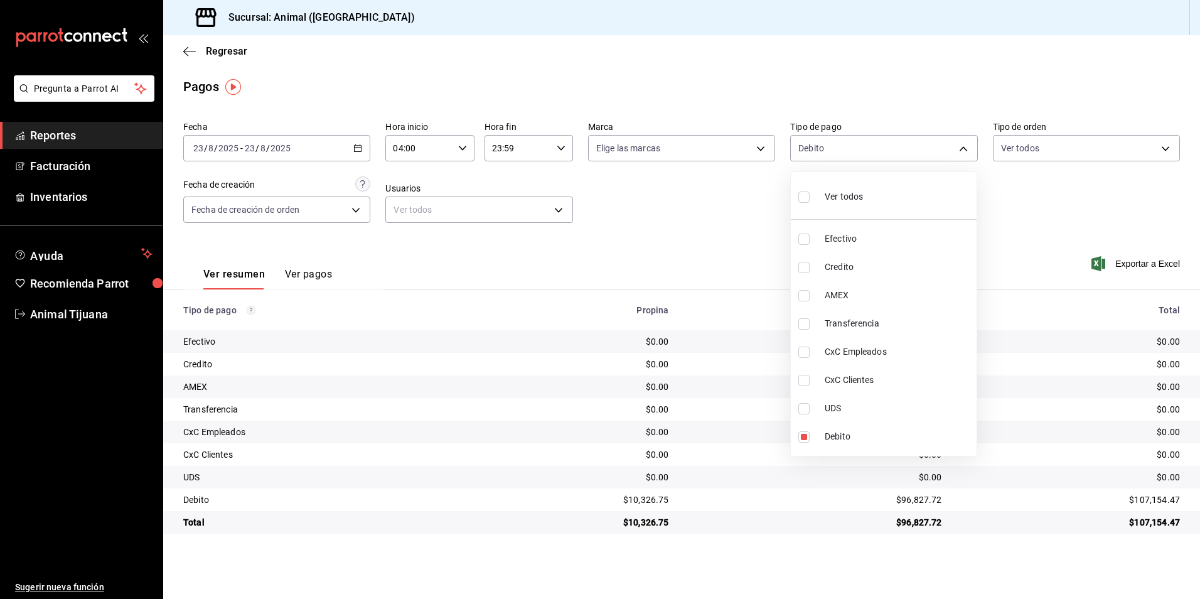
click at [836, 272] on span "Credito" at bounding box center [898, 267] width 147 height 13
click at [897, 210] on li "Ver todos" at bounding box center [884, 195] width 186 height 37
click at [889, 198] on li "Ver todos" at bounding box center [884, 195] width 186 height 37
click at [313, 277] on div at bounding box center [600, 299] width 1200 height 599
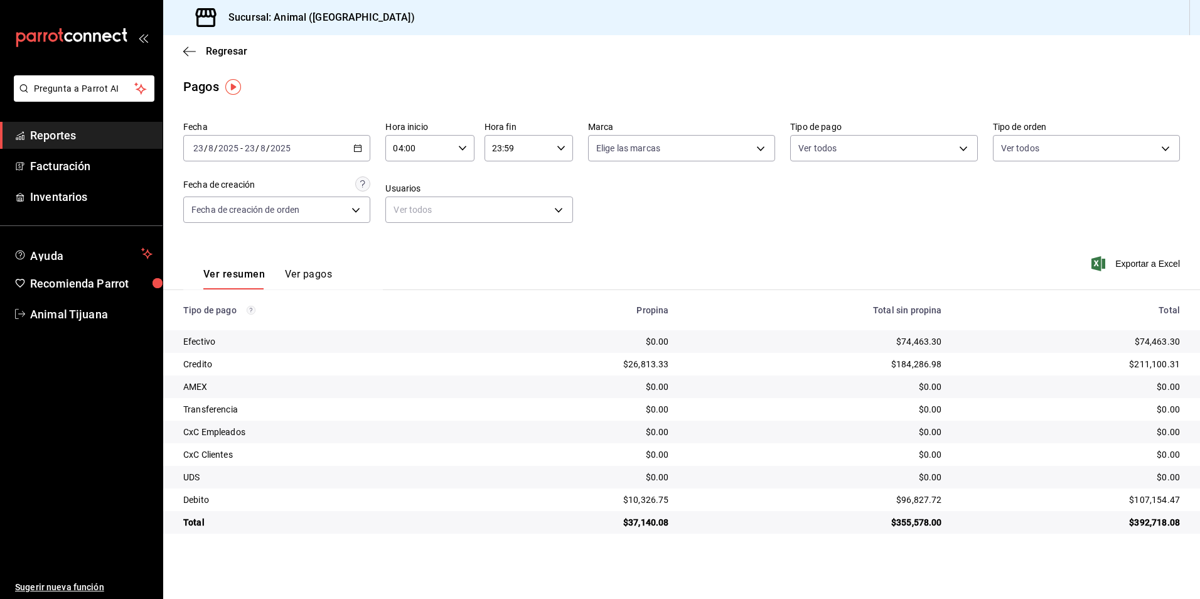
click at [313, 277] on button "Ver pagos" at bounding box center [308, 278] width 47 height 21
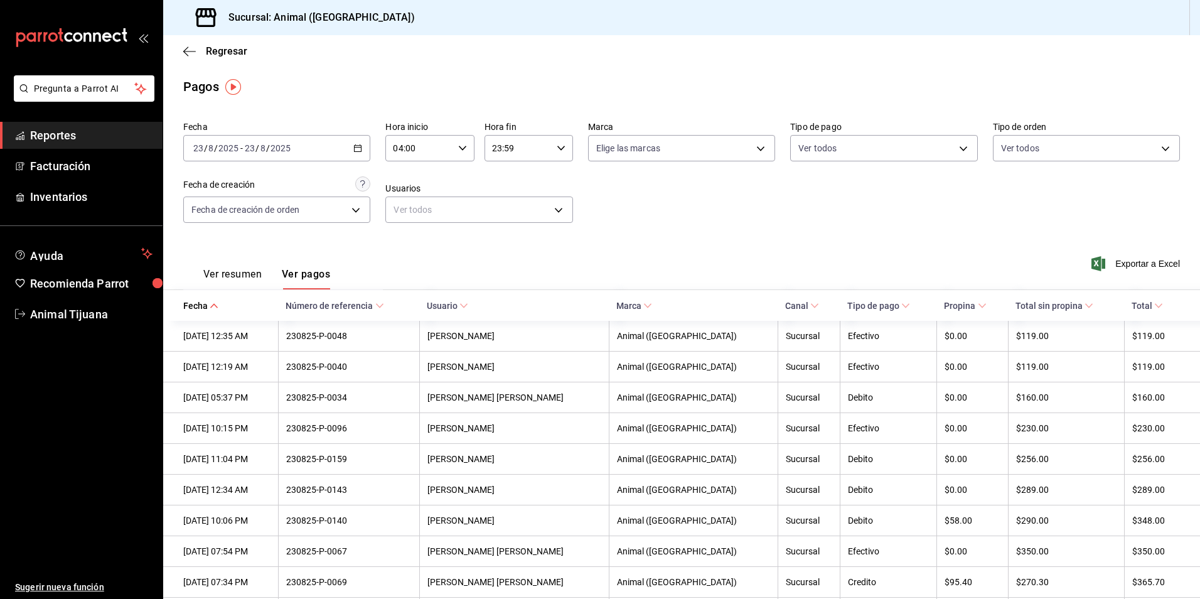
click at [1048, 296] on th "Total sin propina" at bounding box center [1066, 305] width 116 height 31
click at [1151, 306] on th "Total" at bounding box center [1162, 305] width 76 height 31
click at [1134, 304] on span "Total" at bounding box center [1147, 306] width 31 height 10
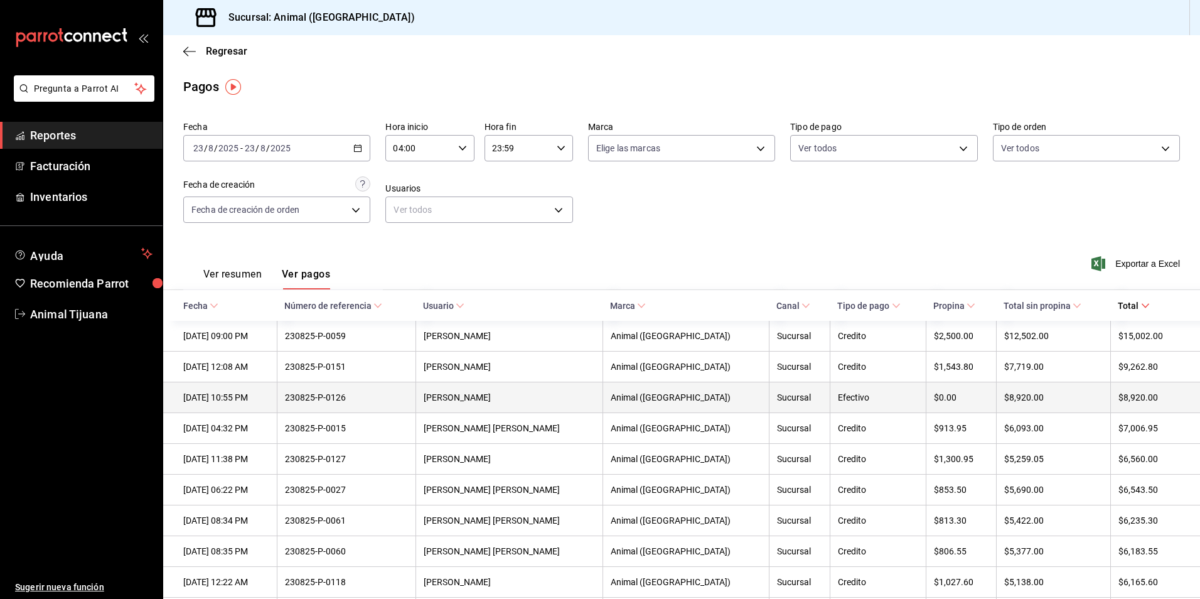
click at [1123, 398] on div "$8,920.00" at bounding box center [1150, 397] width 62 height 10
click at [1057, 407] on th "$8,920.00" at bounding box center [1053, 397] width 114 height 31
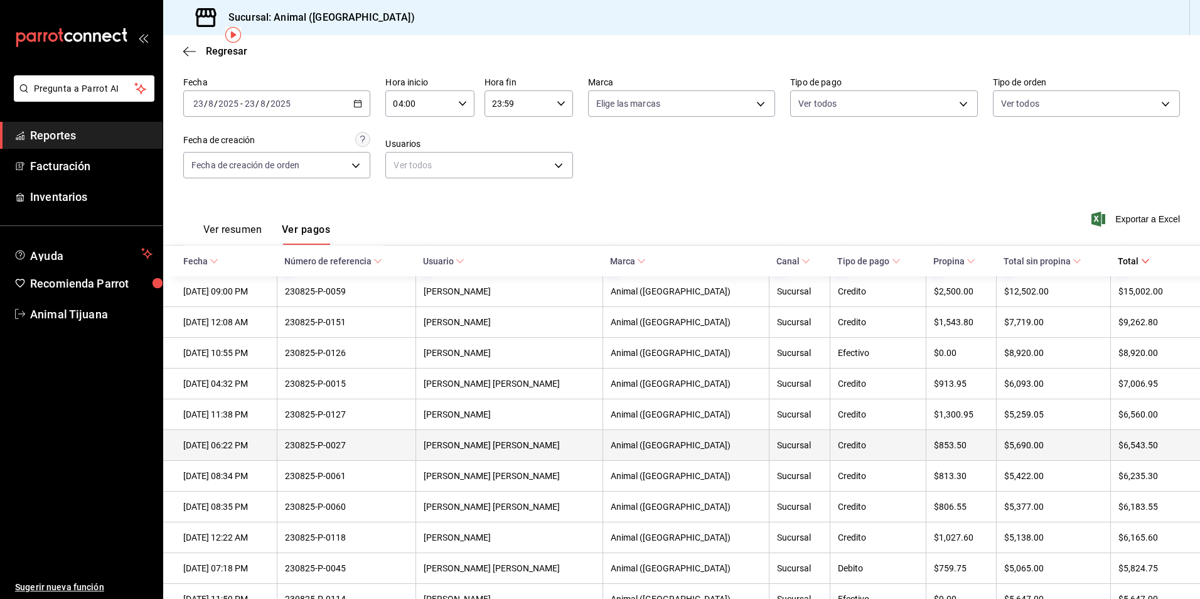
scroll to position [63, 0]
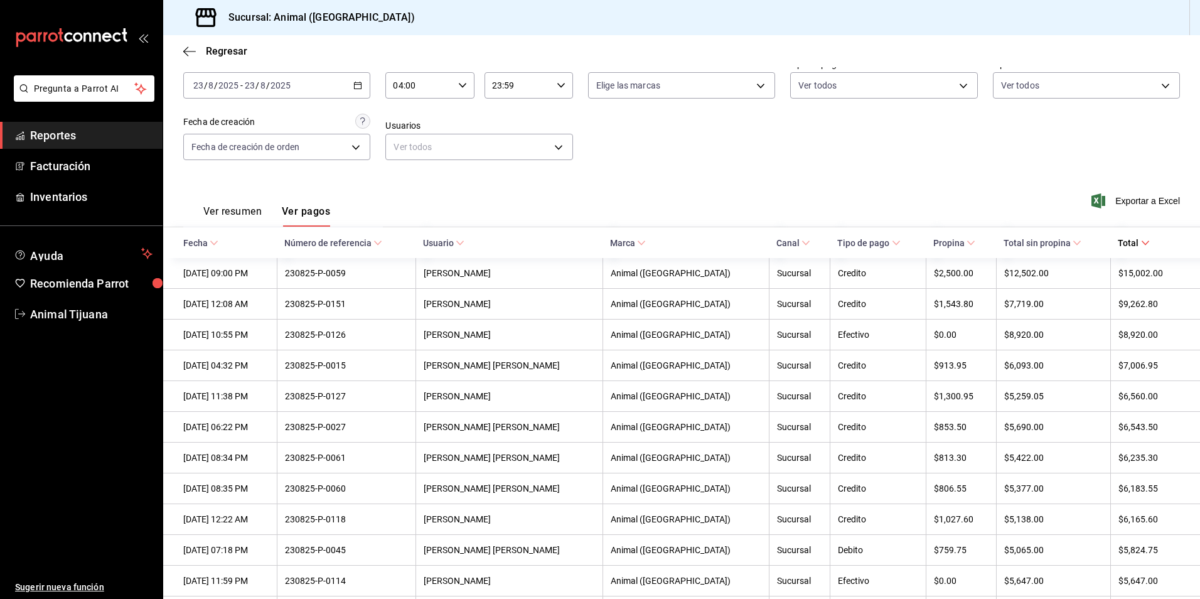
click at [836, 252] on th "Tipo de pago" at bounding box center [878, 242] width 96 height 31
click at [838, 245] on span "Tipo de pago" at bounding box center [869, 243] width 63 height 10
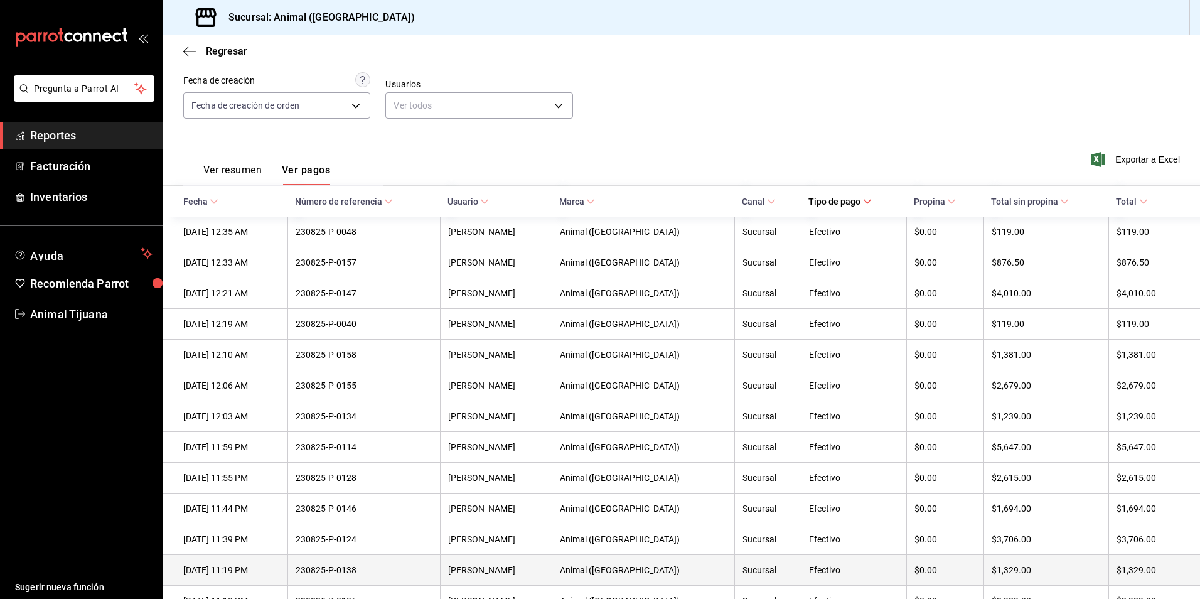
scroll to position [126, 0]
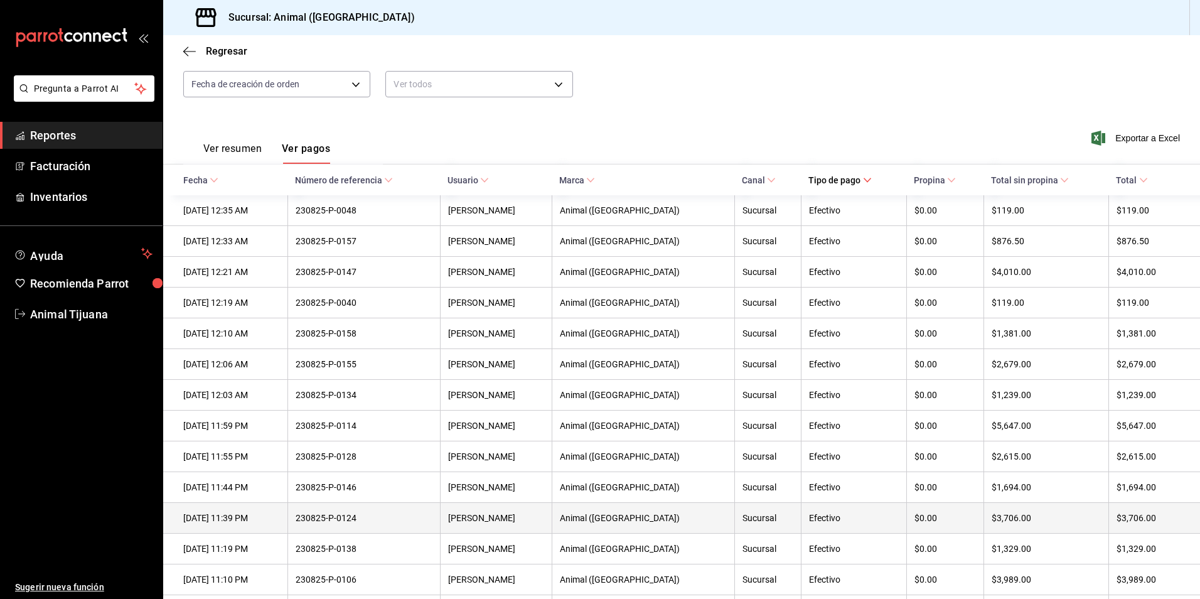
click at [350, 521] on div "230825-P-0124" at bounding box center [364, 518] width 137 height 10
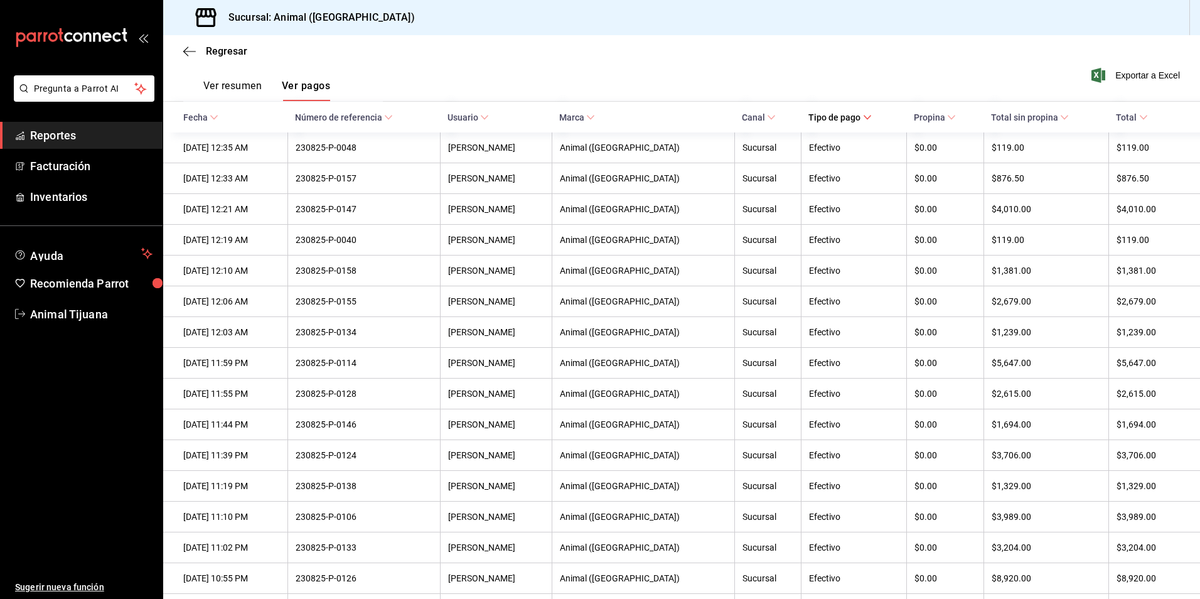
click at [205, 91] on button "Ver resumen" at bounding box center [232, 90] width 58 height 21
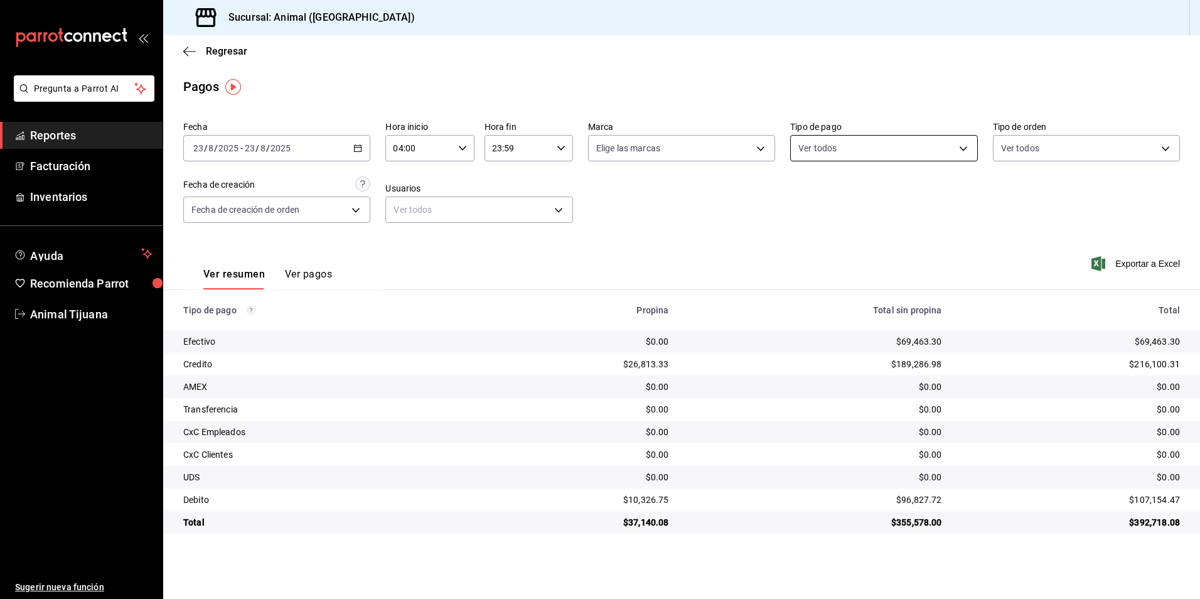
click at [924, 149] on body "Pregunta a Parrot AI Reportes Facturación Inventarios Ayuda Recomienda Parrot A…" at bounding box center [600, 299] width 1200 height 599
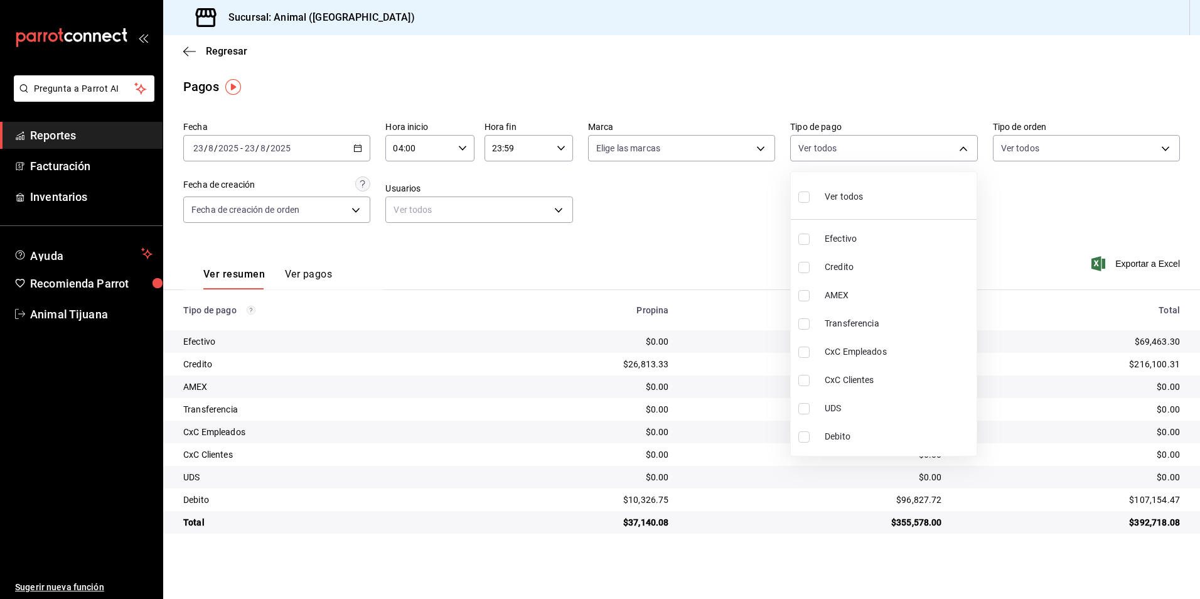
click at [893, 271] on span "Credito" at bounding box center [898, 267] width 147 height 13
click at [873, 438] on span "Debito" at bounding box center [898, 436] width 147 height 13
click at [882, 180] on li "Ver todos" at bounding box center [884, 195] width 186 height 37
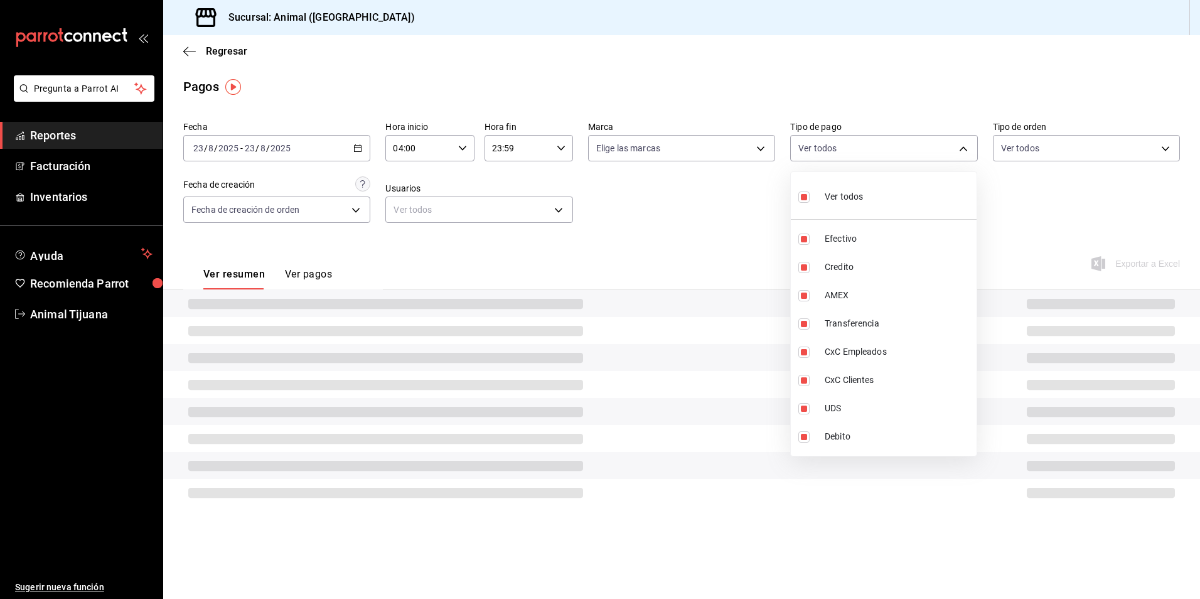
click at [882, 180] on li "Ver todos" at bounding box center [884, 195] width 186 height 37
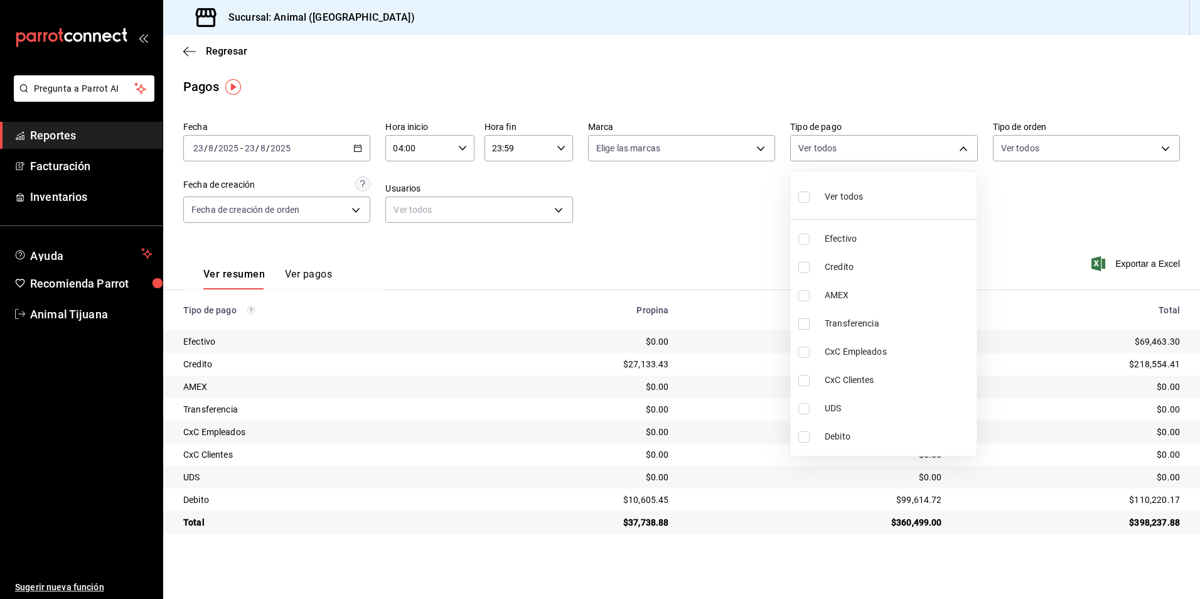
click at [367, 152] on div at bounding box center [600, 299] width 1200 height 599
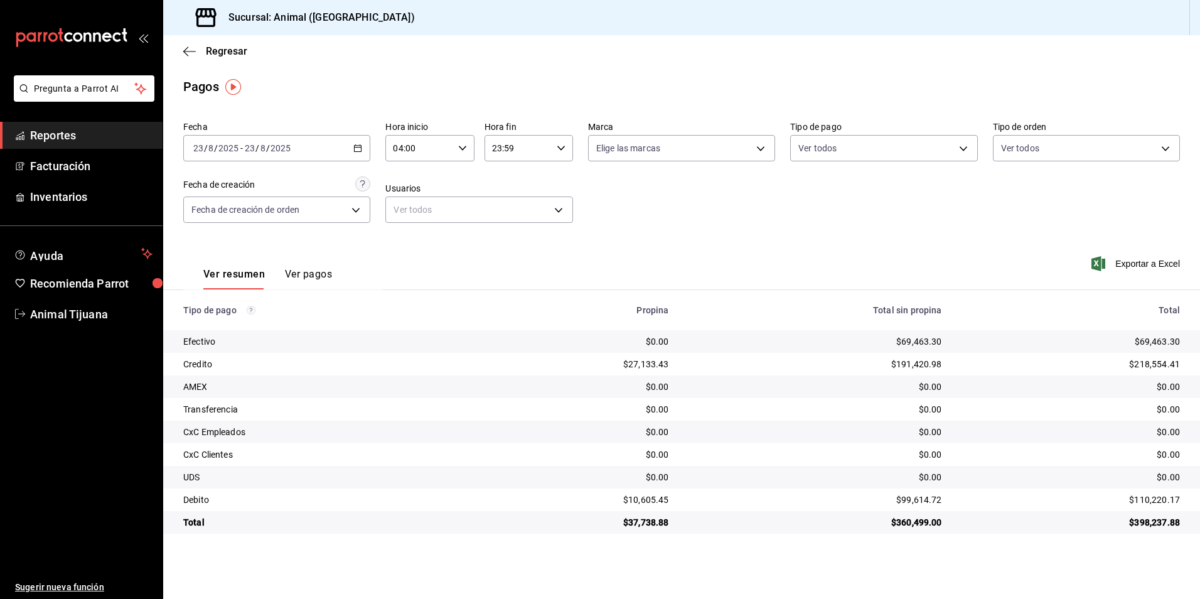
click at [364, 150] on div "[DATE] [DATE] - [DATE] [DATE]" at bounding box center [276, 148] width 187 height 26
click at [268, 328] on span "Rango de fechas" at bounding box center [242, 327] width 97 height 13
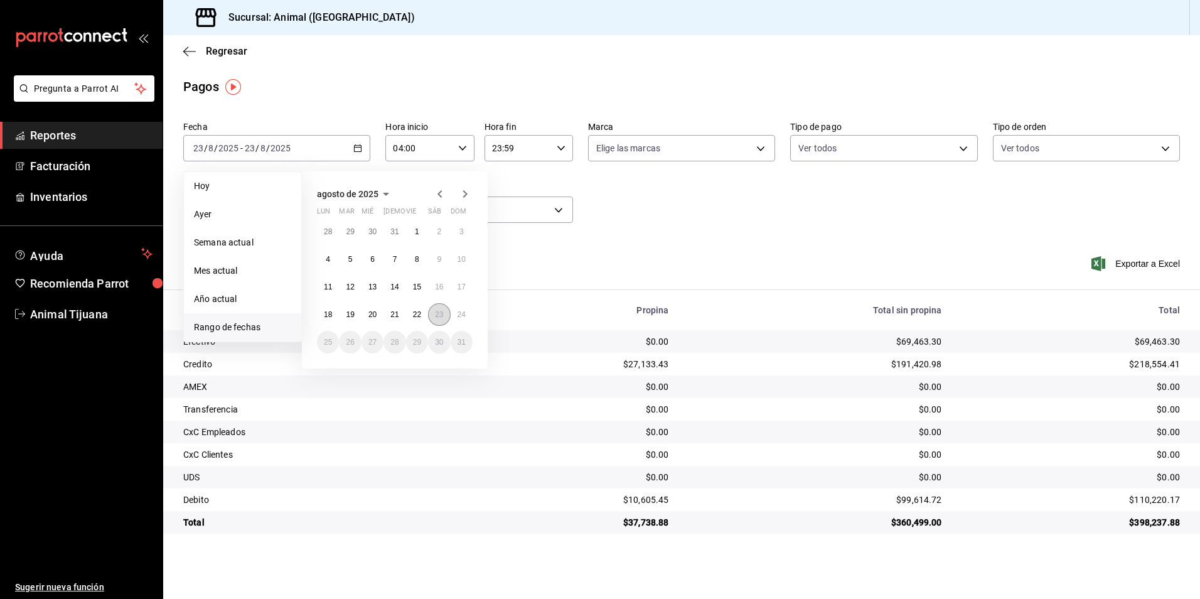
click at [430, 313] on button "23" at bounding box center [439, 314] width 22 height 23
click at [467, 317] on button "24" at bounding box center [462, 314] width 22 height 23
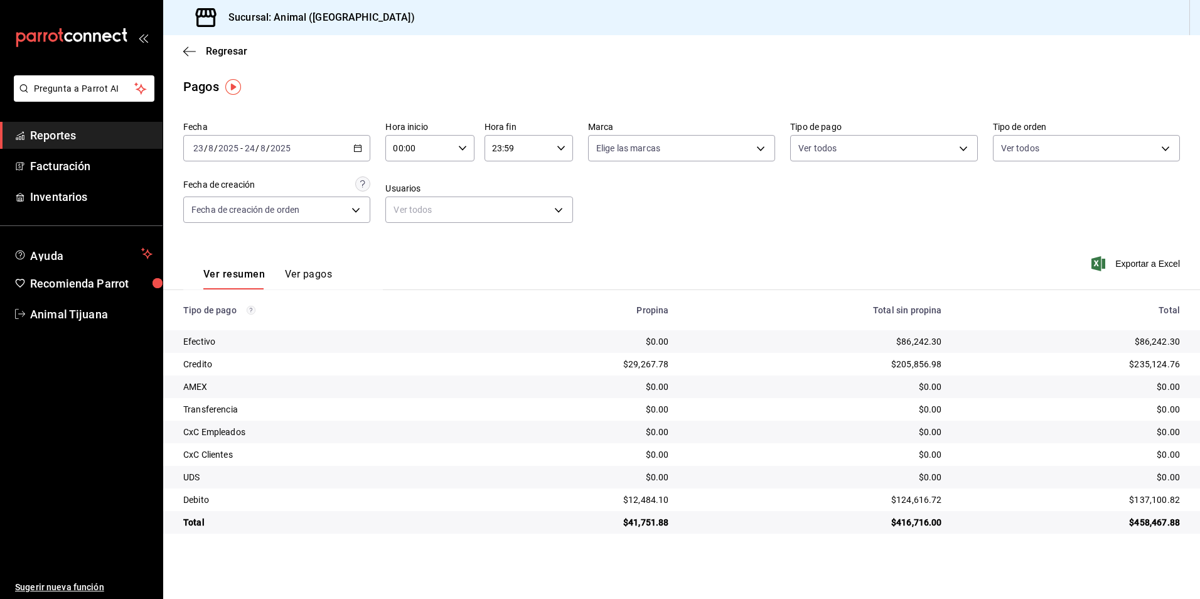
click at [453, 139] on input "00:00" at bounding box center [418, 148] width 67 height 25
click at [411, 237] on span "04" at bounding box center [408, 238] width 24 height 10
click at [531, 146] on div at bounding box center [600, 299] width 1200 height 599
click at [531, 146] on input "23:59" at bounding box center [518, 148] width 67 height 25
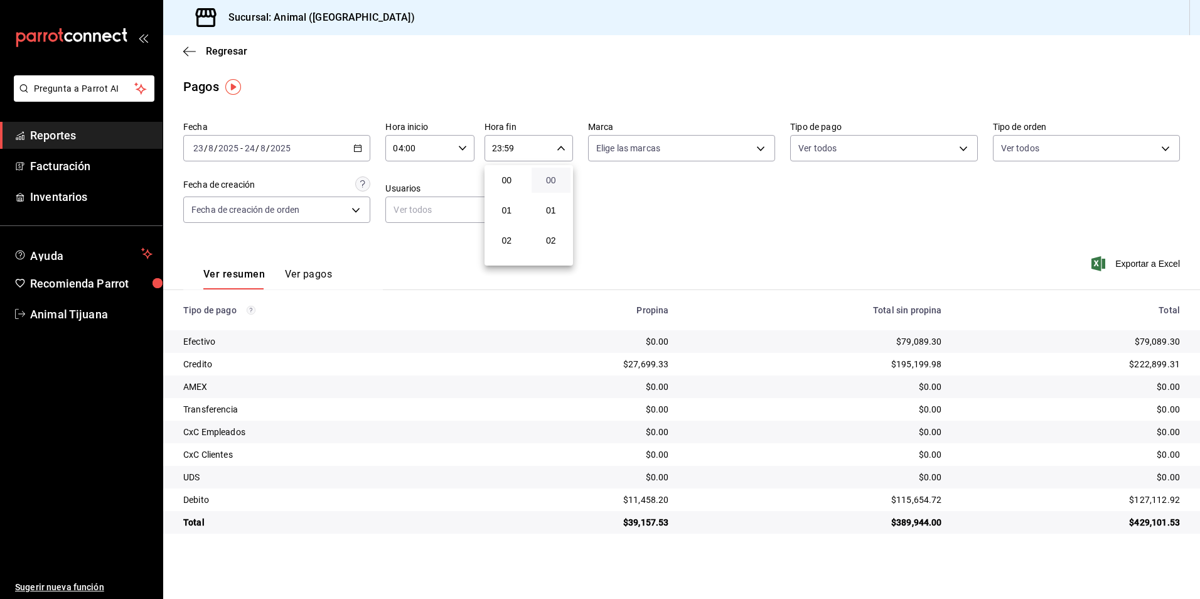
click at [556, 175] on button "00" at bounding box center [552, 180] width 40 height 25
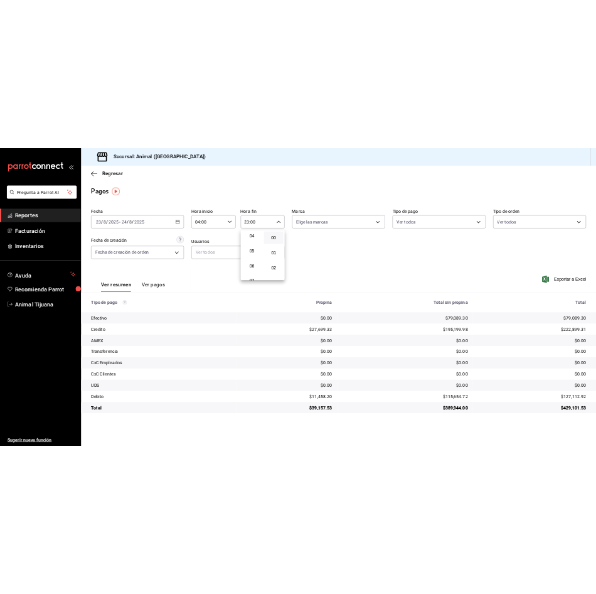
scroll to position [126, 0]
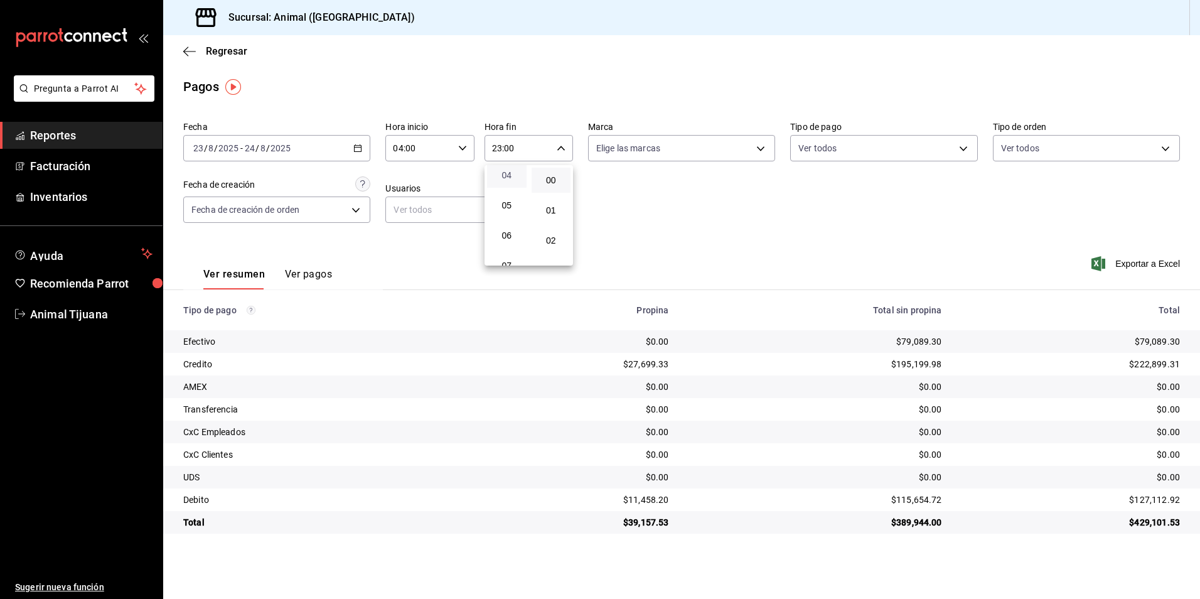
click at [507, 176] on span "04" at bounding box center [507, 175] width 24 height 10
click at [737, 240] on div at bounding box center [600, 299] width 1200 height 599
click at [836, 151] on body "Pregunta a Parrot AI Reportes Facturación Inventarios Ayuda Recomienda Parrot A…" at bounding box center [600, 299] width 1200 height 599
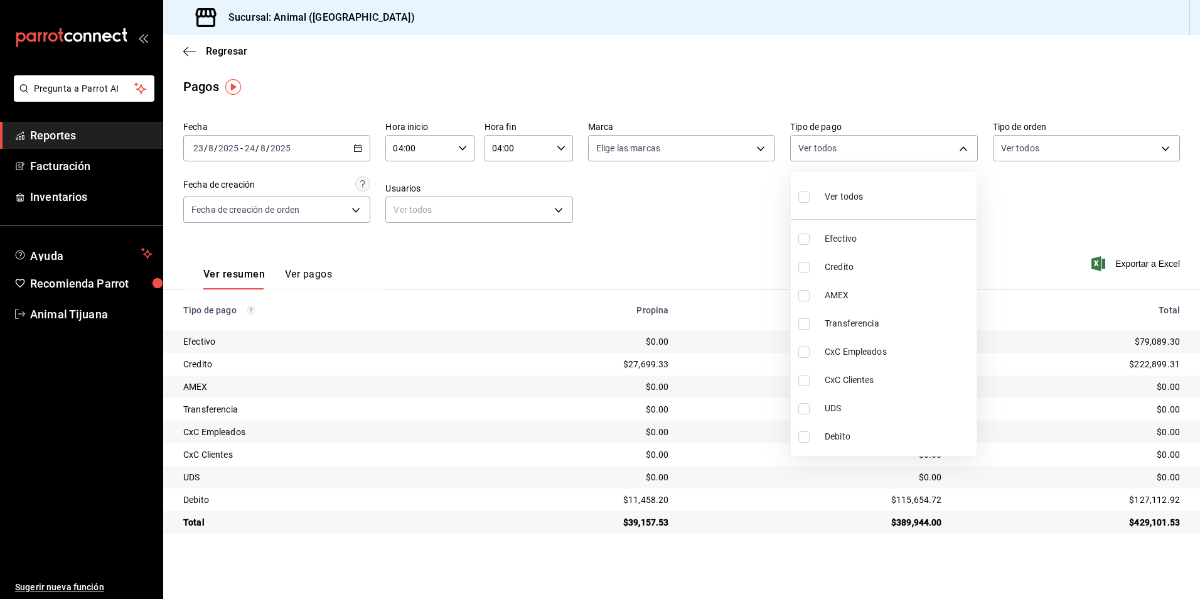
click at [811, 267] on label at bounding box center [807, 267] width 16 height 11
click at [810, 267] on input "checkbox" at bounding box center [804, 267] width 11 height 11
click at [816, 430] on li "Debito" at bounding box center [884, 437] width 186 height 28
click at [856, 266] on span "Credito" at bounding box center [898, 267] width 147 height 13
click at [839, 210] on li "Ver todos" at bounding box center [884, 195] width 186 height 37
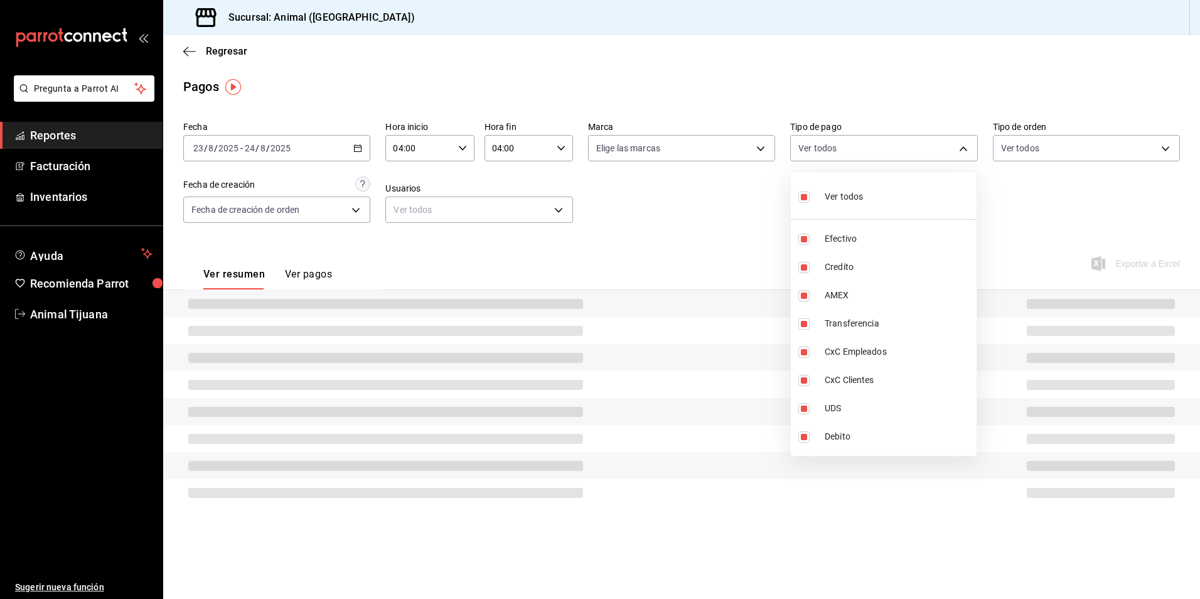
click at [839, 210] on li "Ver todos" at bounding box center [884, 195] width 186 height 37
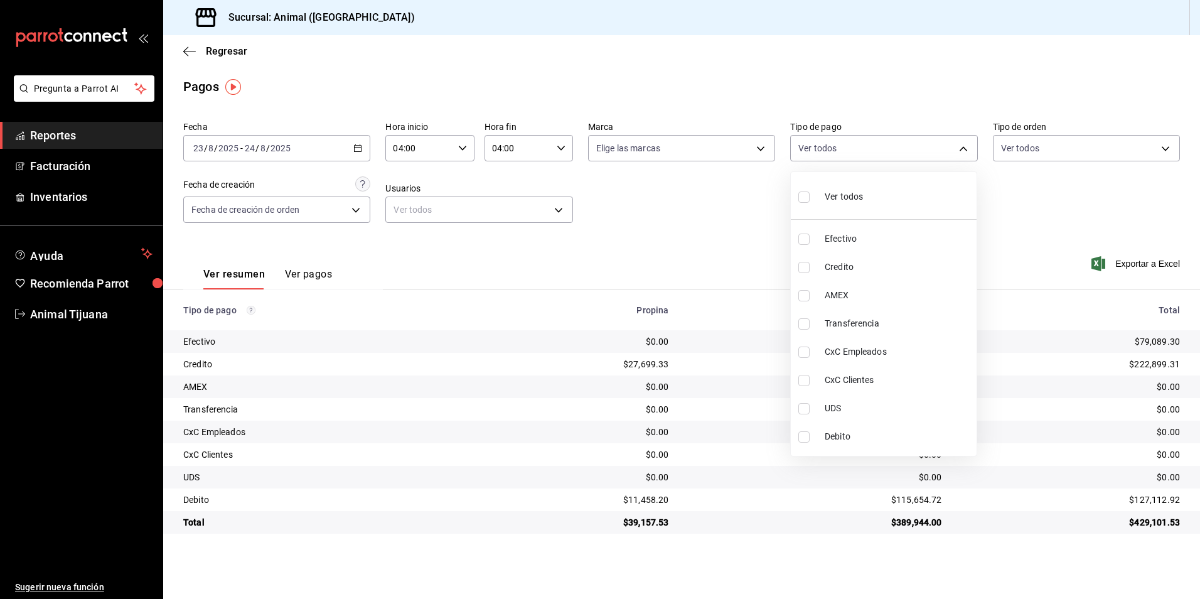
click at [835, 264] on span "Credito" at bounding box center [898, 267] width 147 height 13
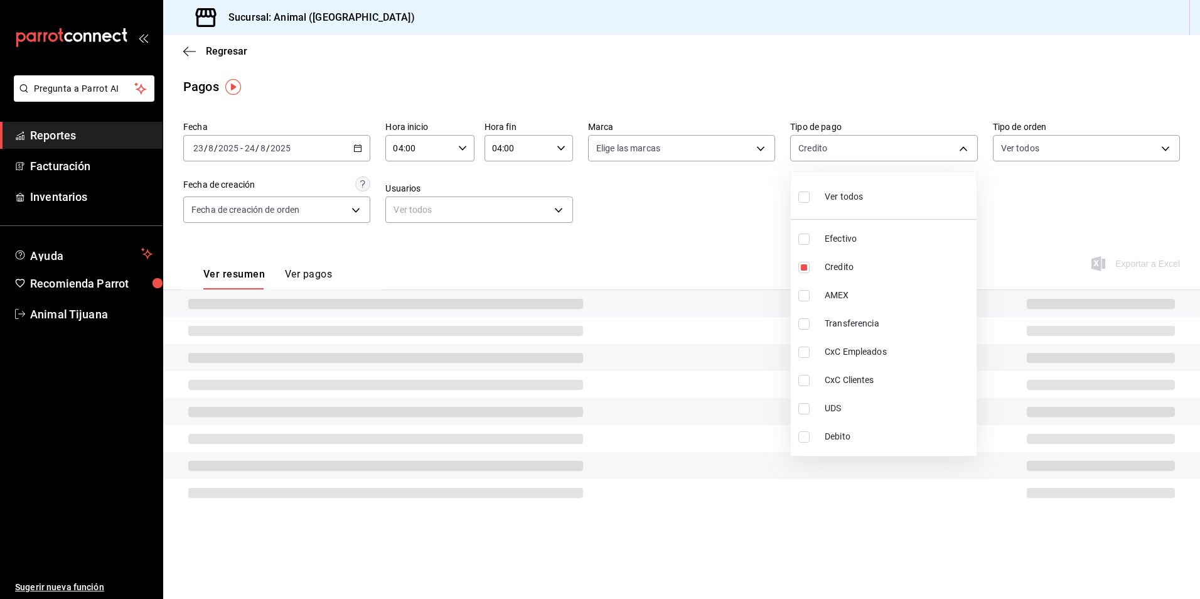
click at [849, 444] on li "Debito" at bounding box center [884, 437] width 186 height 28
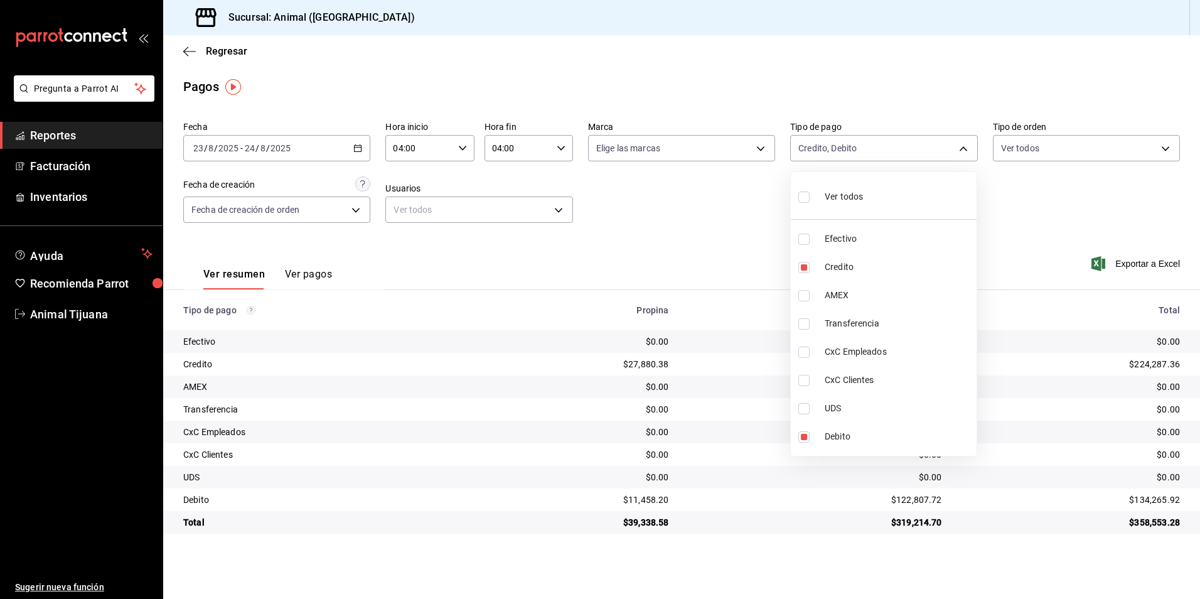
click at [884, 185] on li "Ver todos" at bounding box center [884, 195] width 186 height 37
click at [885, 187] on li "Ver todos" at bounding box center [884, 195] width 186 height 37
click at [875, 262] on span "Credito" at bounding box center [898, 267] width 147 height 13
click at [865, 431] on span "Debito" at bounding box center [898, 436] width 147 height 13
click at [875, 186] on li "Ver todos" at bounding box center [884, 195] width 186 height 37
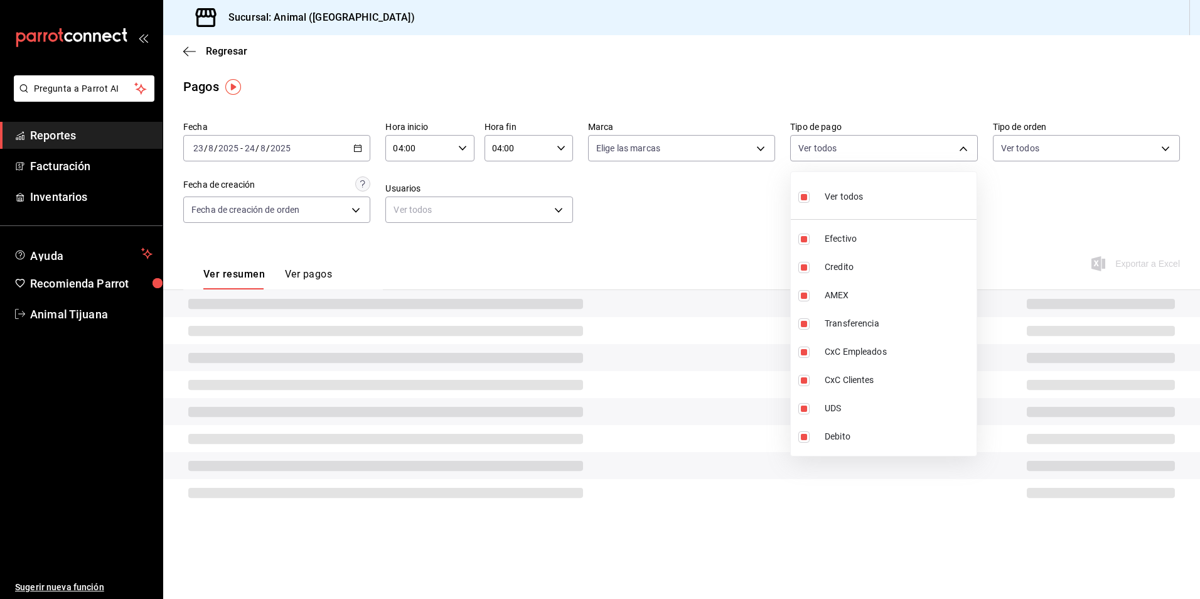
click at [875, 186] on li "Ver todos" at bounding box center [884, 195] width 186 height 37
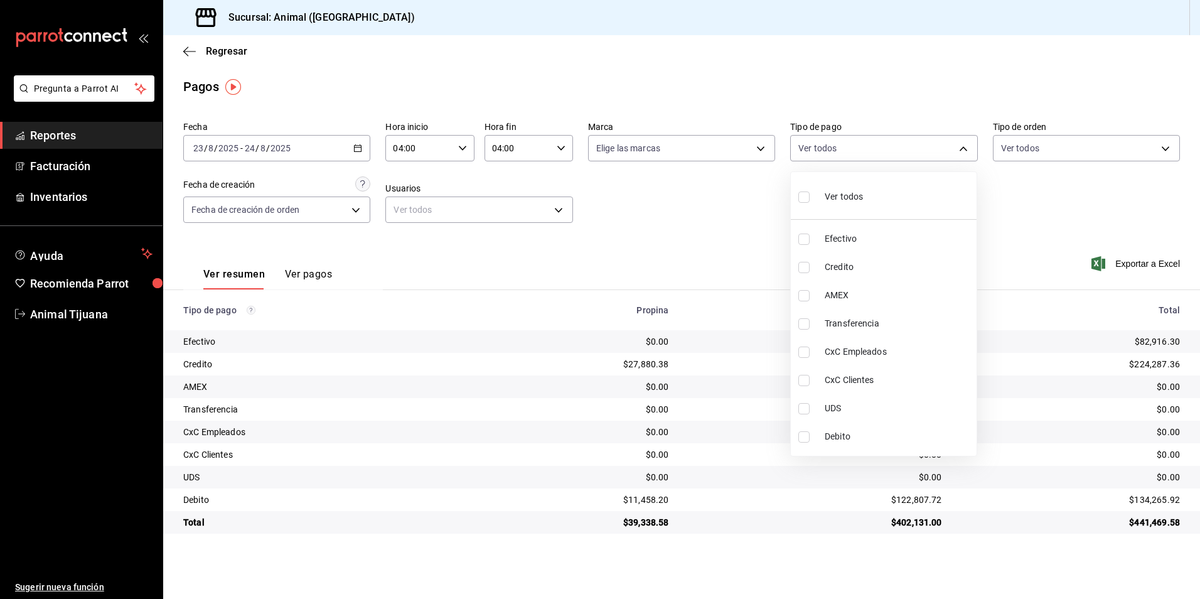
click at [934, 259] on li "Credito" at bounding box center [884, 267] width 186 height 28
click at [903, 431] on span "Debito" at bounding box center [898, 436] width 147 height 13
click at [891, 436] on span "Debito" at bounding box center [898, 436] width 147 height 13
click at [891, 437] on span "Debito" at bounding box center [898, 436] width 147 height 13
drag, startPoint x: 885, startPoint y: 250, endPoint x: 882, endPoint y: 258, distance: 8.5
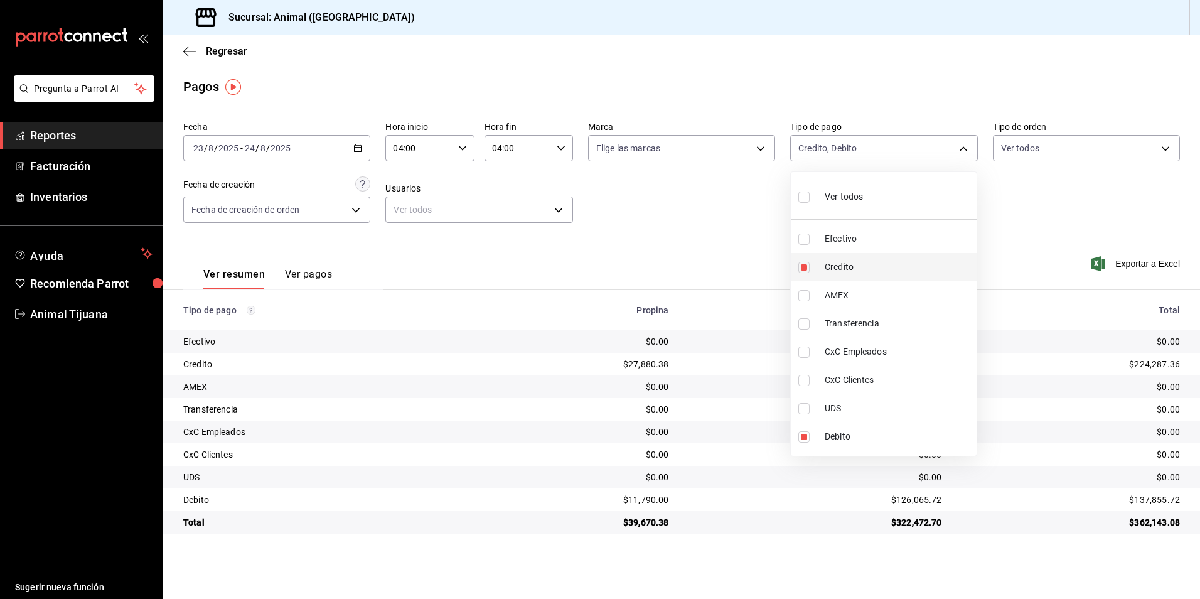
click at [884, 254] on ul "Ver todos Efectivo Credito AMEX Transferencia CxC Empleados CxC Clientes UDS De…" at bounding box center [884, 314] width 186 height 284
click at [875, 271] on span "Credito" at bounding box center [898, 267] width 147 height 13
click at [875, 266] on span "Credito" at bounding box center [898, 267] width 147 height 13
click at [851, 186] on div "Ver todos" at bounding box center [831, 195] width 65 height 27
click at [850, 191] on span "Ver todos" at bounding box center [844, 196] width 38 height 13
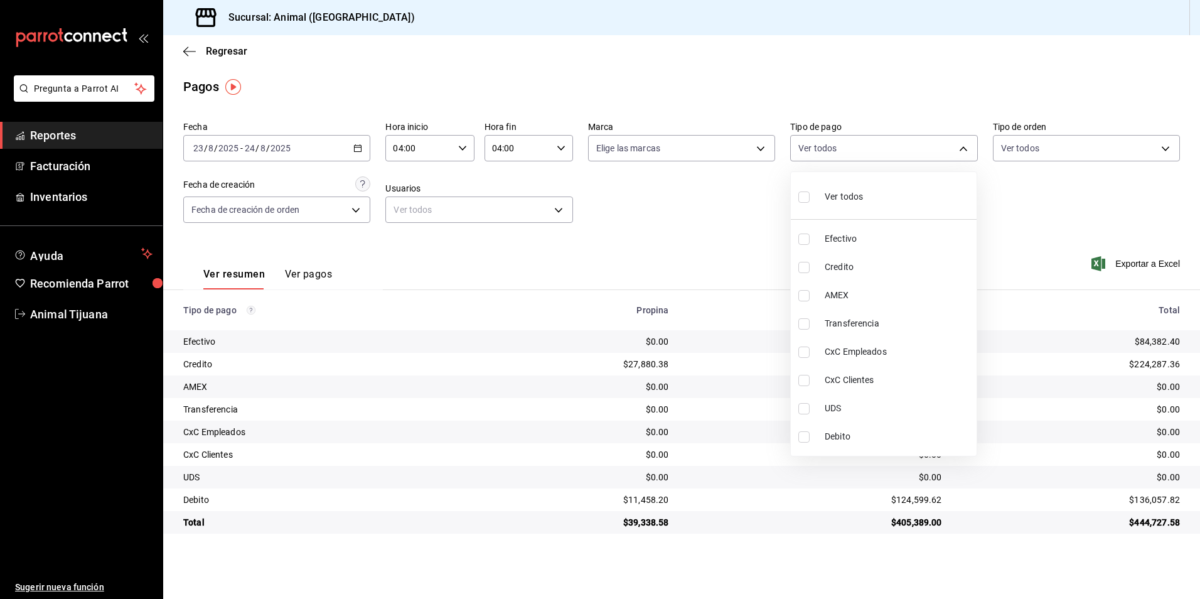
click at [826, 262] on span "Credito" at bounding box center [898, 267] width 147 height 13
click at [847, 442] on span "Debito" at bounding box center [898, 436] width 147 height 13
click at [908, 256] on li "Credito" at bounding box center [884, 267] width 186 height 28
click at [874, 419] on li "UDS" at bounding box center [884, 408] width 186 height 28
click at [868, 436] on span "Debito" at bounding box center [898, 436] width 147 height 13
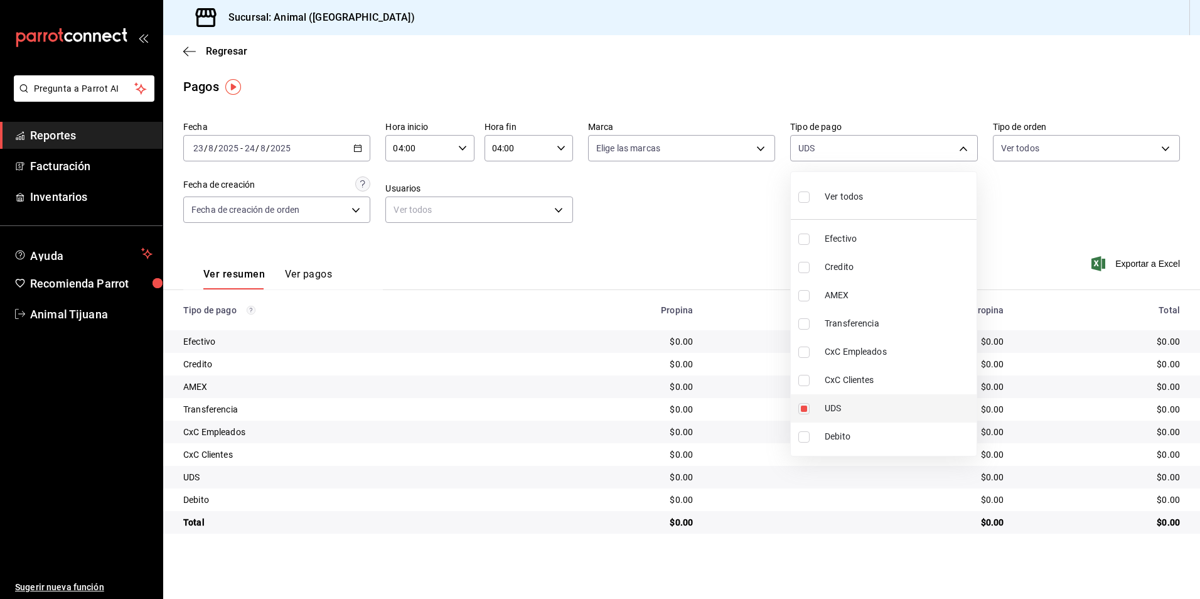
click at [860, 410] on span "UDS" at bounding box center [898, 408] width 147 height 13
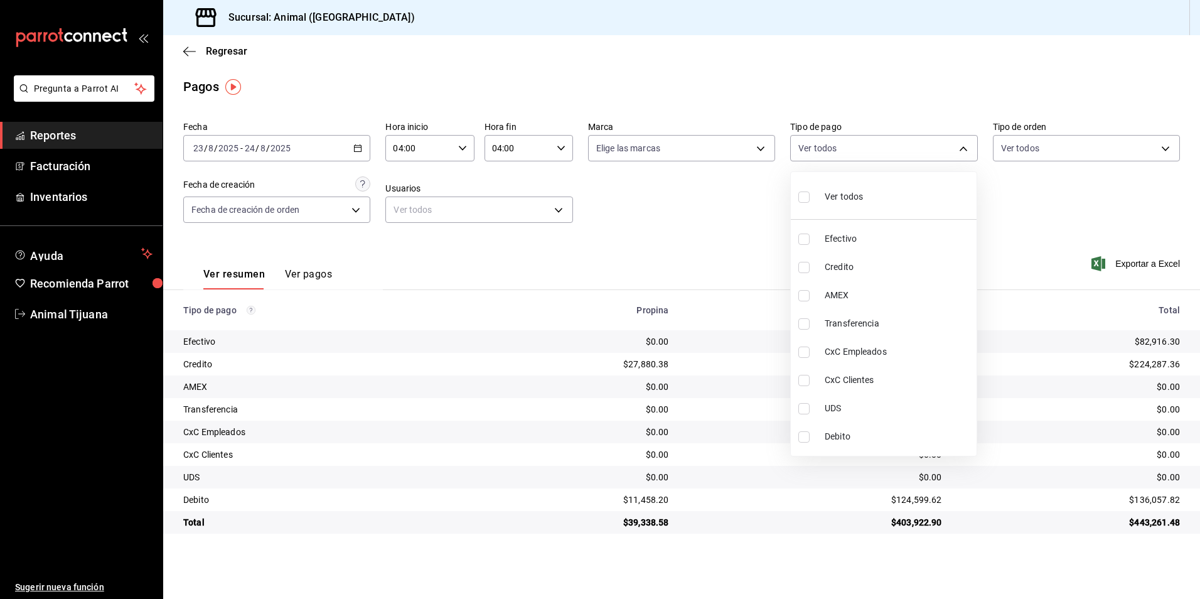
click at [858, 264] on span "Credito" at bounding box center [898, 267] width 147 height 13
click at [865, 433] on span "Debito" at bounding box center [898, 436] width 147 height 13
click at [838, 213] on li "Ver todos" at bounding box center [884, 195] width 186 height 37
click at [831, 195] on span "Ver todos" at bounding box center [844, 196] width 38 height 13
click at [827, 260] on li "Credito" at bounding box center [884, 267] width 186 height 28
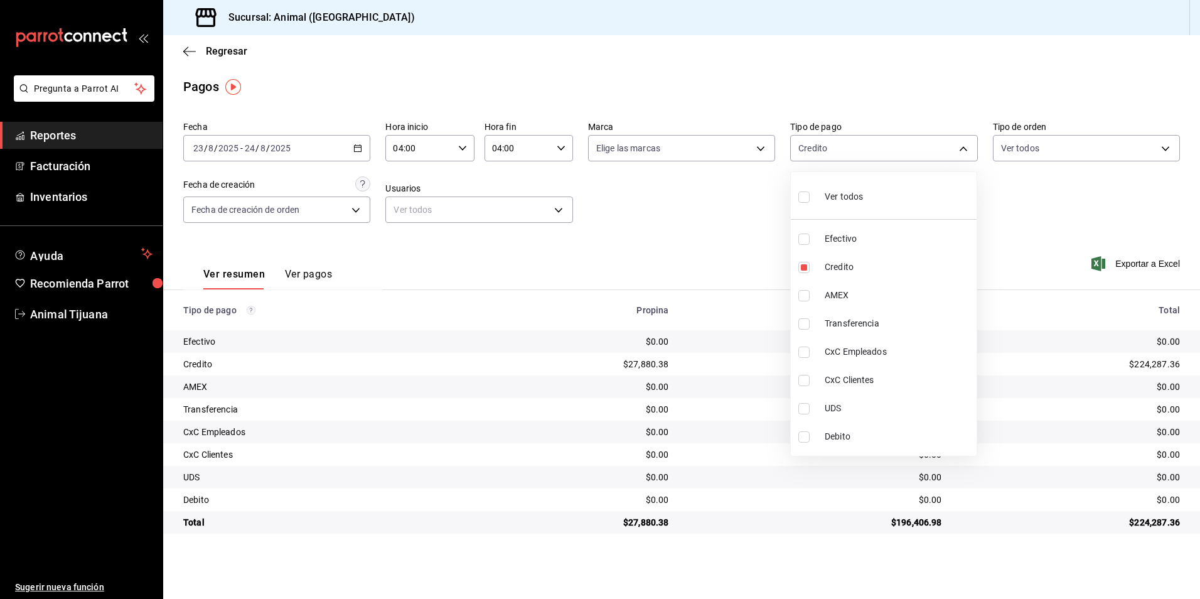
click at [835, 436] on span "Debito" at bounding box center [898, 436] width 147 height 13
click at [879, 202] on li "Ver todos" at bounding box center [884, 195] width 186 height 37
click at [885, 259] on li "Credito" at bounding box center [884, 267] width 186 height 28
click at [852, 431] on span "Debito" at bounding box center [898, 436] width 147 height 13
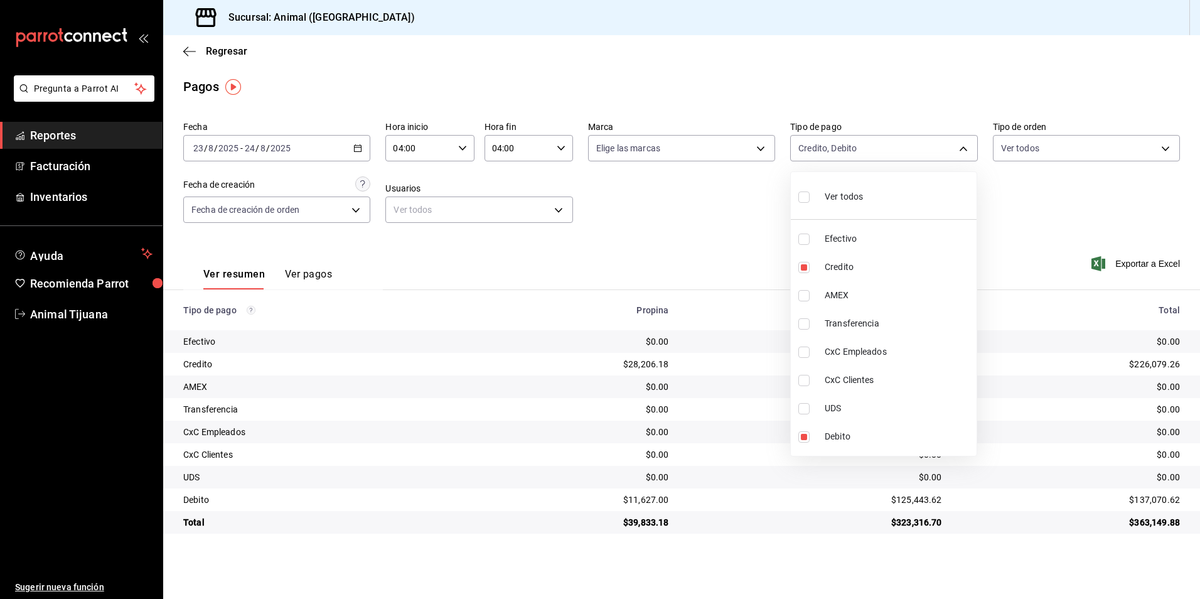
click at [829, 196] on span "Ver todos" at bounding box center [844, 196] width 38 height 13
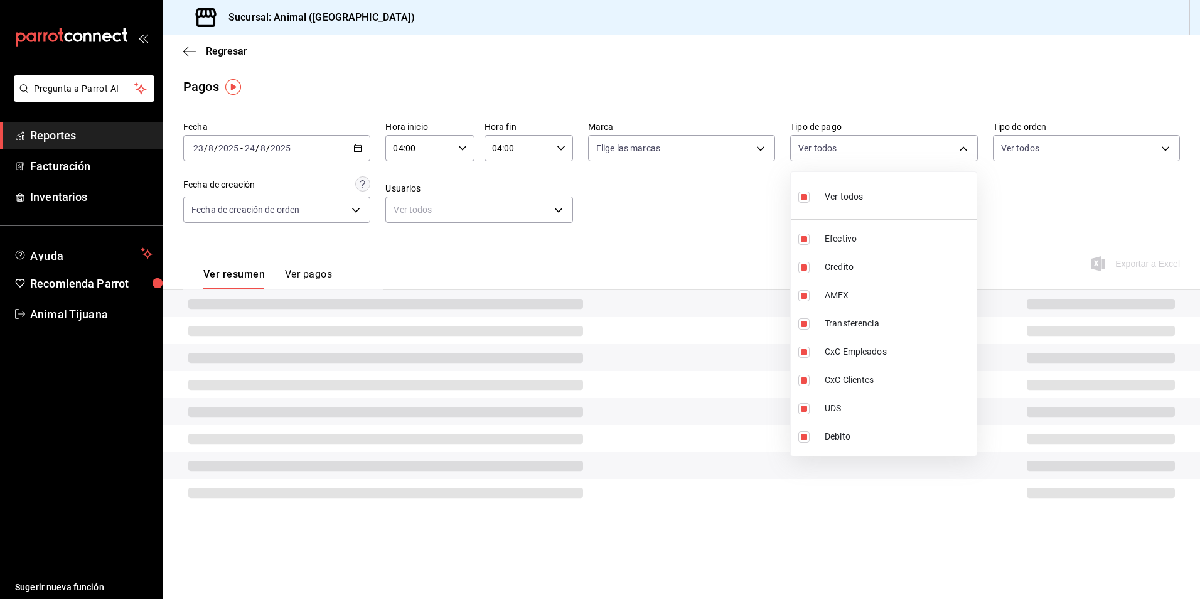
click at [829, 196] on span "Ver todos" at bounding box center [844, 196] width 38 height 13
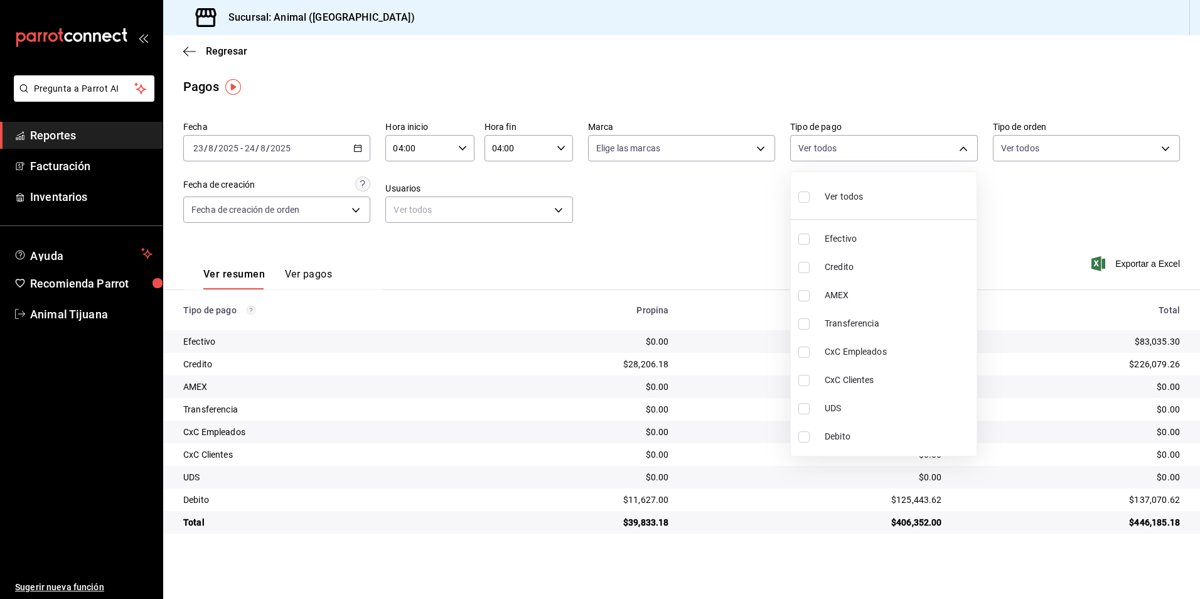
click at [836, 259] on li "Credito" at bounding box center [884, 267] width 186 height 28
click at [833, 424] on li "Debito" at bounding box center [884, 437] width 186 height 28
click at [861, 197] on span "Ver todos" at bounding box center [844, 196] width 38 height 13
click at [860, 197] on span "Ver todos" at bounding box center [844, 196] width 38 height 13
click at [843, 266] on span "Credito" at bounding box center [898, 267] width 147 height 13
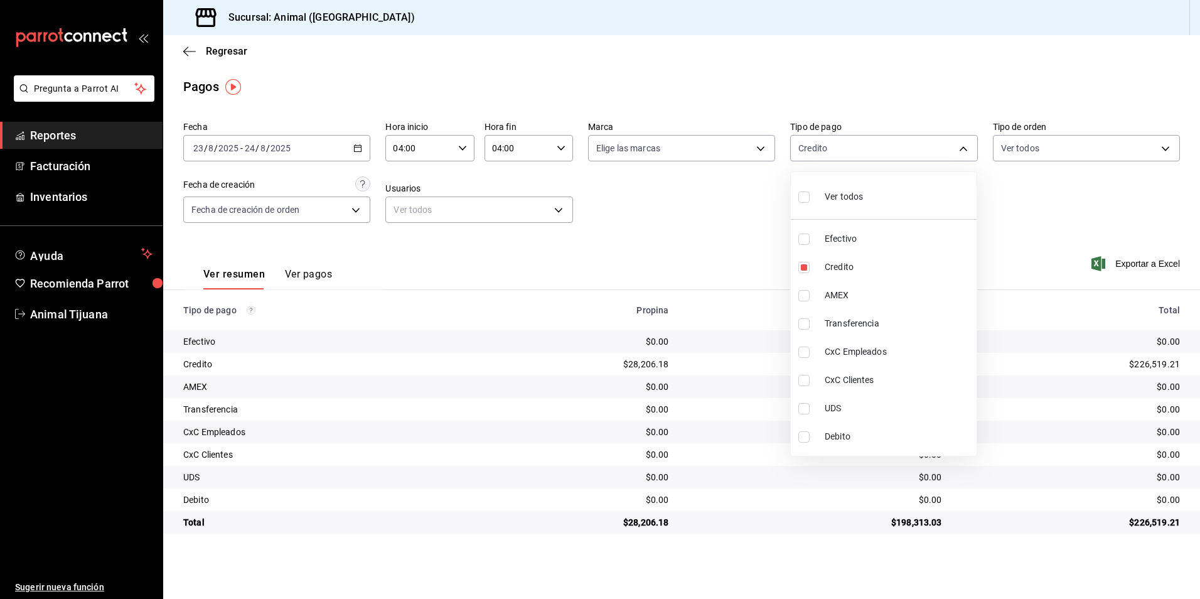
click at [871, 430] on span "Debito" at bounding box center [898, 436] width 147 height 13
click at [908, 208] on li "Ver todos" at bounding box center [884, 195] width 186 height 37
click at [918, 271] on span "Credito" at bounding box center [898, 267] width 147 height 13
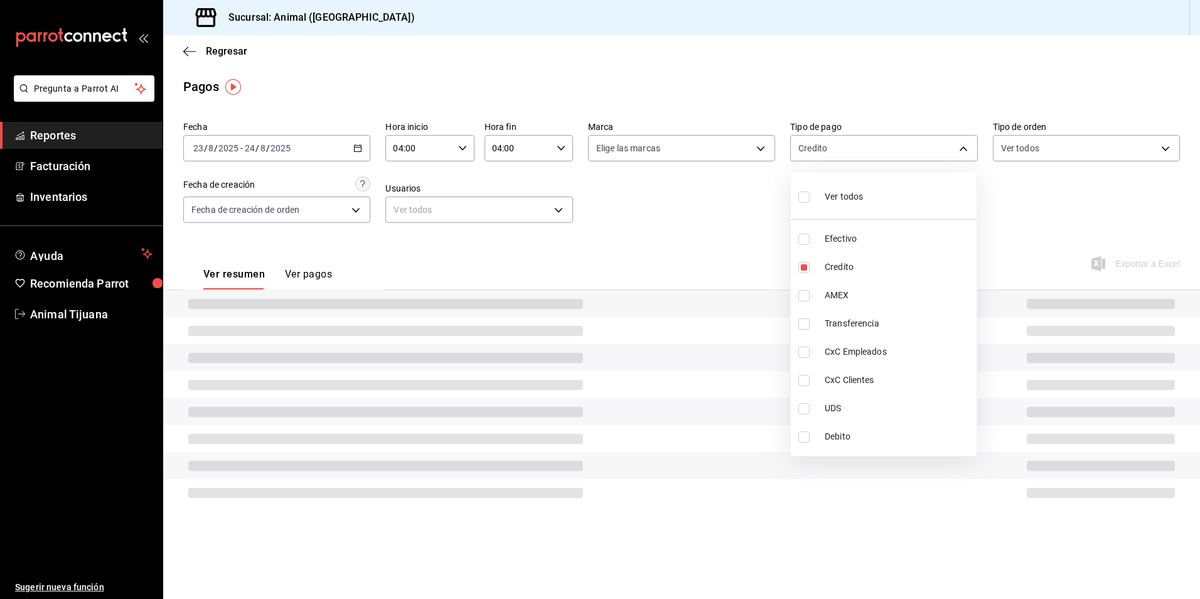
click at [902, 442] on span "Debito" at bounding box center [898, 436] width 147 height 13
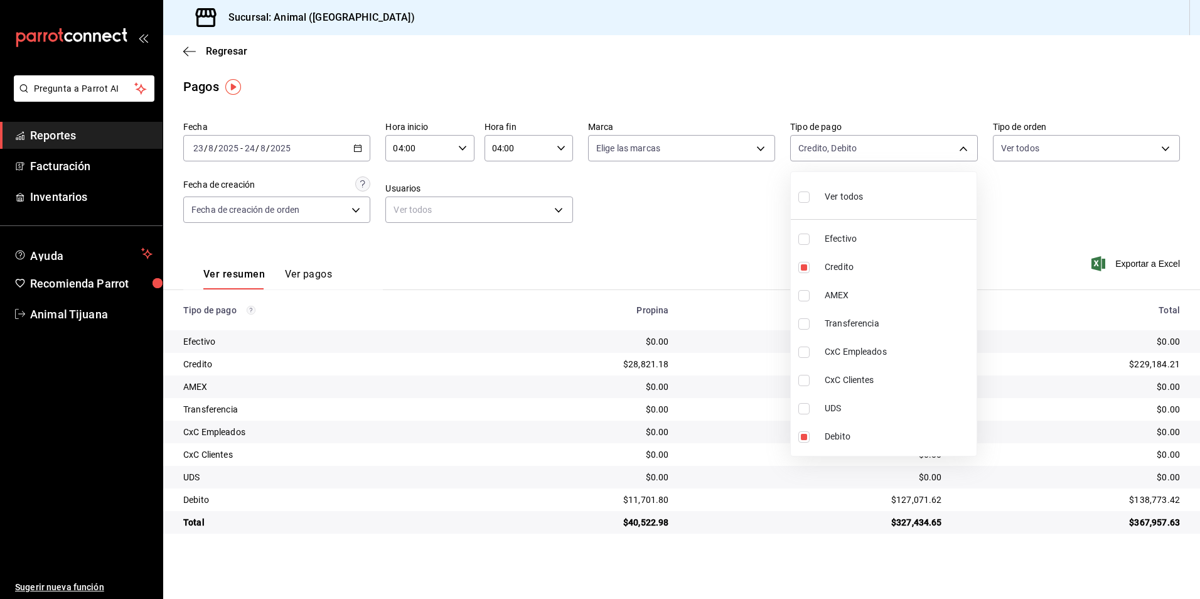
click at [947, 186] on li "Ver todos" at bounding box center [884, 195] width 186 height 37
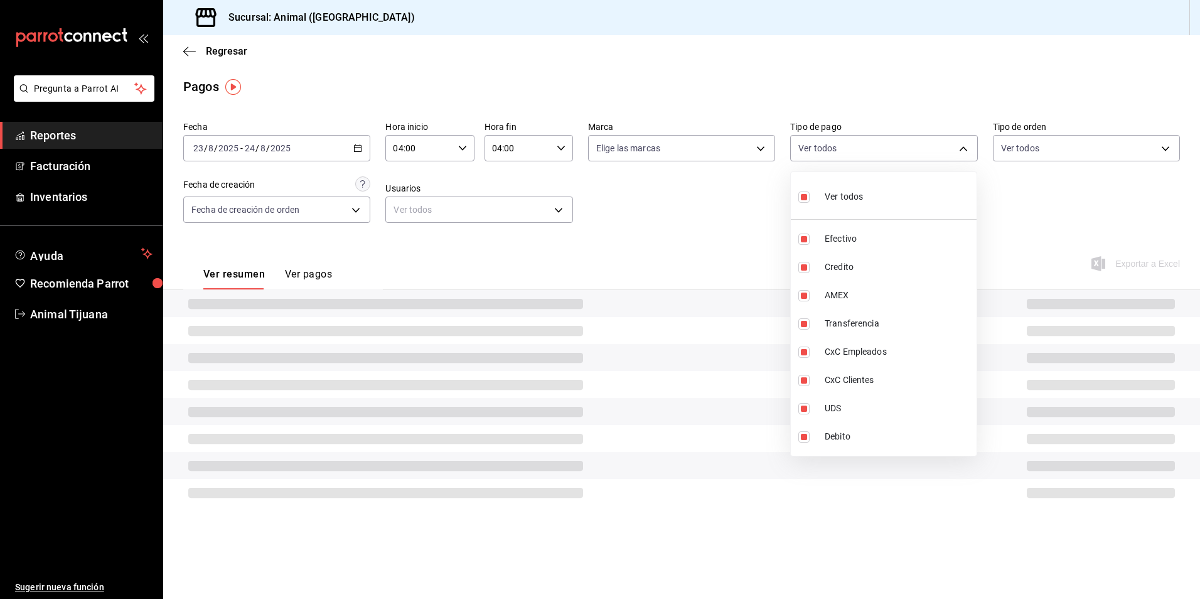
click at [947, 186] on li "Ver todos" at bounding box center [884, 195] width 186 height 37
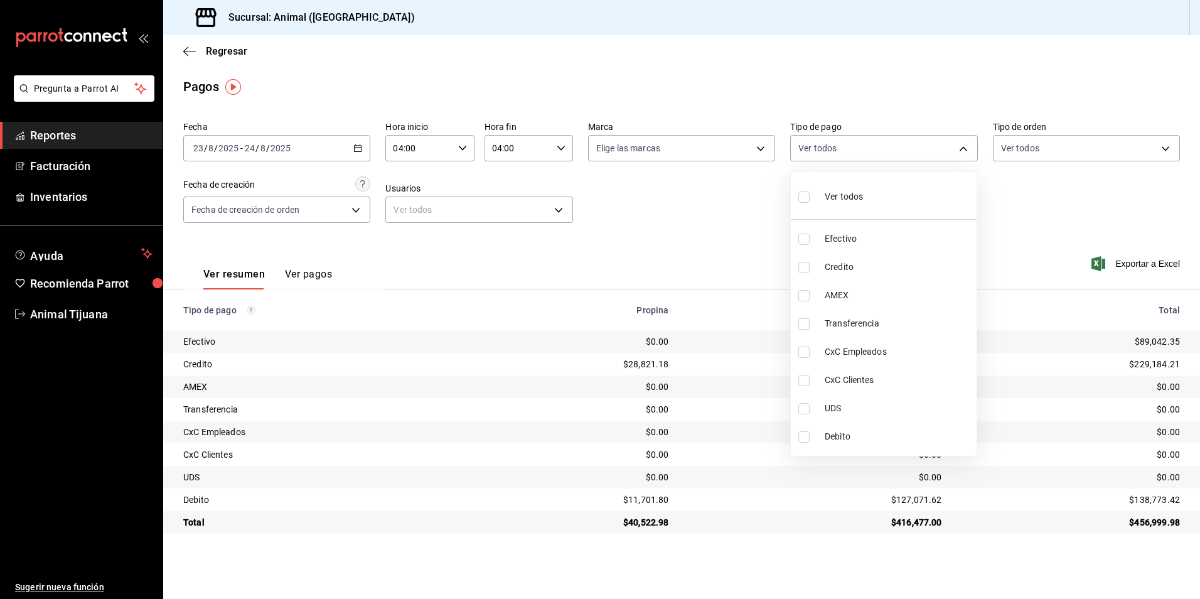
click at [610, 195] on div at bounding box center [600, 299] width 1200 height 599
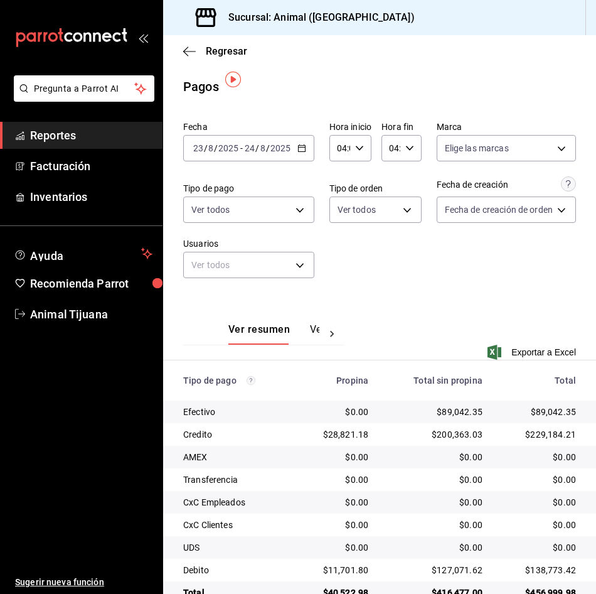
scroll to position [31, 0]
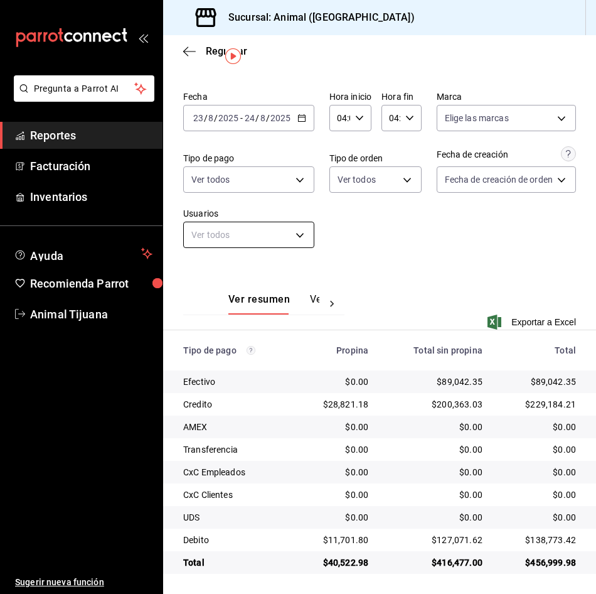
click at [268, 234] on body "Pregunta a Parrot AI Reportes Facturación Inventarios Ayuda Recomienda Parrot A…" at bounding box center [298, 297] width 596 height 594
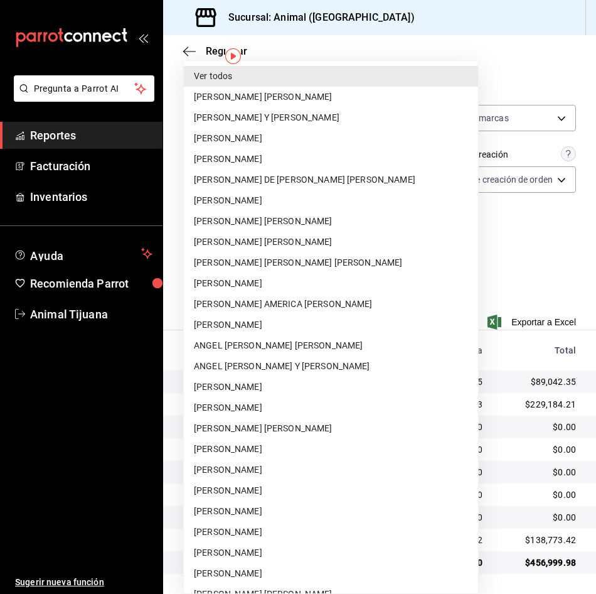
click at [453, 245] on div at bounding box center [298, 297] width 596 height 594
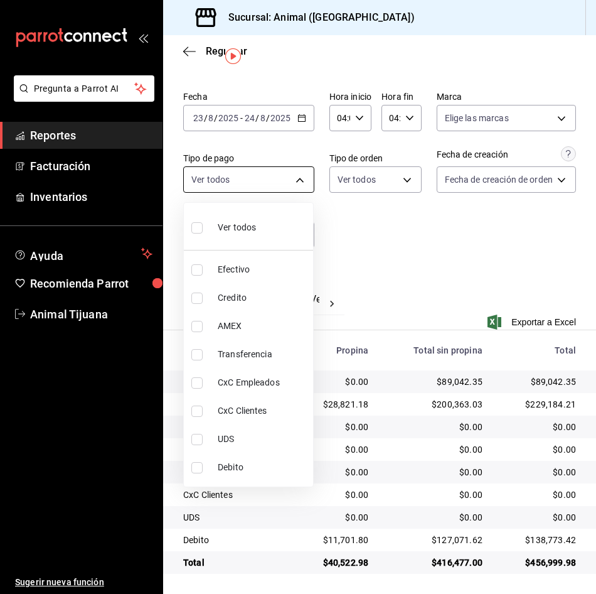
click at [283, 177] on body "Pregunta a Parrot AI Reportes Facturación Inventarios Ayuda Recomienda Parrot A…" at bounding box center [298, 297] width 596 height 594
click at [256, 298] on span "Credito" at bounding box center [263, 297] width 90 height 13
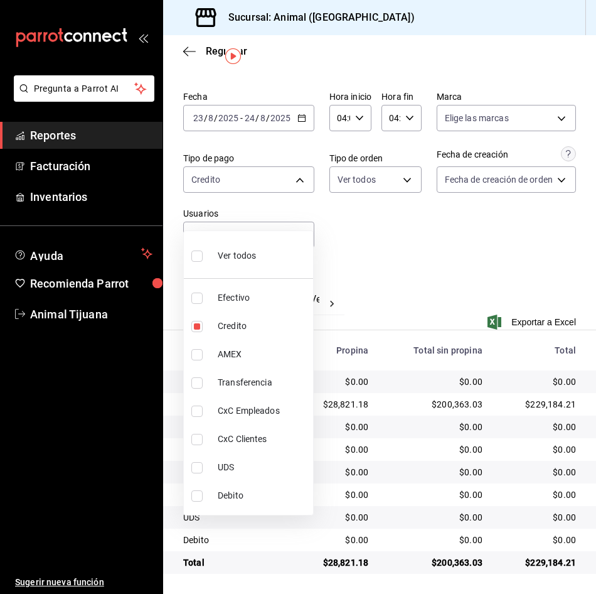
click at [266, 492] on span "Debito" at bounding box center [263, 495] width 90 height 13
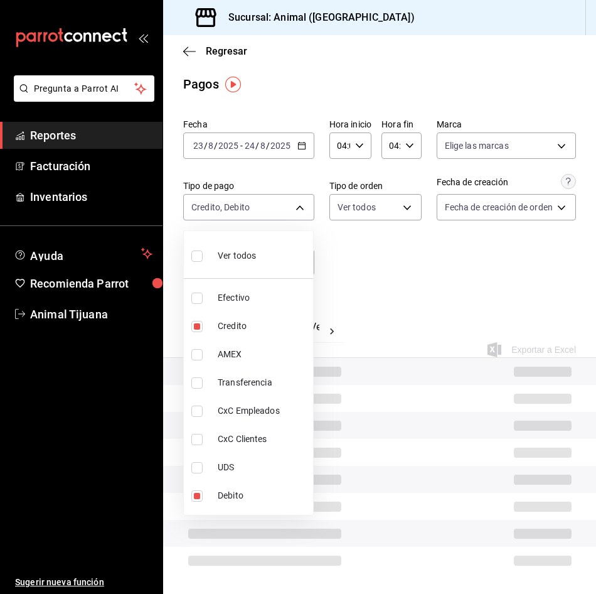
scroll to position [31, 0]
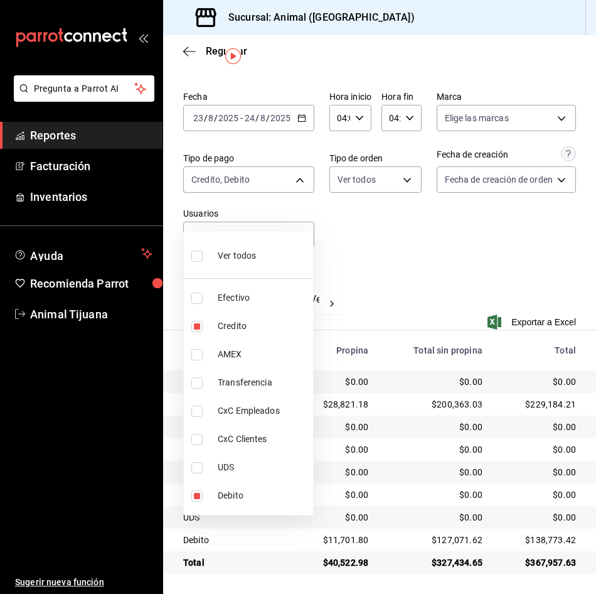
click at [242, 261] on span "Ver todos" at bounding box center [237, 255] width 38 height 13
click at [242, 257] on span "Ver todos" at bounding box center [237, 255] width 38 height 13
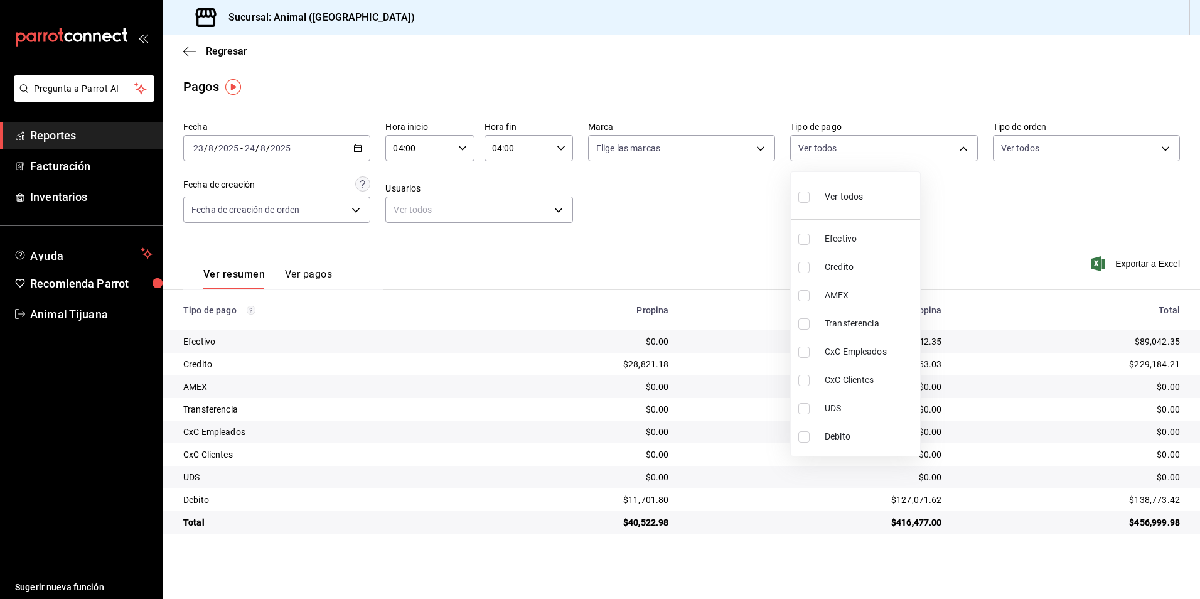
click at [748, 257] on div at bounding box center [600, 299] width 1200 height 599
click at [225, 45] on div "Regresar" at bounding box center [681, 51] width 1037 height 32
click at [235, 53] on span "Regresar" at bounding box center [226, 51] width 41 height 12
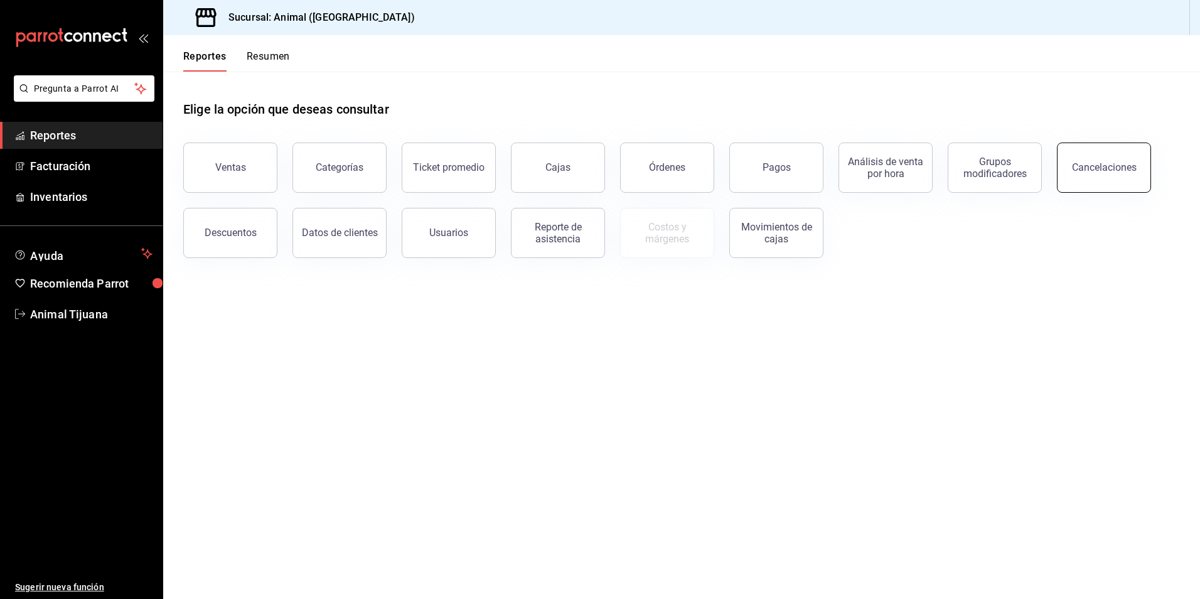
click at [1138, 164] on button "Cancelaciones" at bounding box center [1104, 168] width 94 height 50
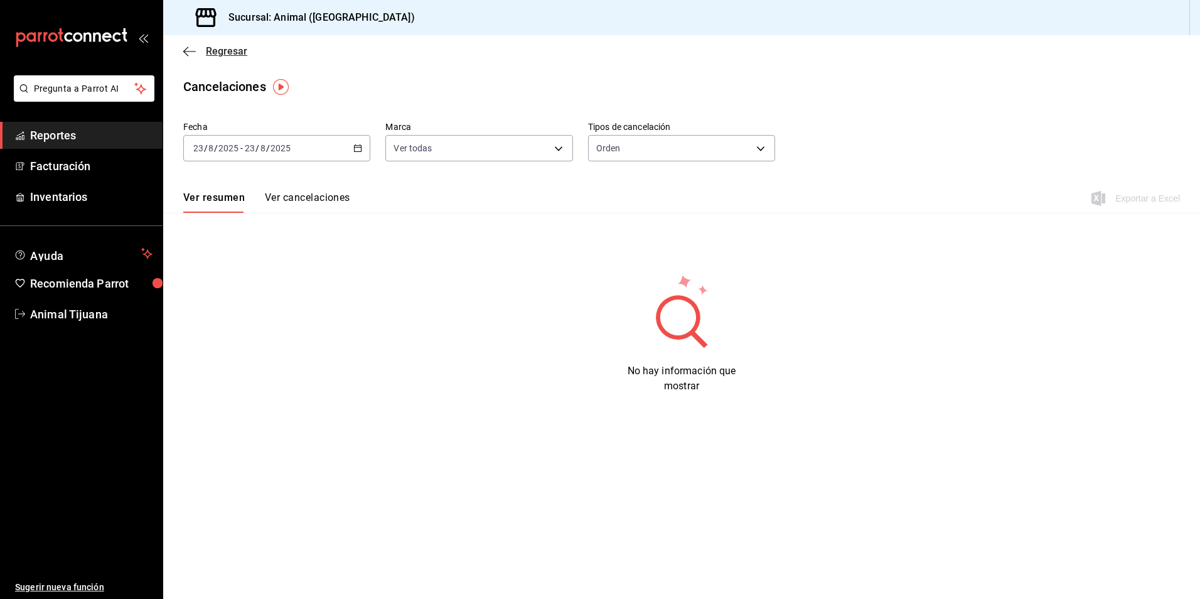
click at [218, 49] on span "Regresar" at bounding box center [226, 51] width 41 height 12
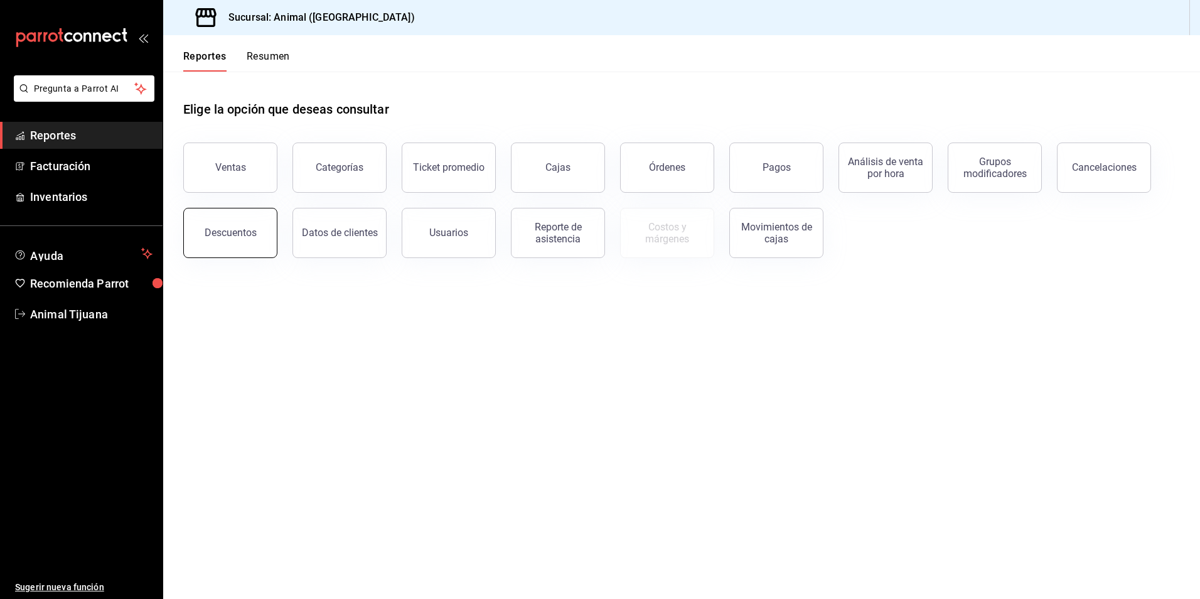
click at [238, 229] on div "Descuentos" at bounding box center [231, 233] width 52 height 12
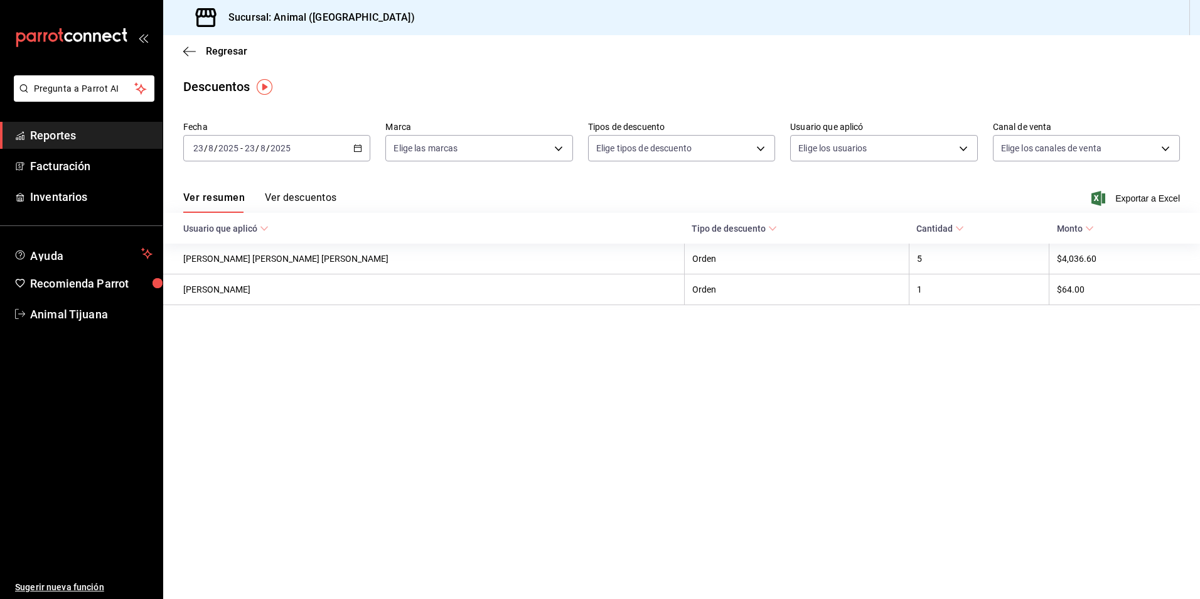
click at [365, 149] on div "[DATE] [DATE] - [DATE] [DATE]" at bounding box center [276, 148] width 187 height 26
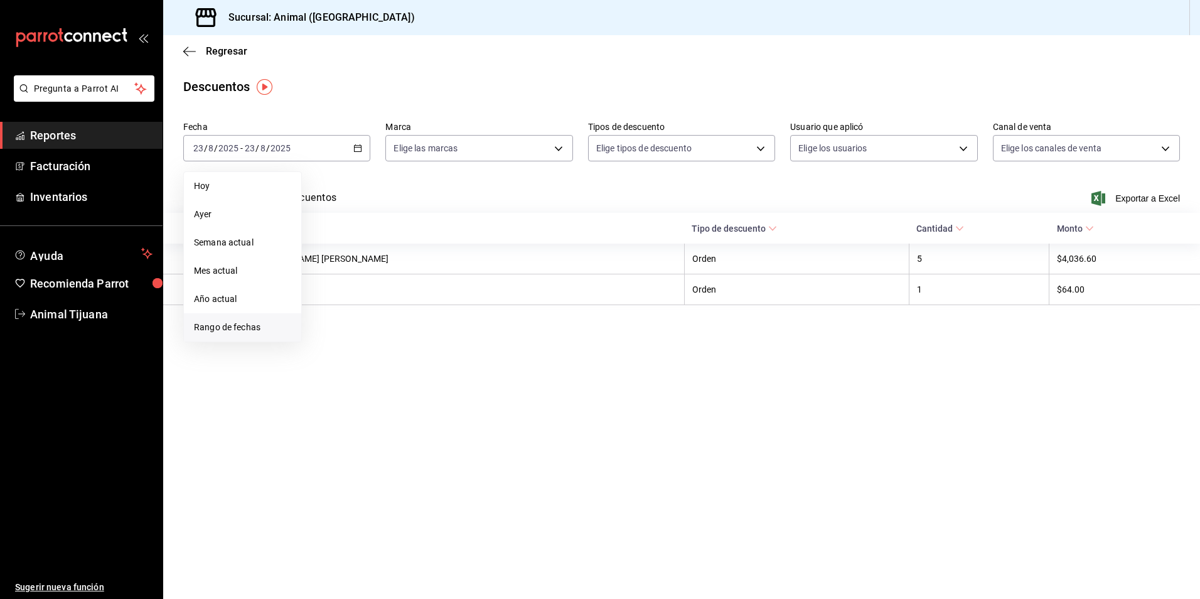
click at [262, 325] on span "Rango de fechas" at bounding box center [242, 327] width 97 height 13
click at [436, 315] on abbr "23" at bounding box center [439, 314] width 8 height 9
click at [453, 311] on button "24" at bounding box center [462, 314] width 22 height 23
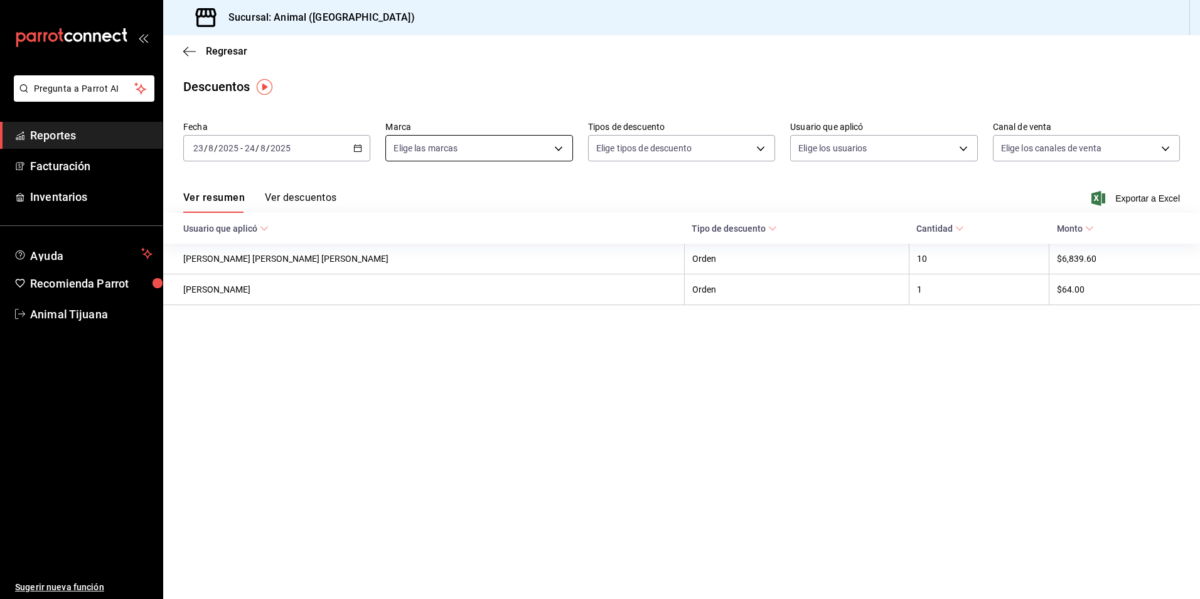
click at [556, 156] on body "Pregunta a Parrot AI Reportes Facturación Inventarios Ayuda Recomienda Parrot A…" at bounding box center [600, 299] width 1200 height 599
click at [497, 198] on li "Ver todas" at bounding box center [479, 195] width 186 height 37
click at [913, 151] on div at bounding box center [600, 299] width 1200 height 599
click at [913, 151] on body "Pregunta a Parrot AI Reportes Facturación Inventarios Ayuda Recomienda Parrot A…" at bounding box center [600, 299] width 1200 height 599
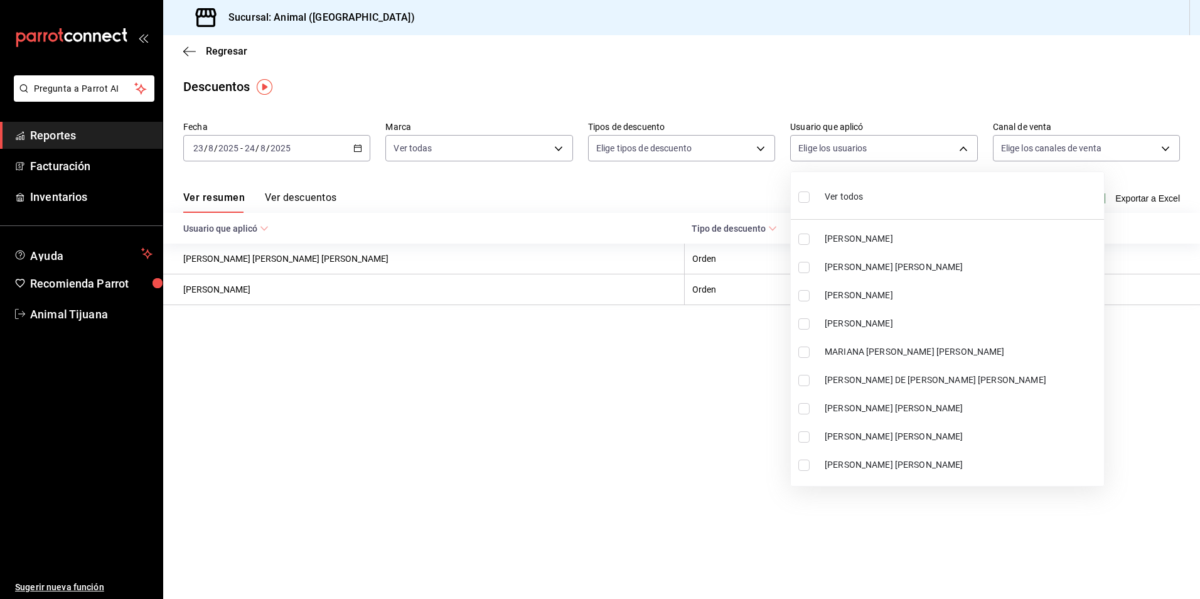
click at [908, 147] on div at bounding box center [600, 299] width 1200 height 599
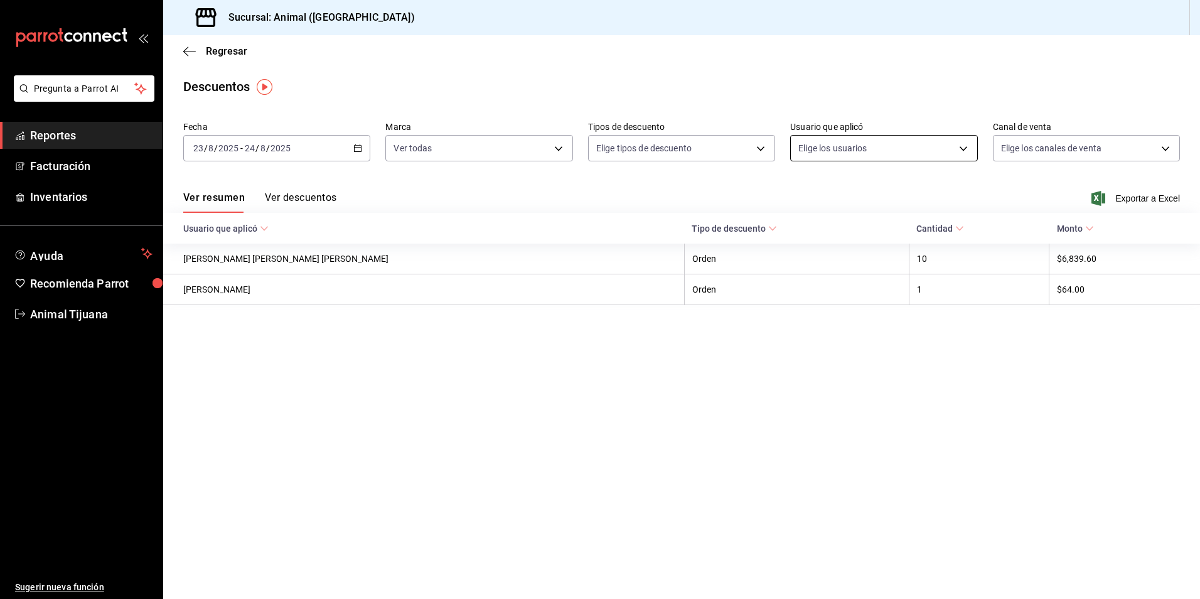
click at [887, 154] on body "Pregunta a Parrot AI Reportes Facturación Inventarios Ayuda Recomienda Parrot A…" at bounding box center [600, 299] width 1200 height 599
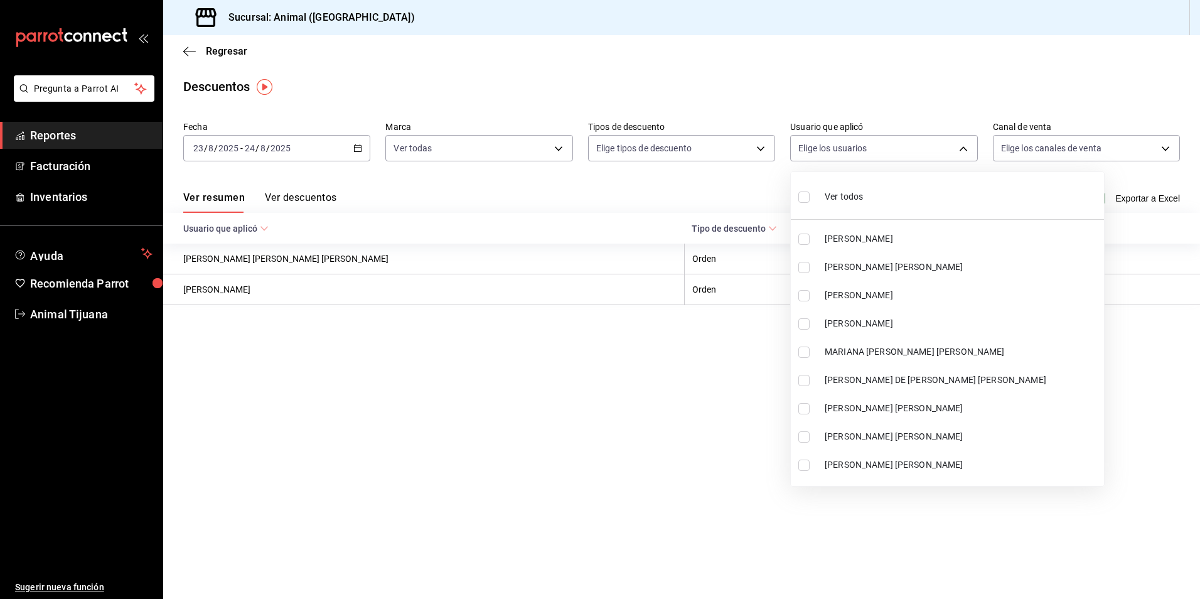
click at [859, 198] on span "Ver todos" at bounding box center [844, 196] width 38 height 13
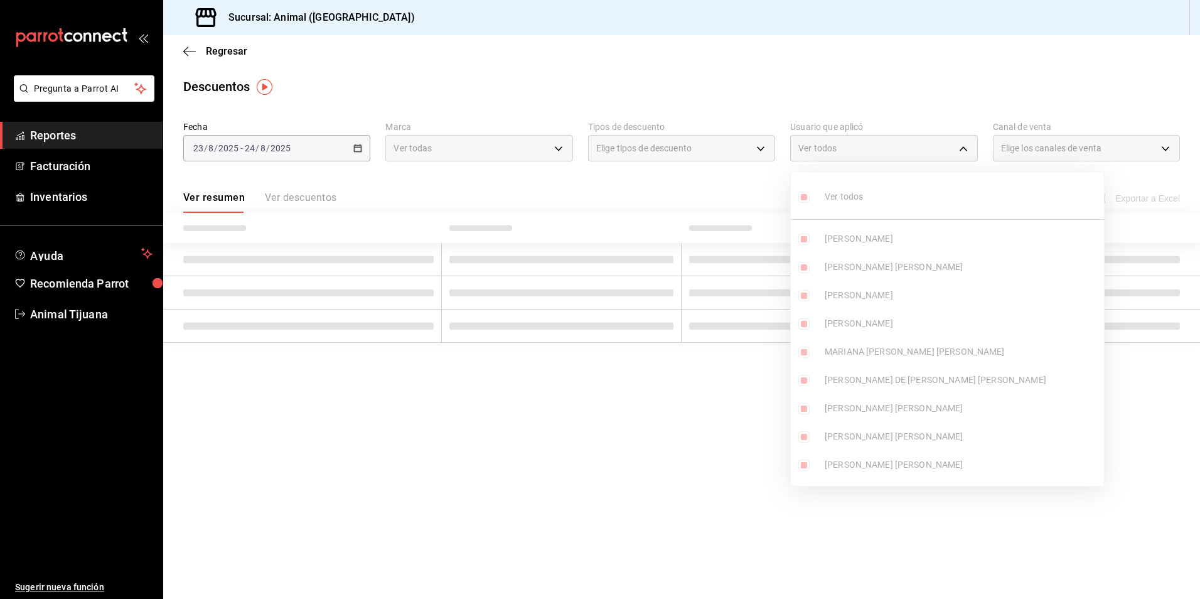
click at [719, 379] on div at bounding box center [600, 299] width 1200 height 599
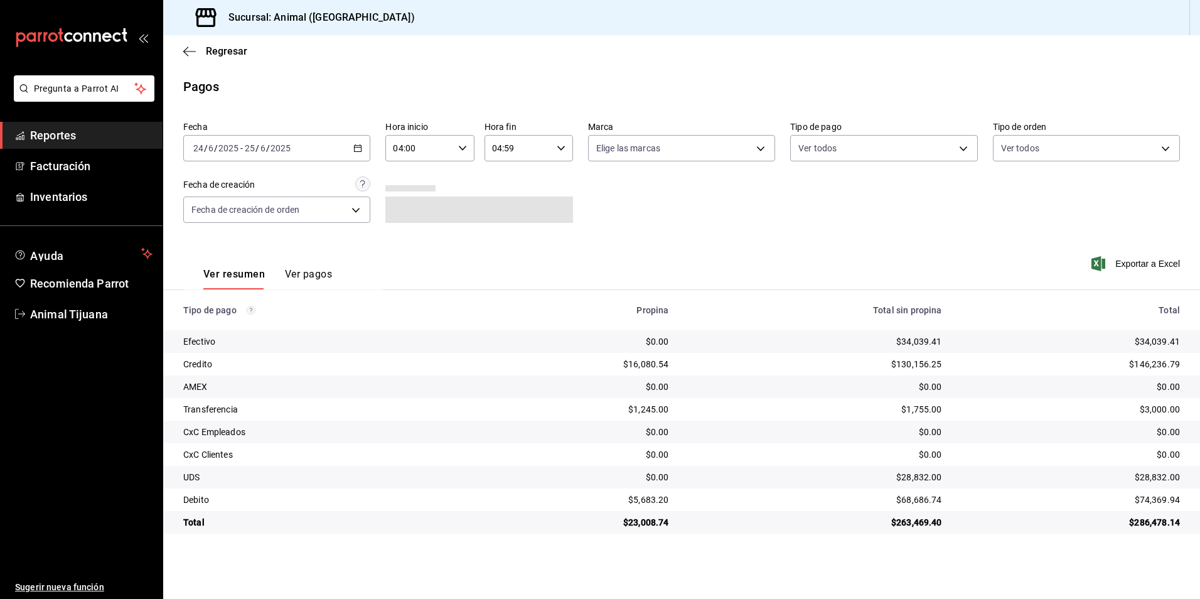
click at [356, 148] on \(Stroke\) "button" at bounding box center [358, 147] width 7 height 1
click at [692, 247] on div "Ver resumen Ver pagos Exportar a Excel" at bounding box center [681, 271] width 1037 height 67
click at [365, 146] on div "[DATE] [DATE] - [DATE] [DATE]" at bounding box center [276, 148] width 187 height 26
click at [264, 333] on span "Rango de fechas" at bounding box center [242, 327] width 97 height 13
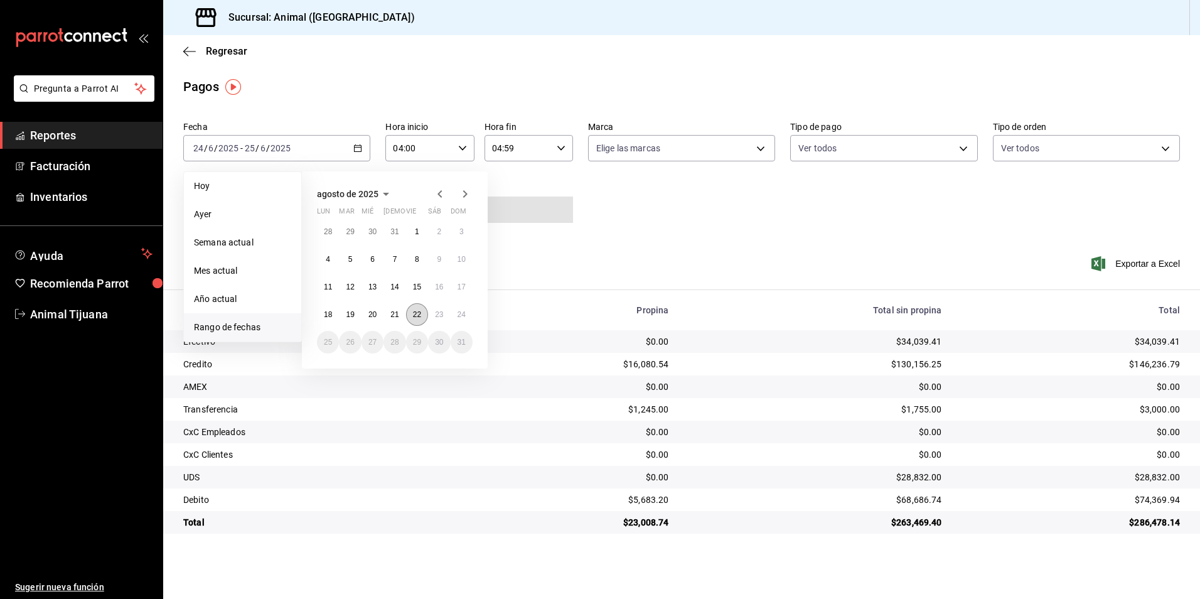
click at [421, 316] on abbr "22" at bounding box center [417, 314] width 8 height 9
click at [414, 312] on abbr "22" at bounding box center [417, 314] width 8 height 9
type input "00:00"
type input "23:59"
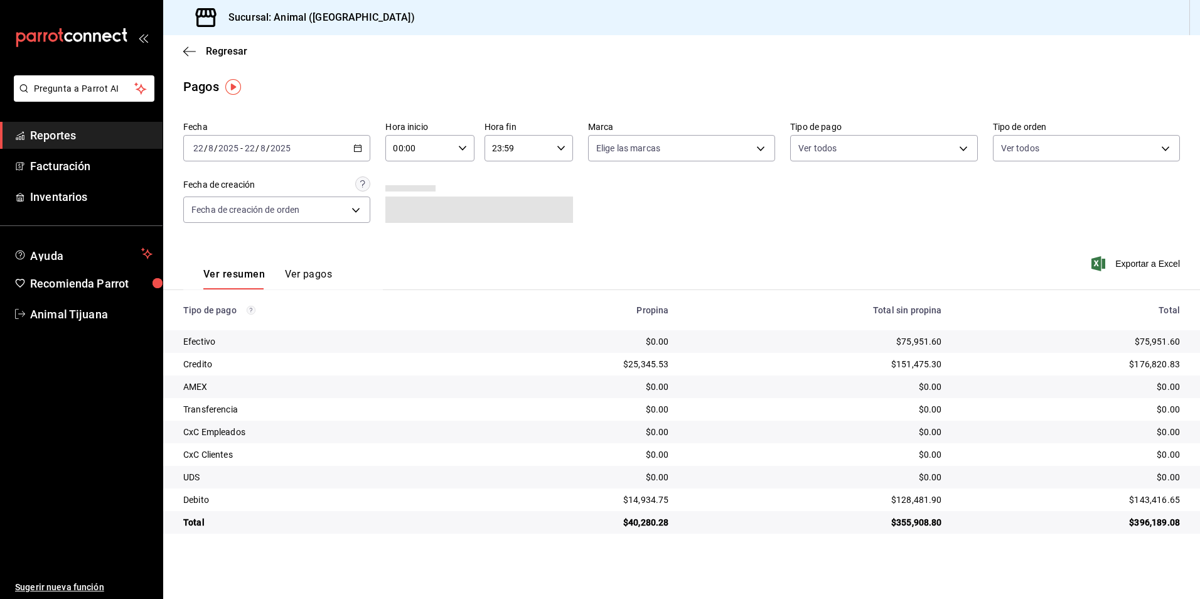
click at [352, 144] on div "2025-08-22 22 / 8 / 2025 - 2025-08-22 22 / 8 / 2025" at bounding box center [276, 148] width 187 height 26
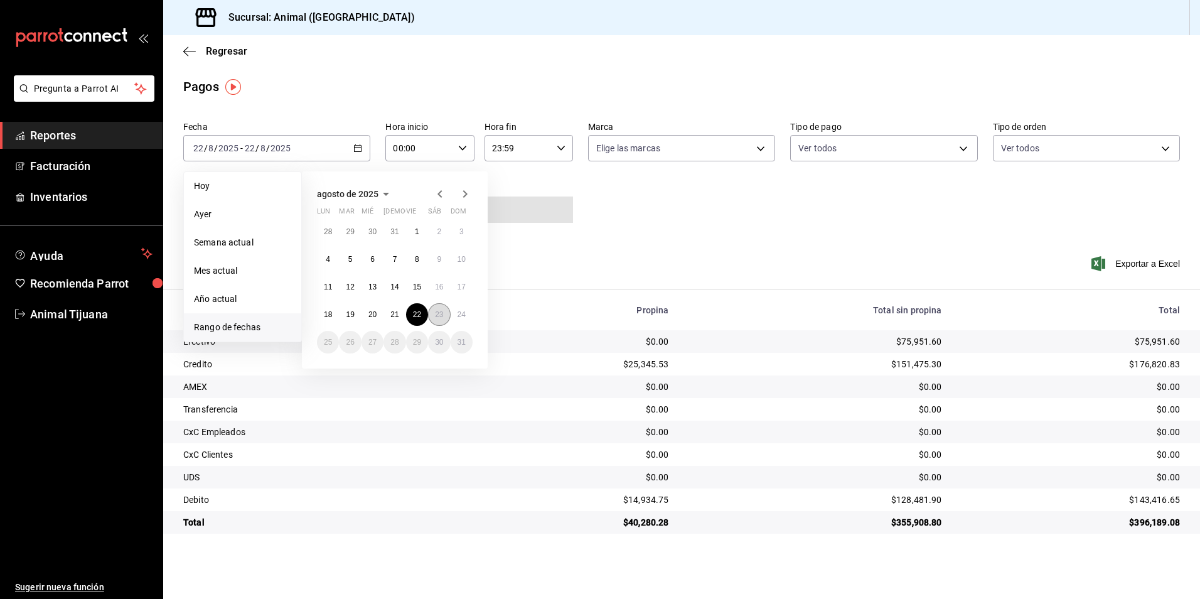
click at [444, 310] on button "23" at bounding box center [439, 314] width 22 height 23
click at [460, 316] on abbr "24" at bounding box center [462, 314] width 8 height 9
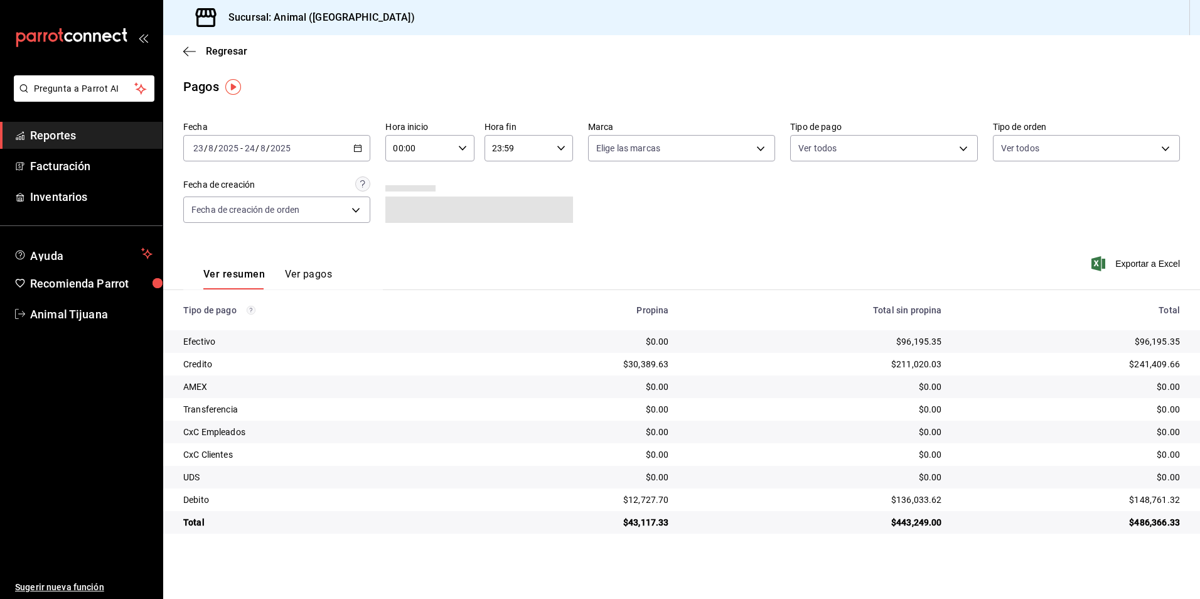
click at [453, 150] on input "00:00" at bounding box center [418, 148] width 67 height 25
click at [416, 175] on span "04" at bounding box center [408, 175] width 24 height 10
type input "04:00"
click at [549, 152] on div at bounding box center [600, 299] width 1200 height 599
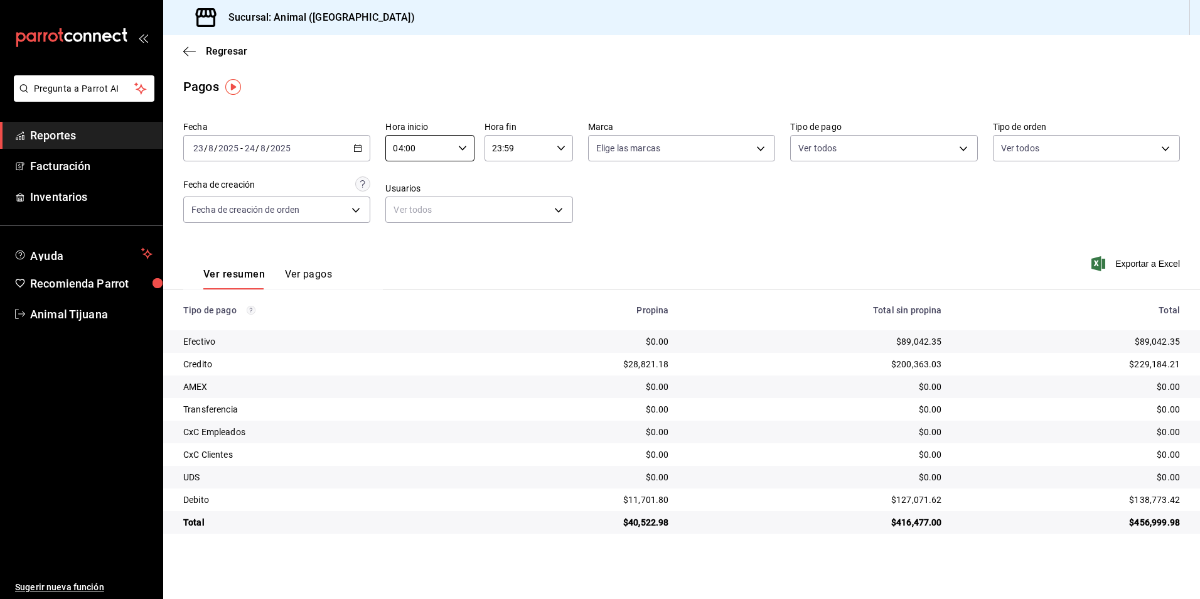
click at [558, 149] on icon "button" at bounding box center [561, 148] width 9 height 9
click at [506, 242] on span "04" at bounding box center [507, 243] width 24 height 10
click at [550, 181] on span "00" at bounding box center [551, 180] width 24 height 10
type input "04:00"
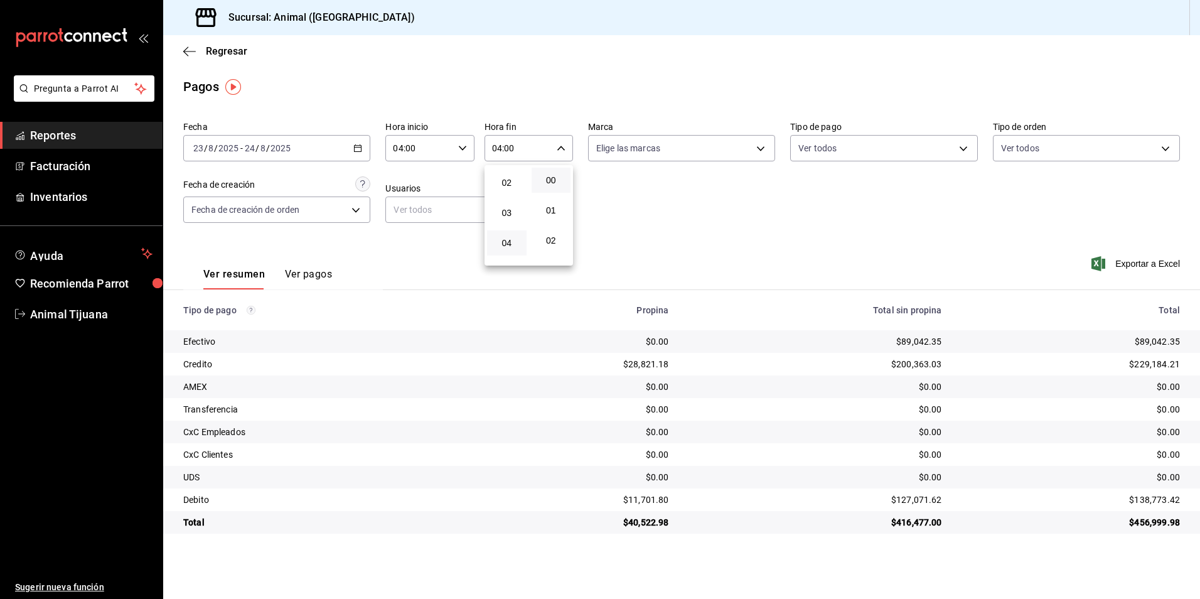
click at [924, 147] on div at bounding box center [600, 299] width 1200 height 599
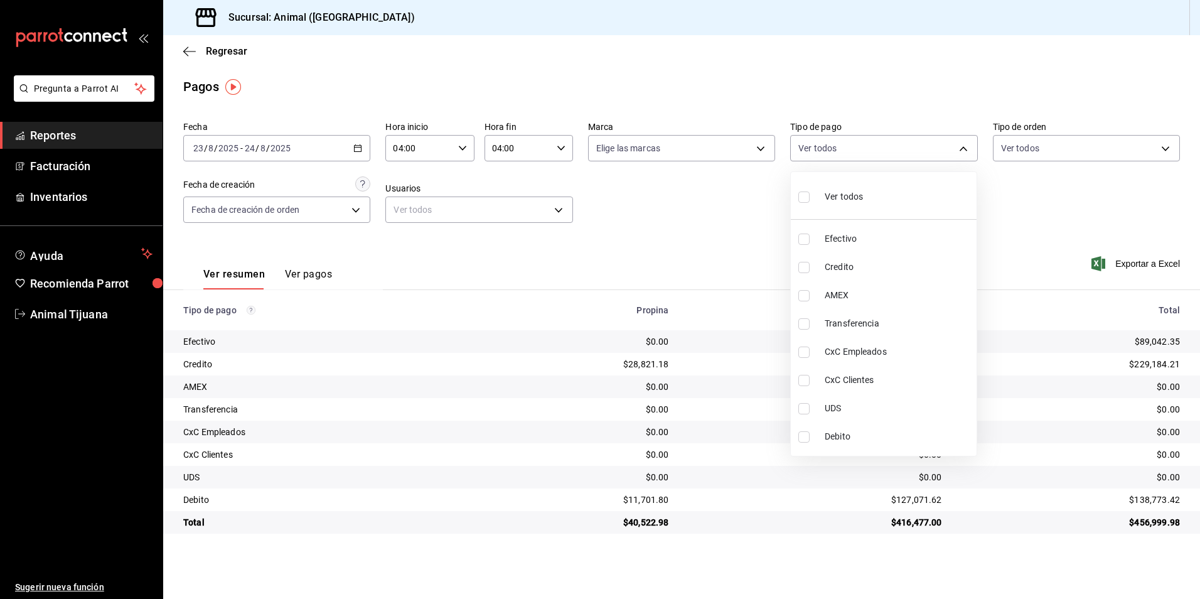
click at [920, 146] on body "Pregunta a Parrot AI Reportes Facturación Inventarios Ayuda Recomienda Parrot A…" at bounding box center [600, 299] width 1200 height 599
click at [884, 193] on li "Ver todos" at bounding box center [884, 195] width 186 height 37
type input "b84c62b8-b02c-4970-ab2e-e166616419f2,235ce608-f464-428a-9a71-314f665367d1,53567…"
checkbox input "true"
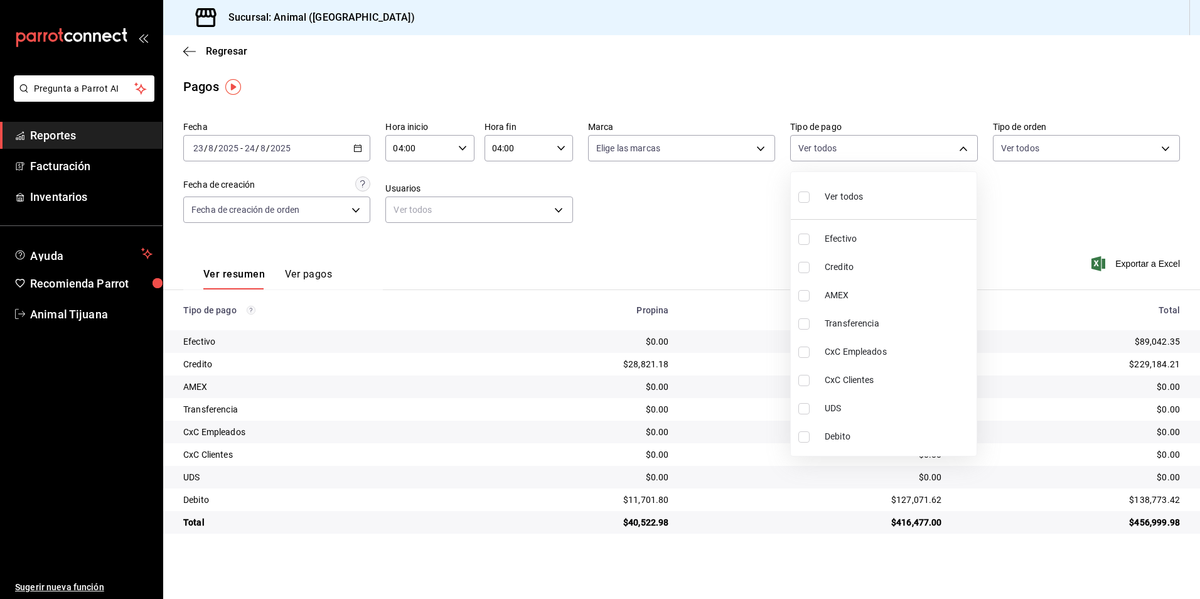
checkbox input "true"
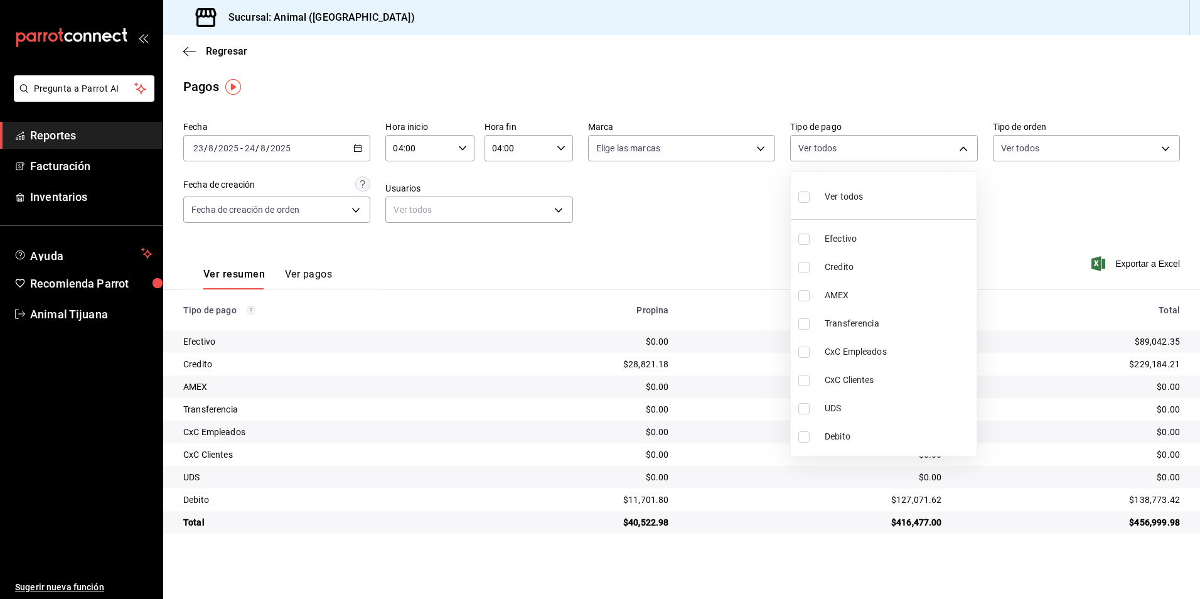
checkbox input "true"
click at [884, 193] on li "Ver todos" at bounding box center [884, 195] width 186 height 37
checkbox input "false"
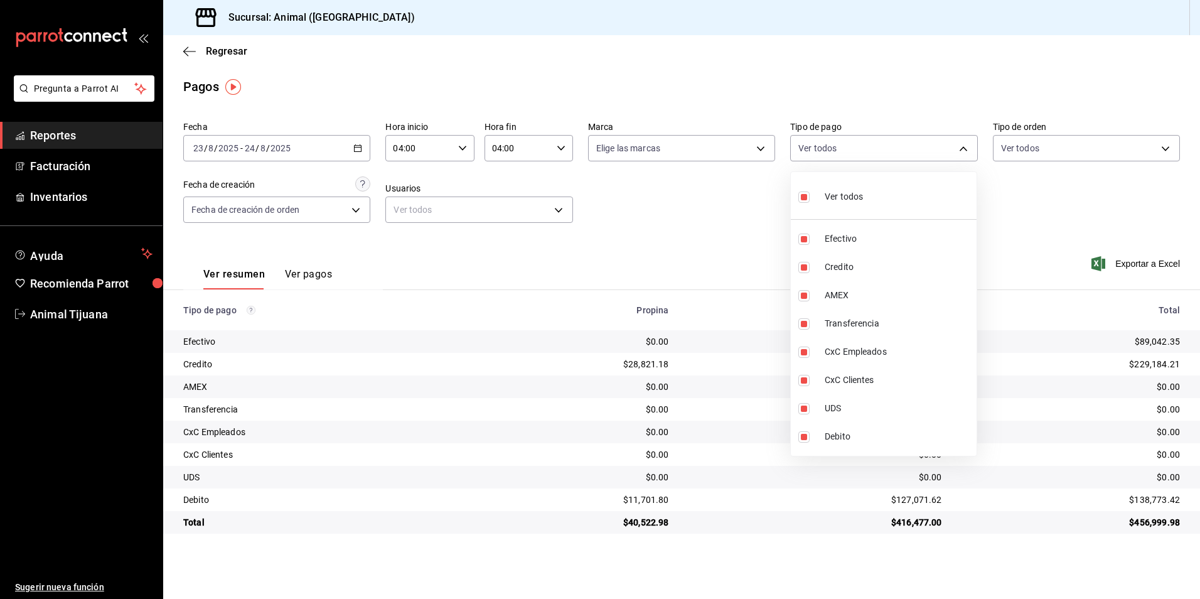
checkbox input "false"
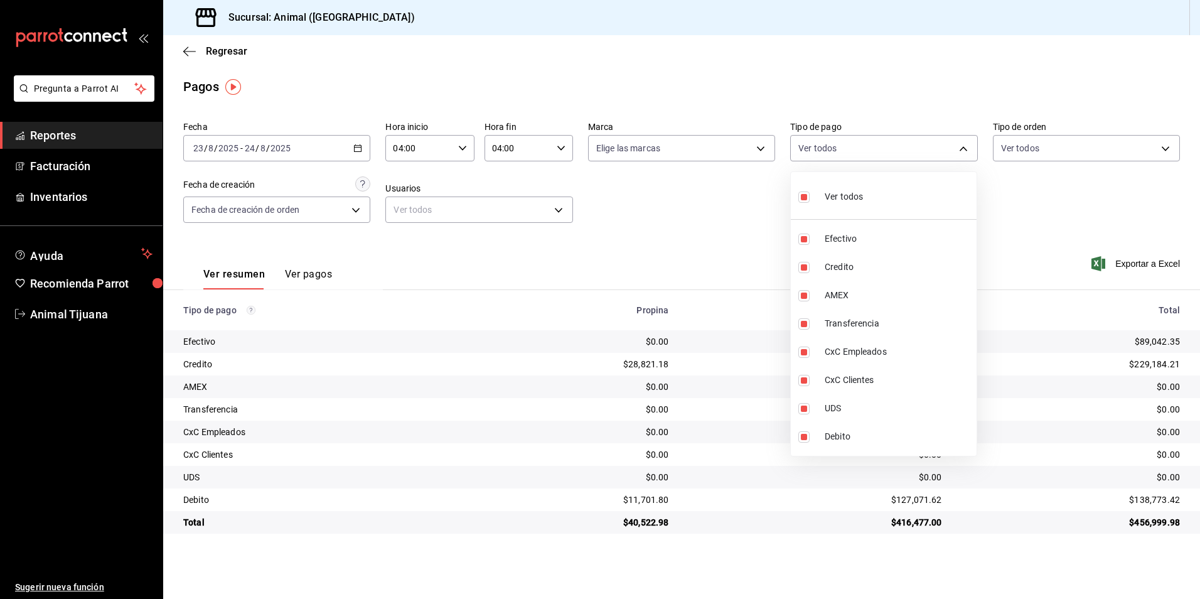
checkbox input "false"
click at [701, 214] on div at bounding box center [600, 299] width 1200 height 599
